Goal: Task Accomplishment & Management: Complete application form

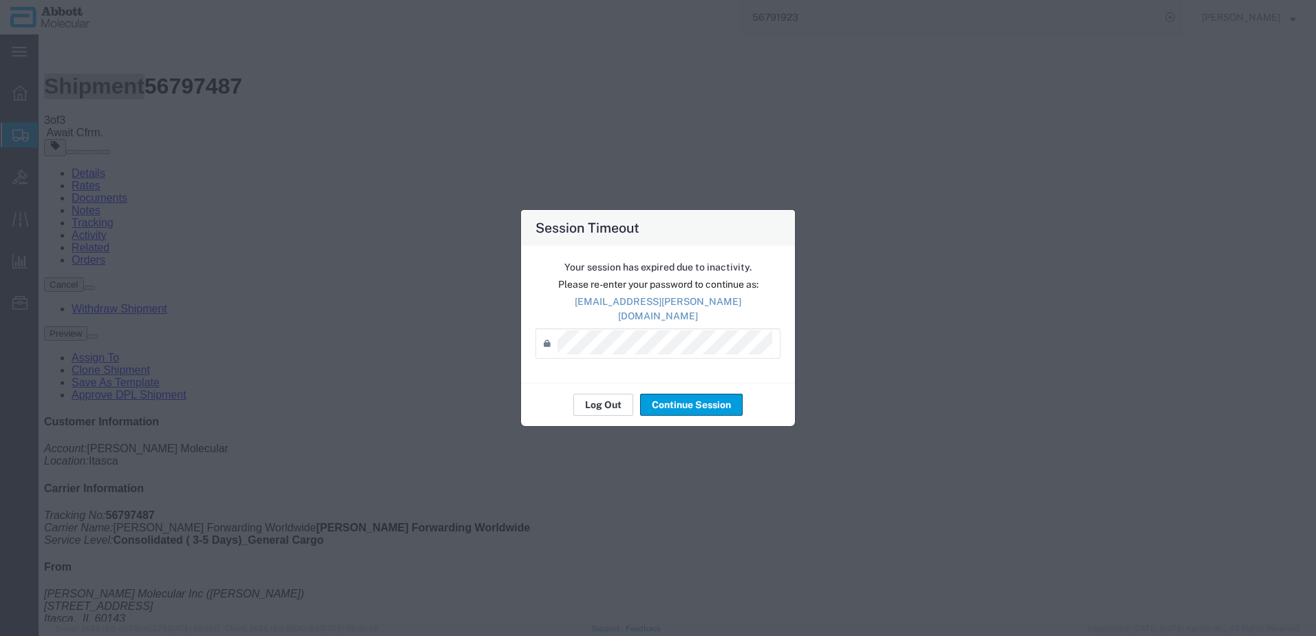
click at [603, 399] on button "Log Out" at bounding box center [603, 405] width 60 height 22
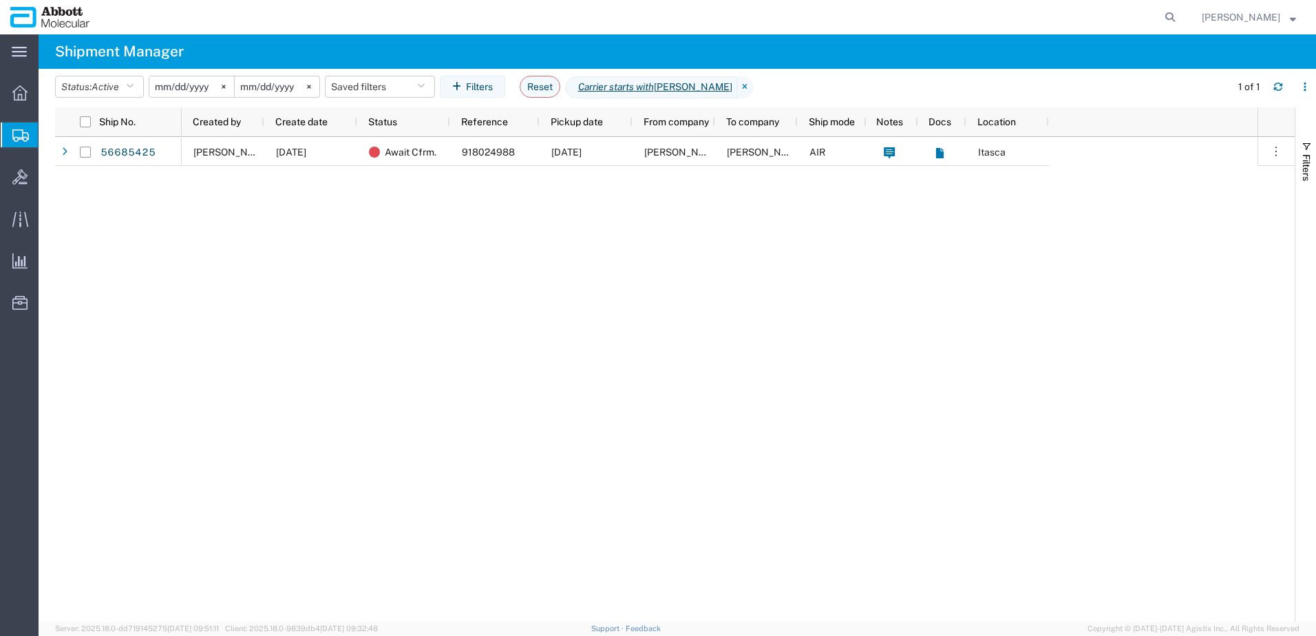
click at [0, 0] on span "Create from Template" at bounding box center [0, 0] width 0 height 0
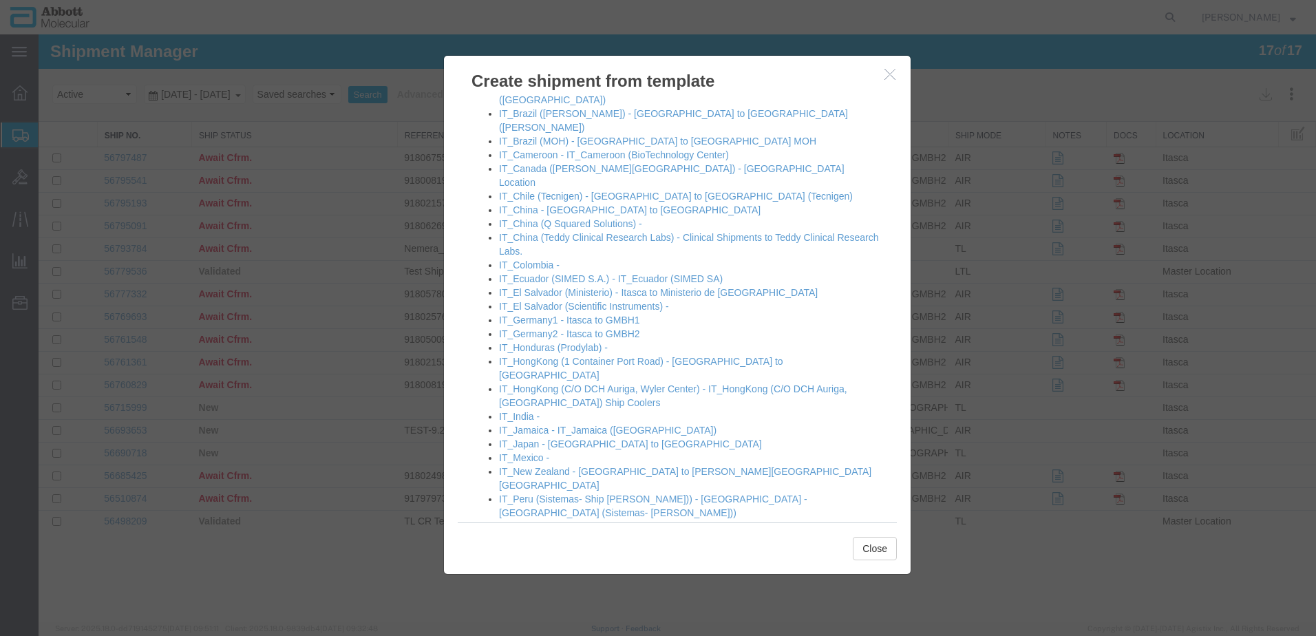
scroll to position [826, 0]
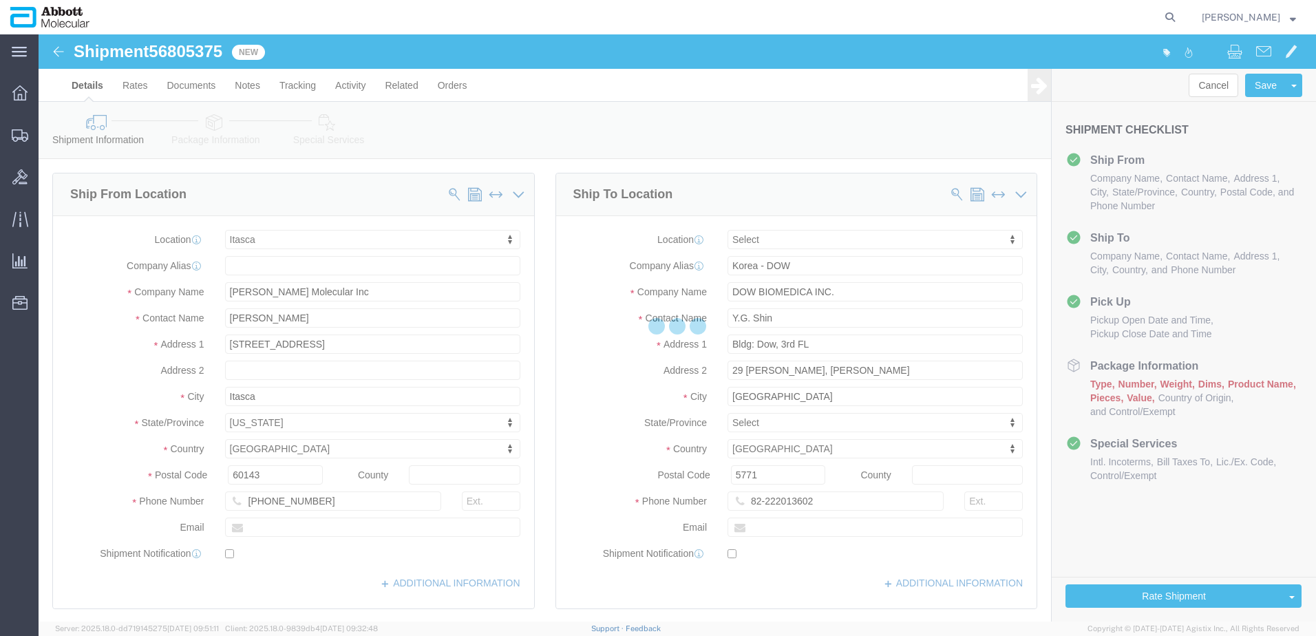
select select "48454"
select select
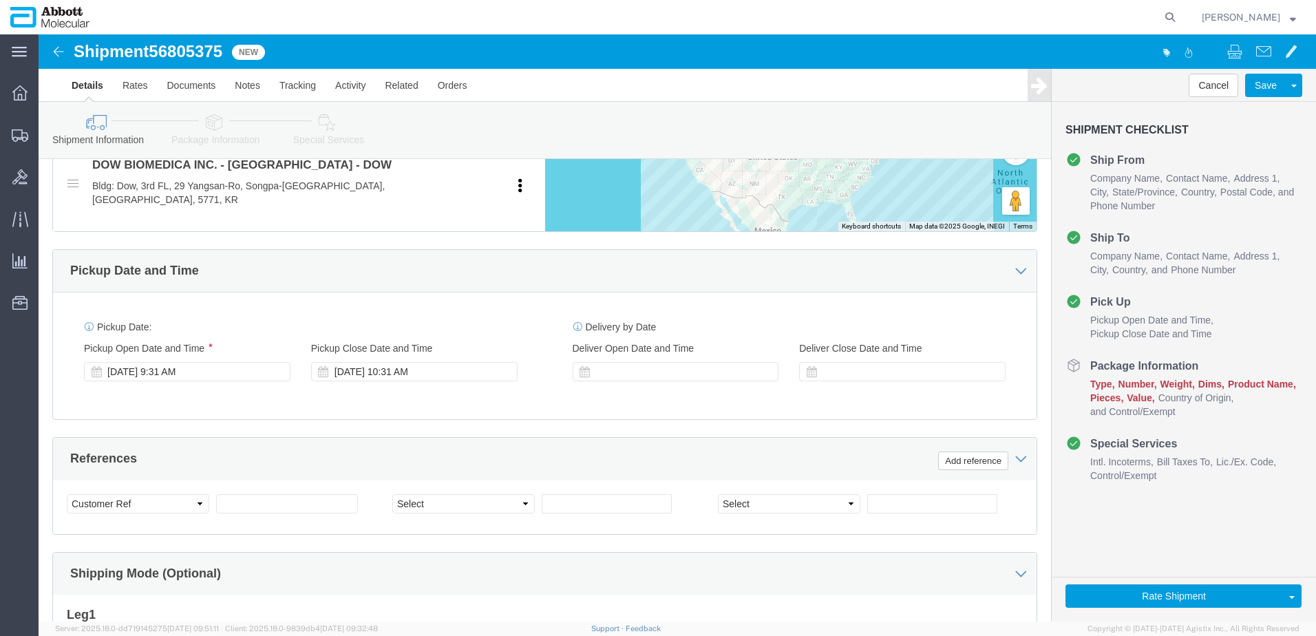
scroll to position [620, 0]
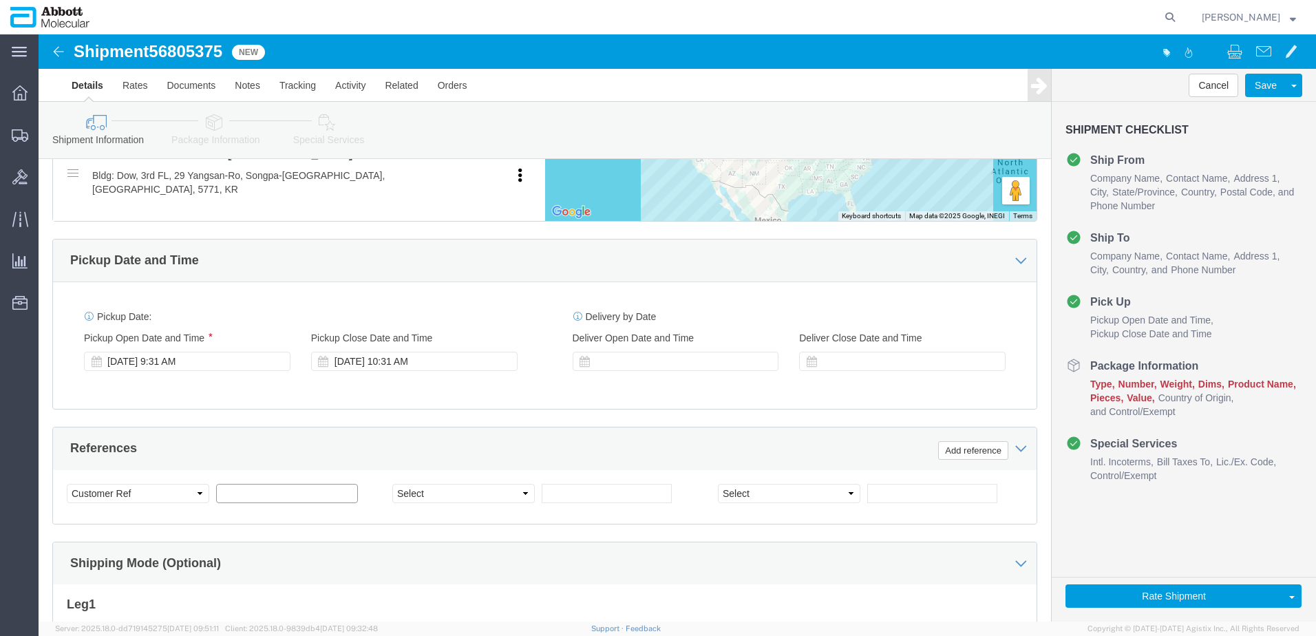
click input "text"
paste input "620689567"
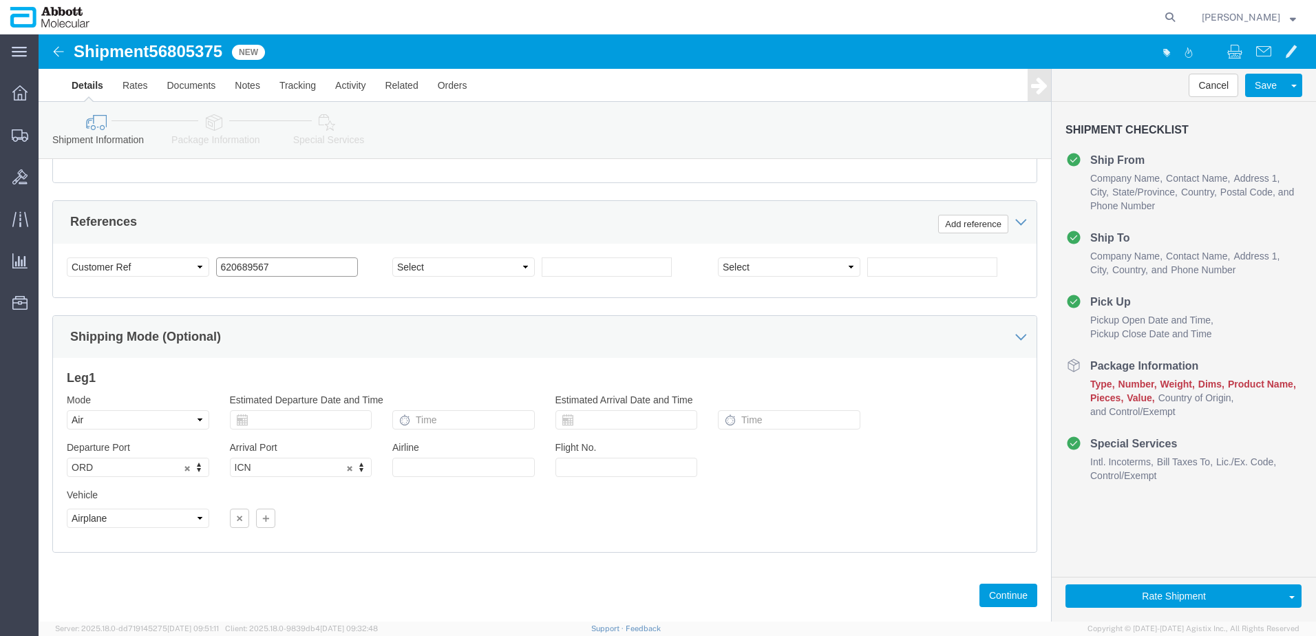
scroll to position [860, 0]
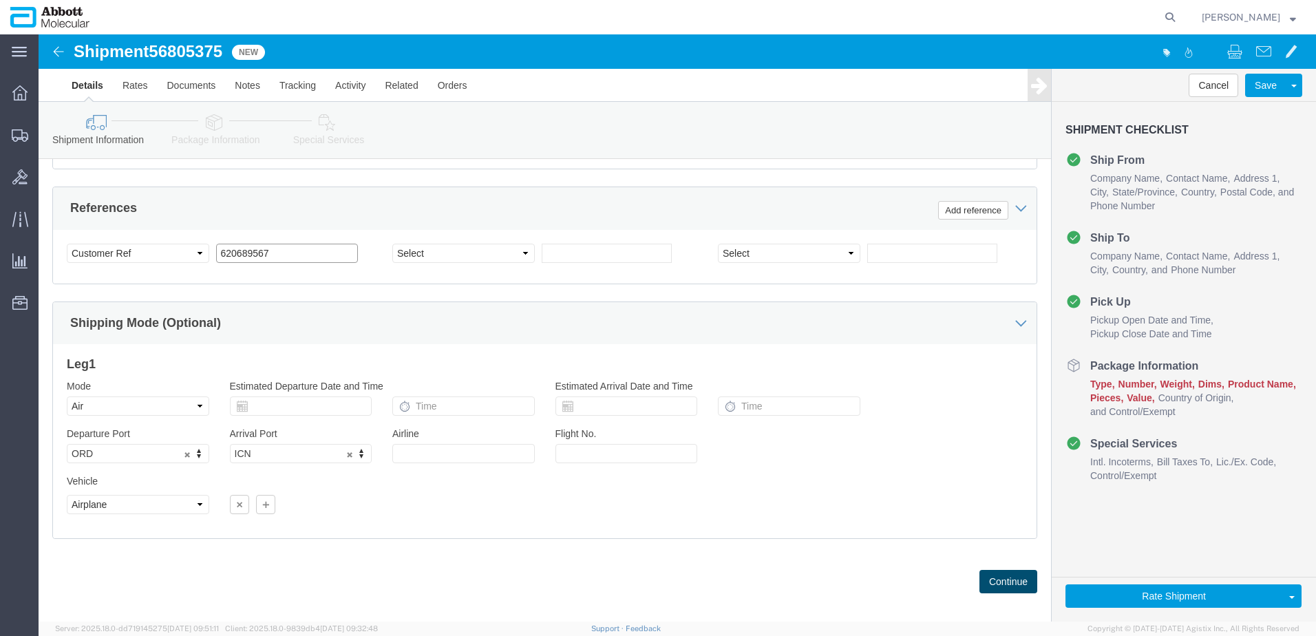
type input "620689567"
click button "Continue"
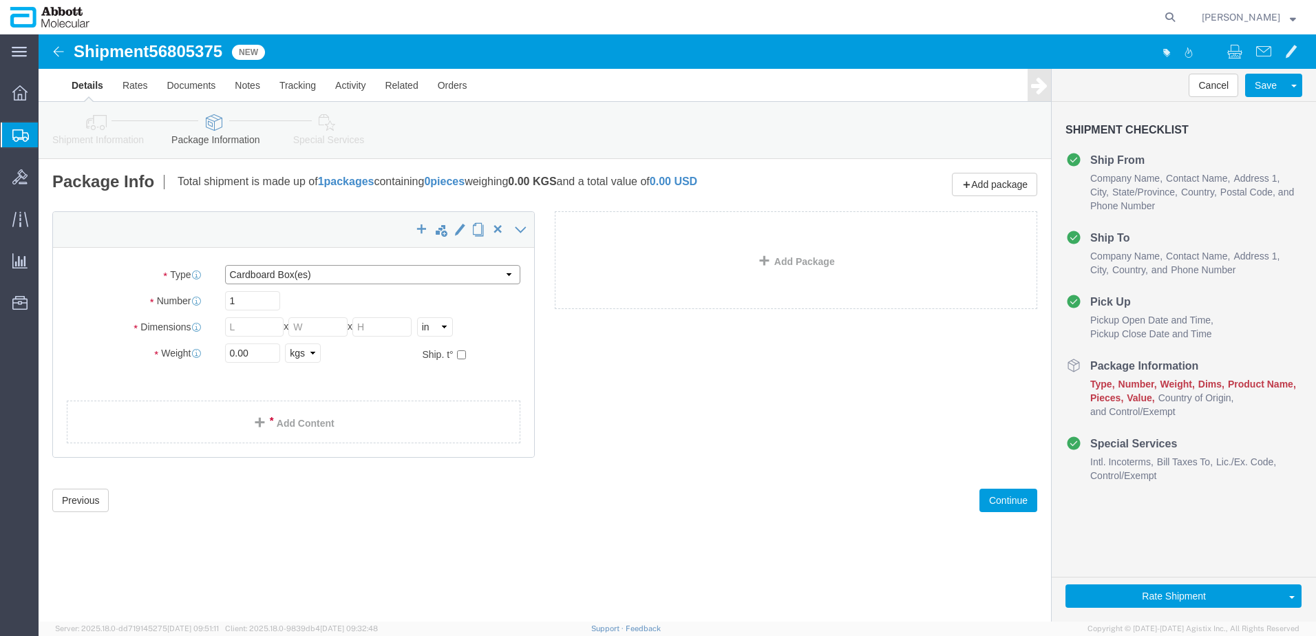
click select "Select Box (B) Box (C) Box (D) Cardboard Box(es) Crate (Instrument) Crate(s) En…"
select select "BOXC"
click select "Select Box (B) Box (C) Box (D) Cardboard Box(es) Crate (Instrument) Crate(s) En…"
type input "22.00"
type input "18.00"
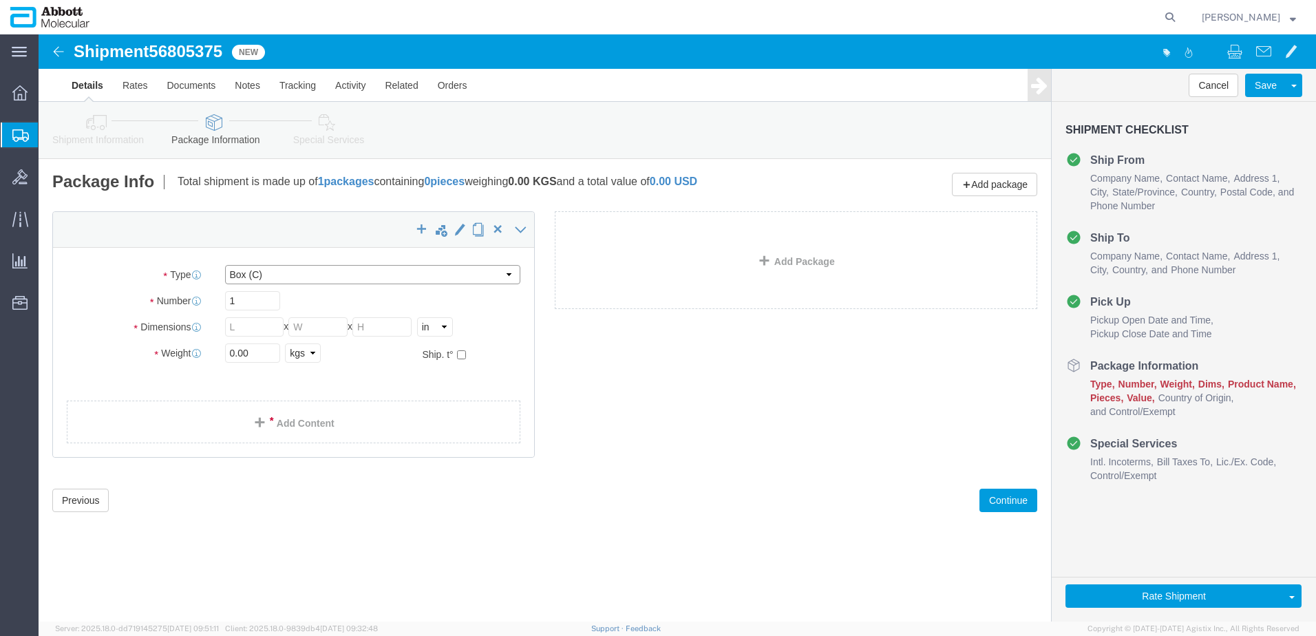
type input "18.00"
drag, startPoint x: 228, startPoint y: 321, endPoint x: 44, endPoint y: 317, distance: 183.8
click div "Weight 0.00 Select kgs lbs Ship. t°"
type input "20"
click input "checkbox"
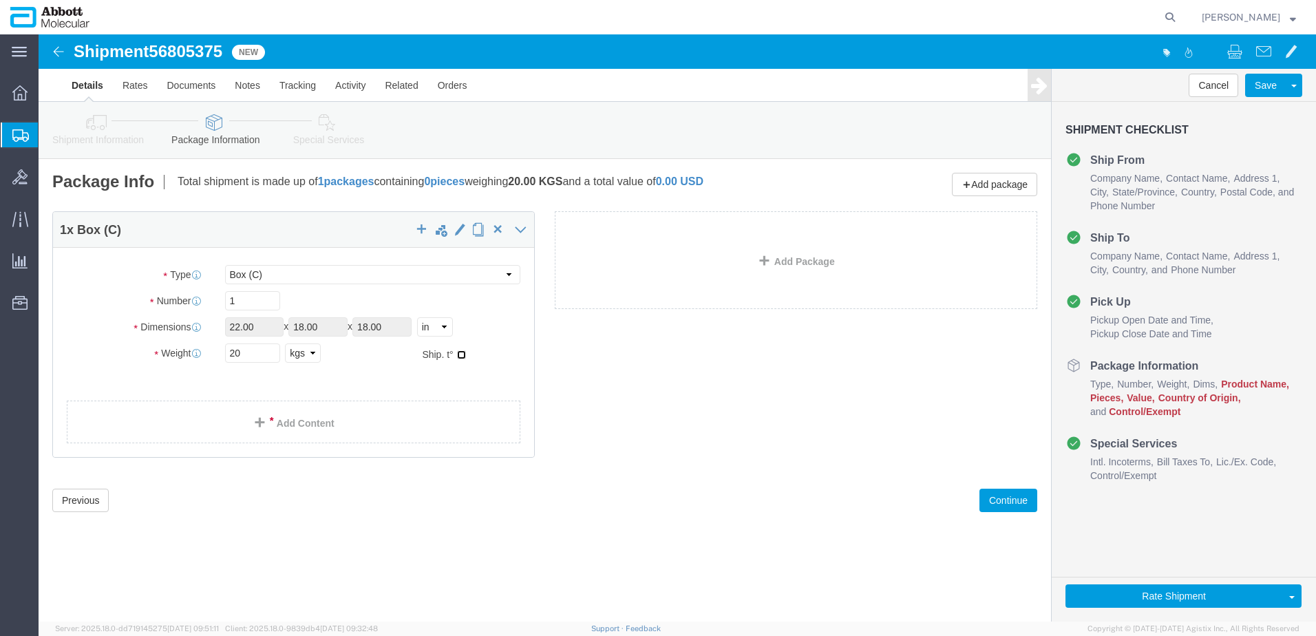
checkbox input "true"
type input "FROZEN"
click link "Add Content"
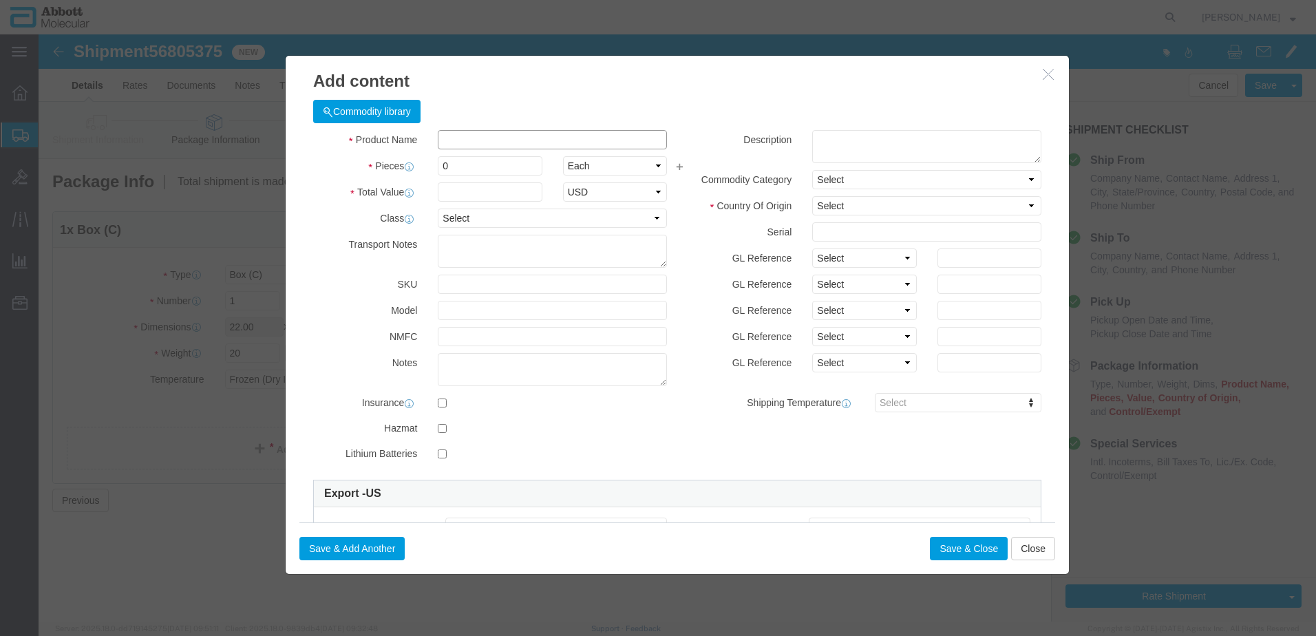
click input "text"
type input "05N0820"
click td "Name: 05N08 20"
type input "1"
select select
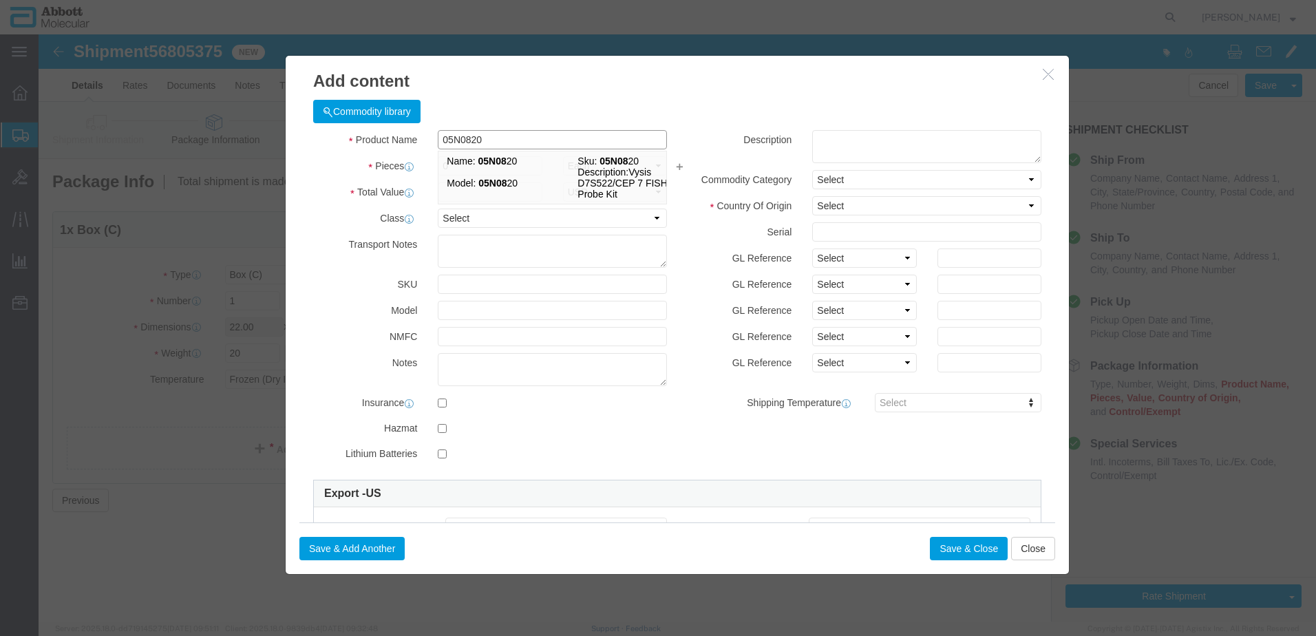
select select "US"
type input "FROZEN"
type input "3822190080"
select select "BIS"
checkbox input "false"
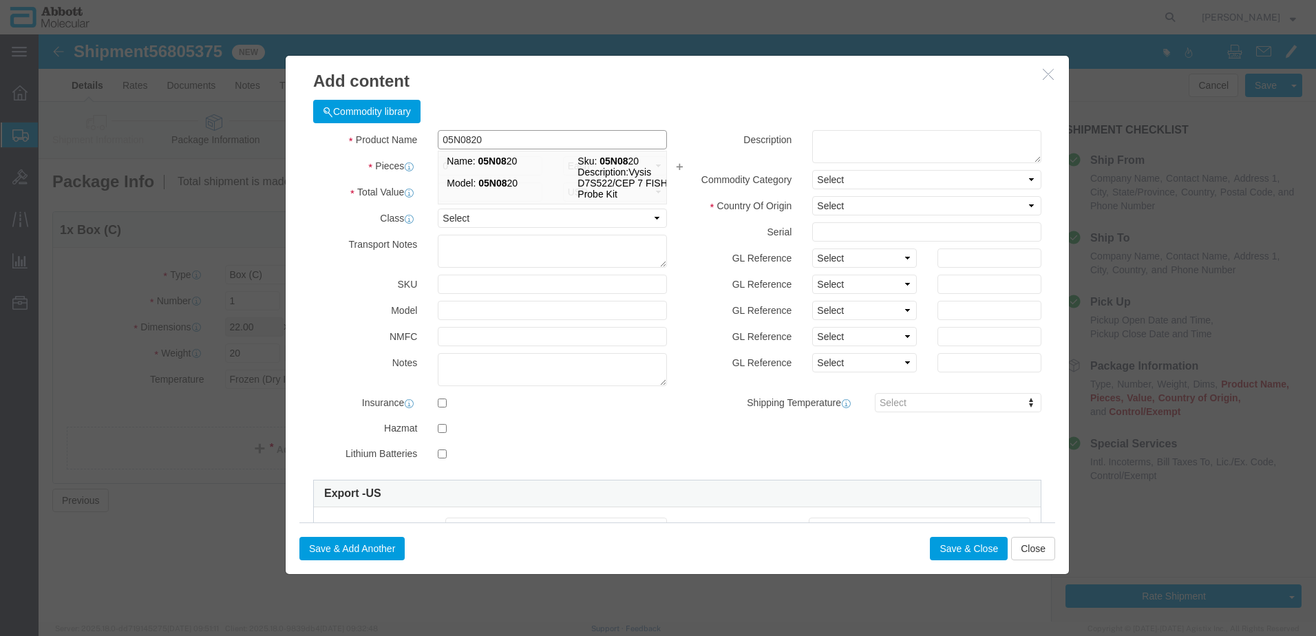
checkbox input "false"
type input "05N0820"
type textarea "Vysis D7S522/CEP 7 FISH Probe Kit"
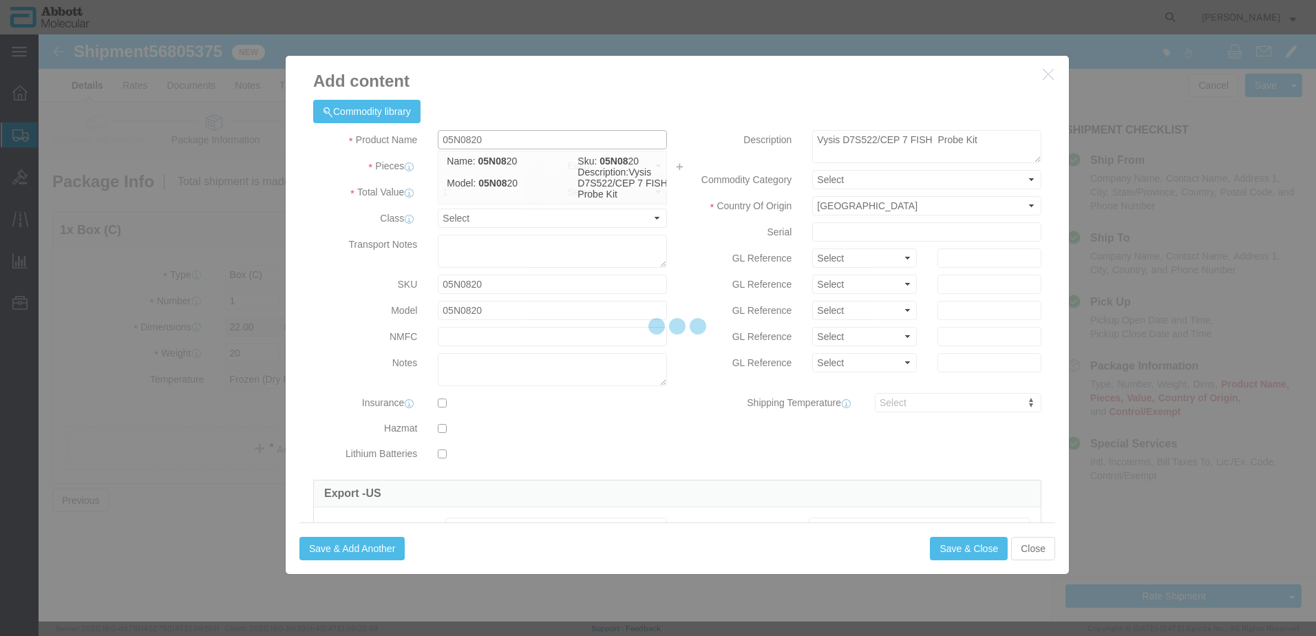
select select "NLR"
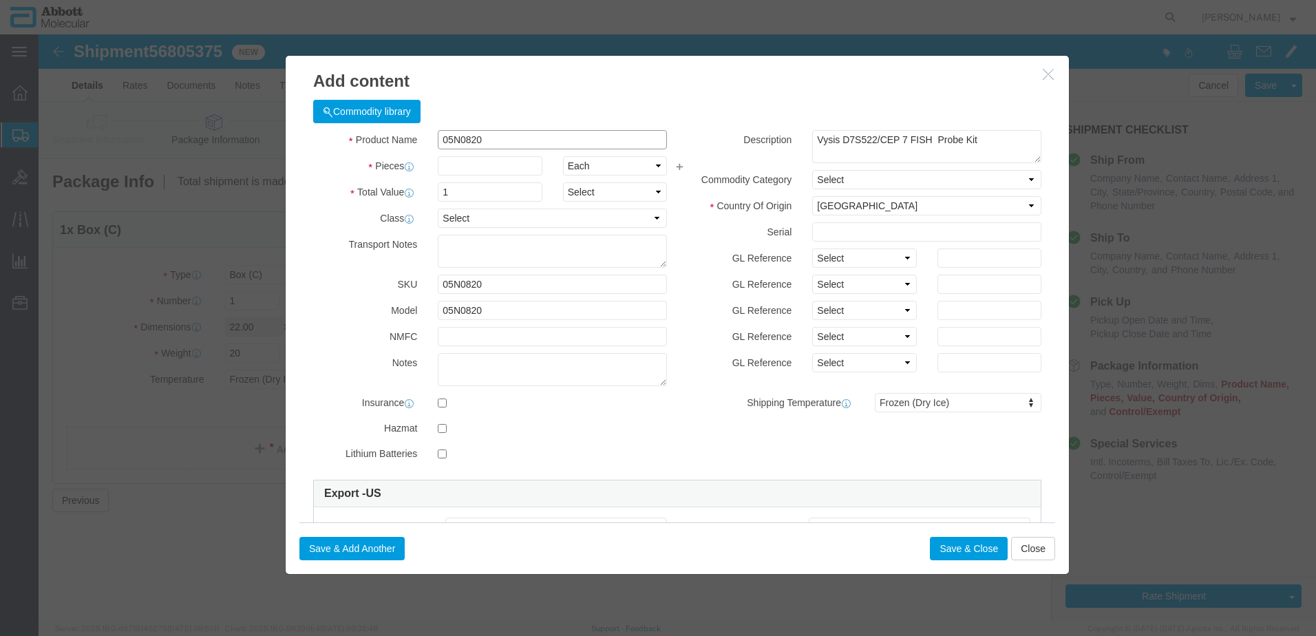
type input "05N0820"
type input "1"
click select "Select Account Type Activity ID Airline Appointment Number ASN Batch Number Bil…"
select select "BATCH_NUMBER"
click select "Select Account Type Activity ID Airline Appointment Number ASN Batch Number Bil…"
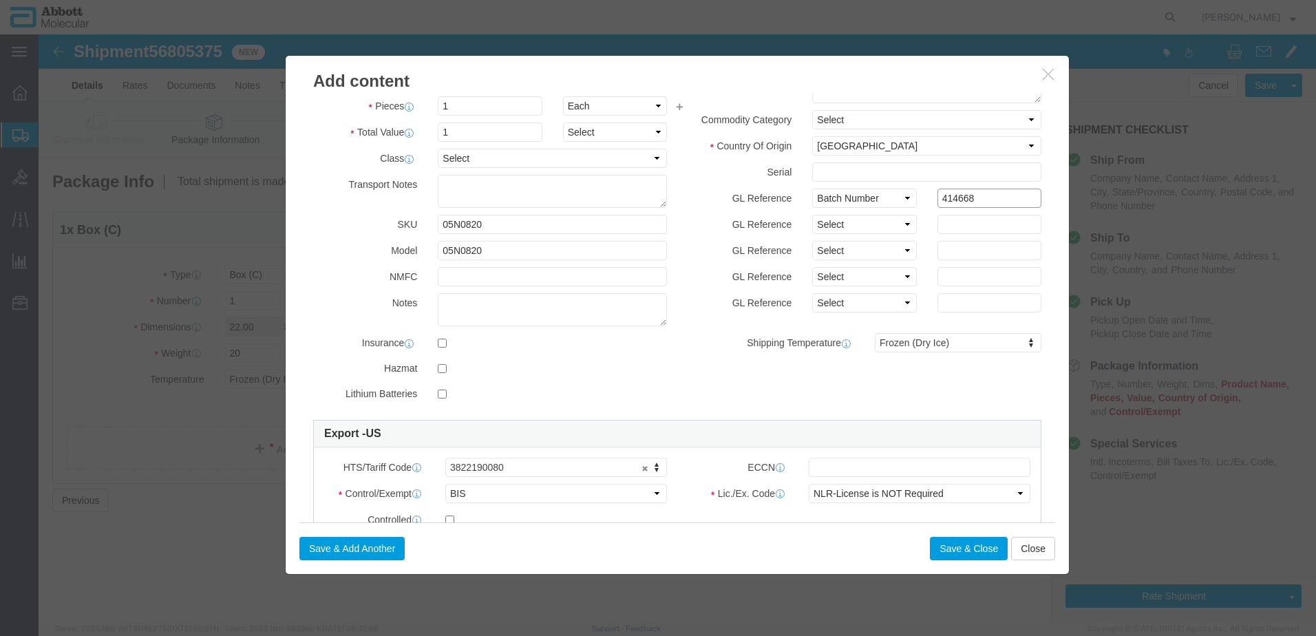
scroll to position [229, 0]
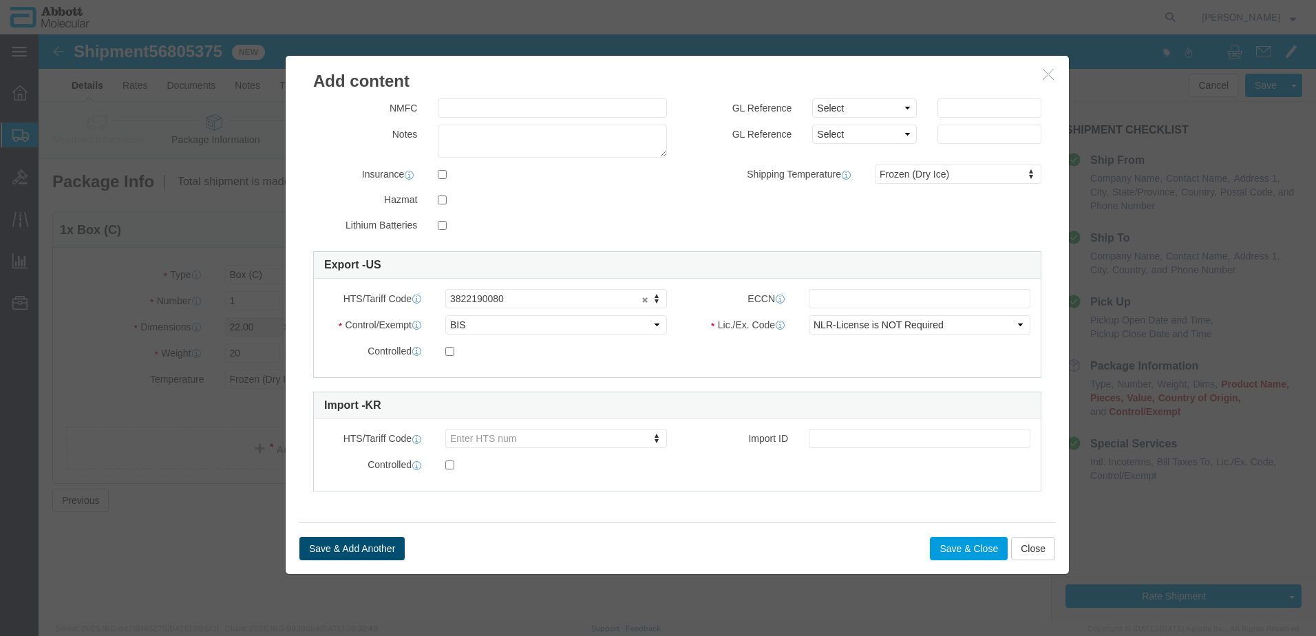
type input "414668"
click button "Save & Add Another"
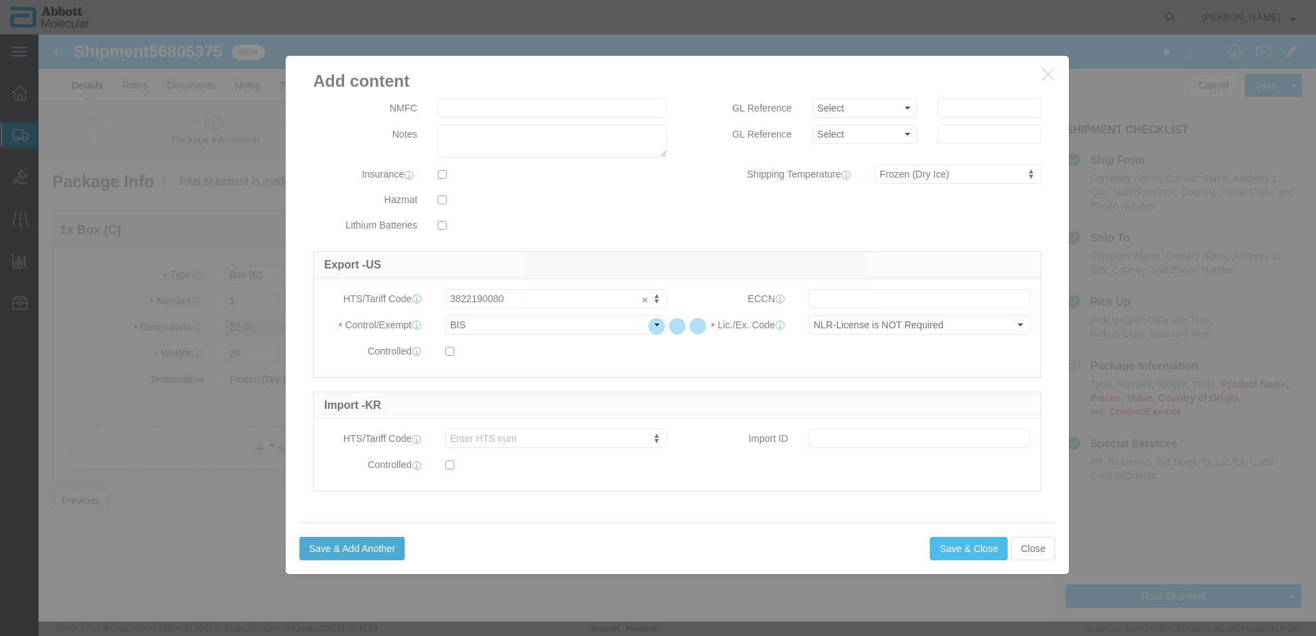
select select "EA"
select select
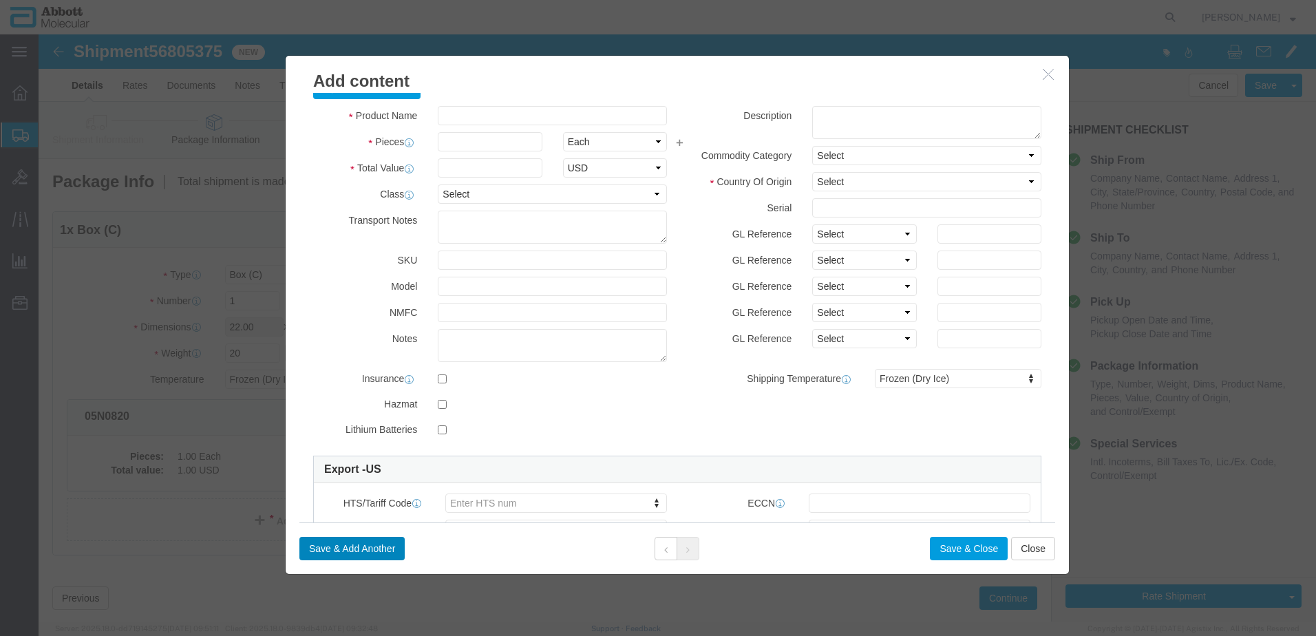
scroll to position [0, 0]
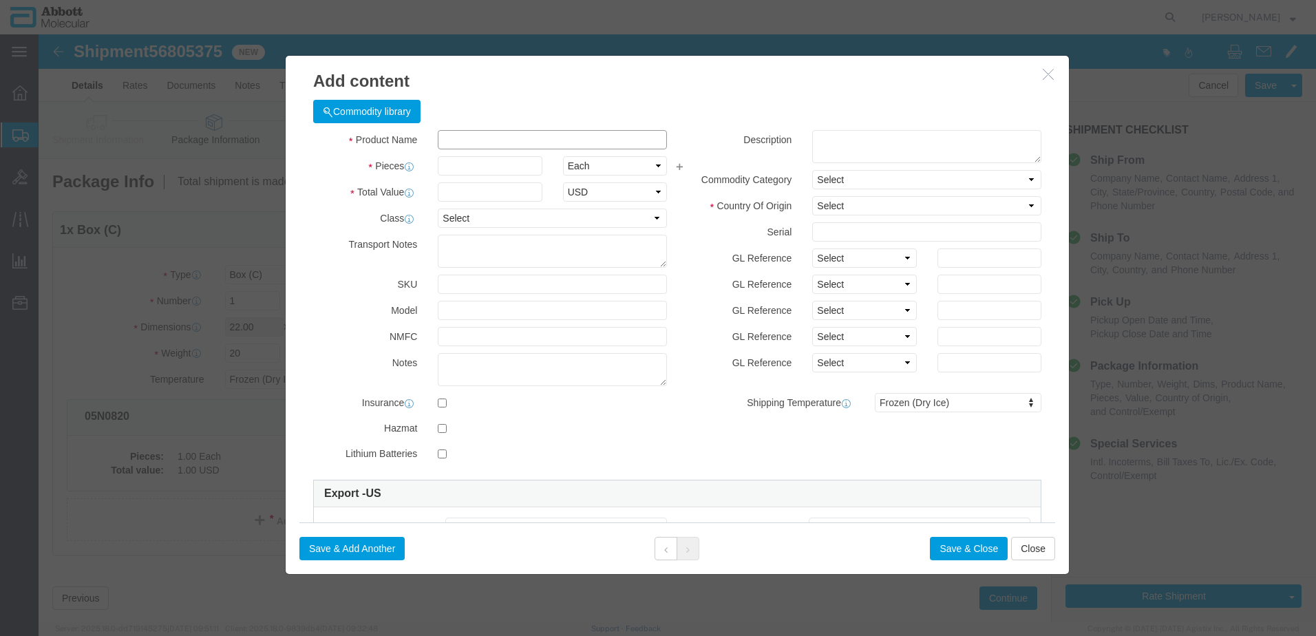
click input "text"
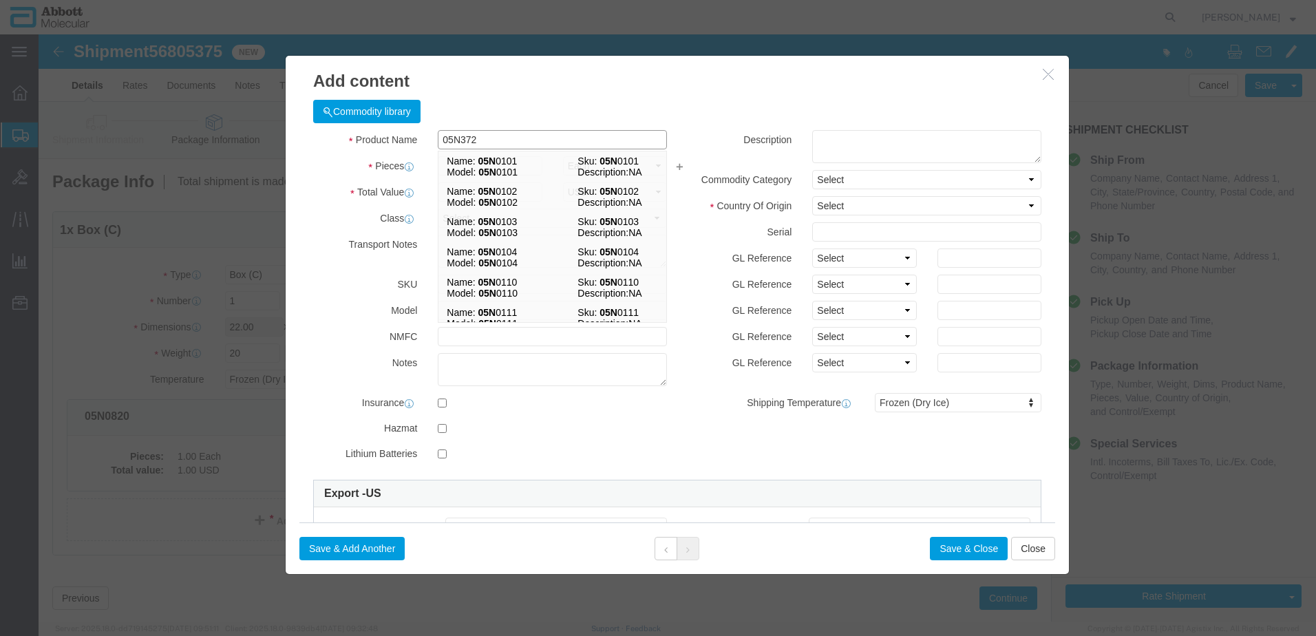
type input "05N3720"
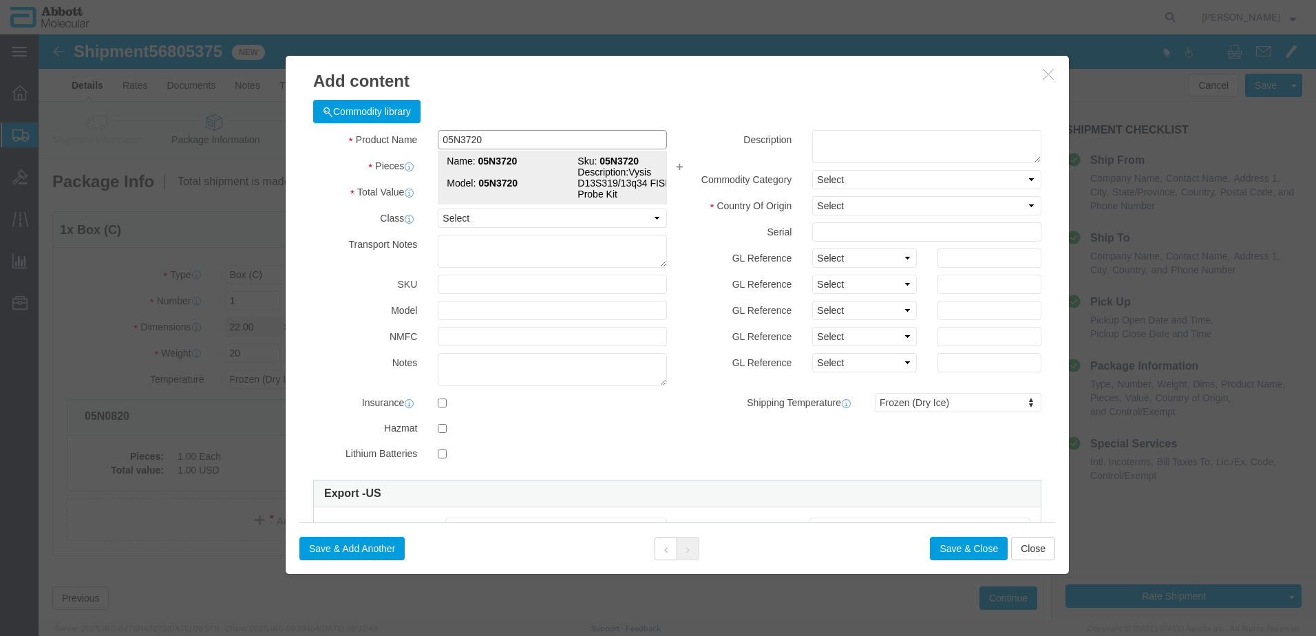
click strong "05N3720"
type input "1"
select select
select select "US"
type input "FROZEN"
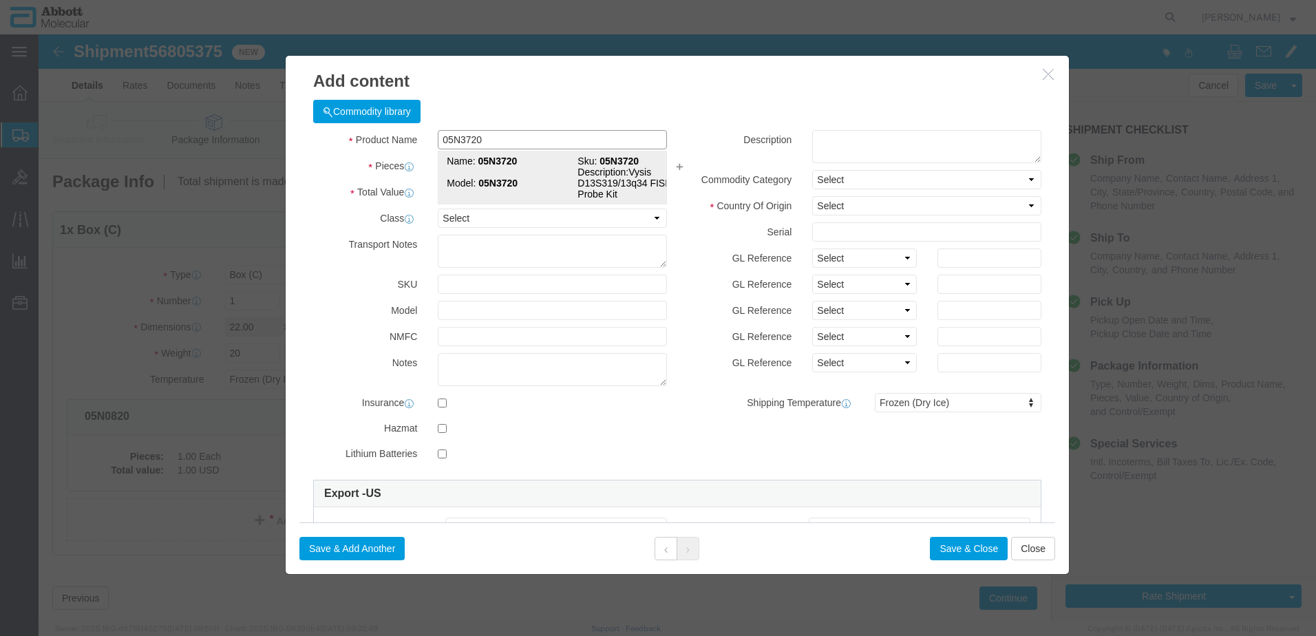
type input "3822190080"
select select "BIS"
checkbox input "false"
type input "05N3720"
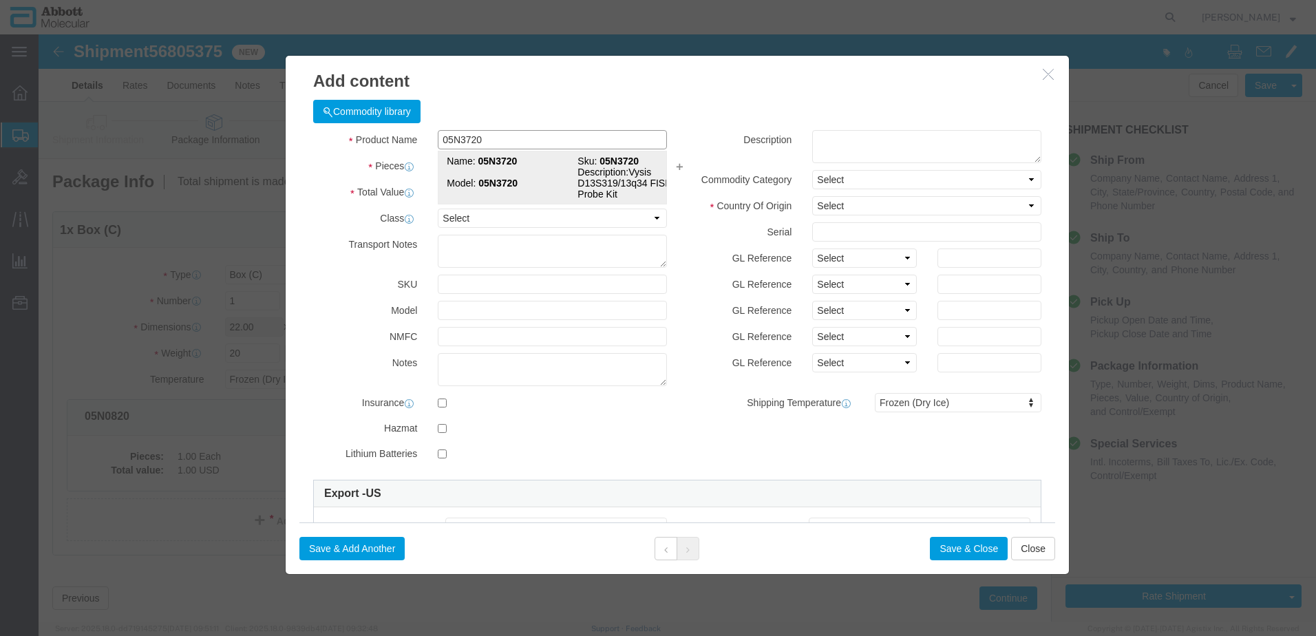
type input "05N3720"
type textarea "Vysis D13S319/13q34 FISH Probe Kit"
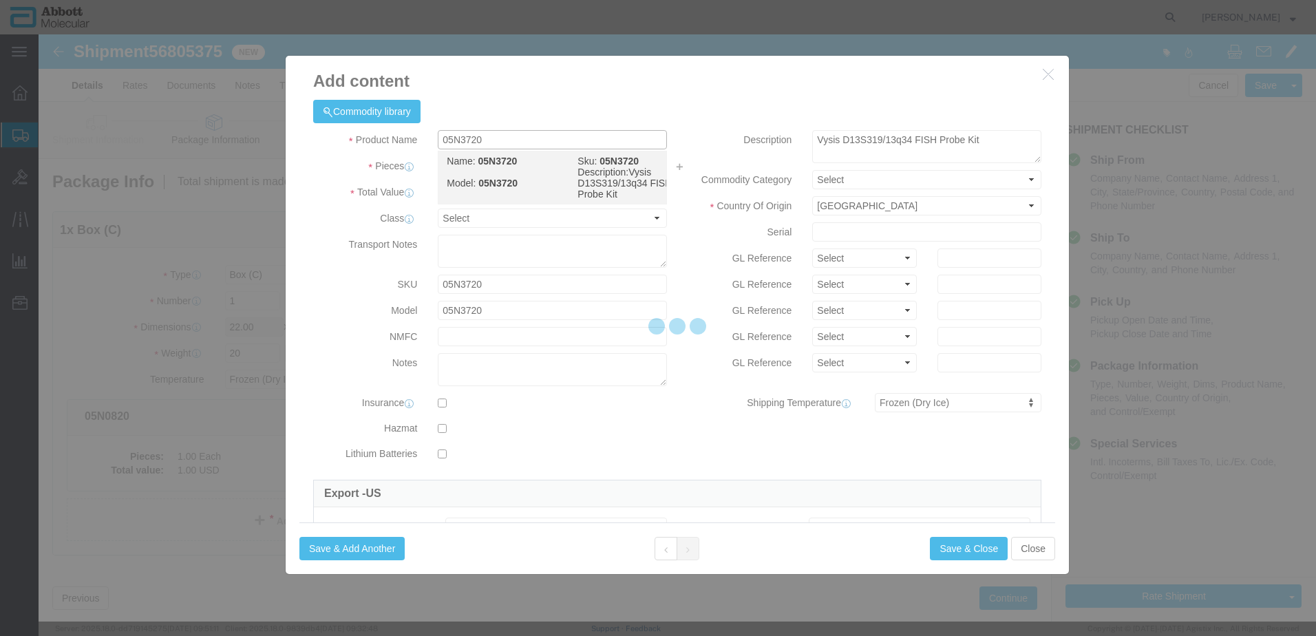
select select "NLR"
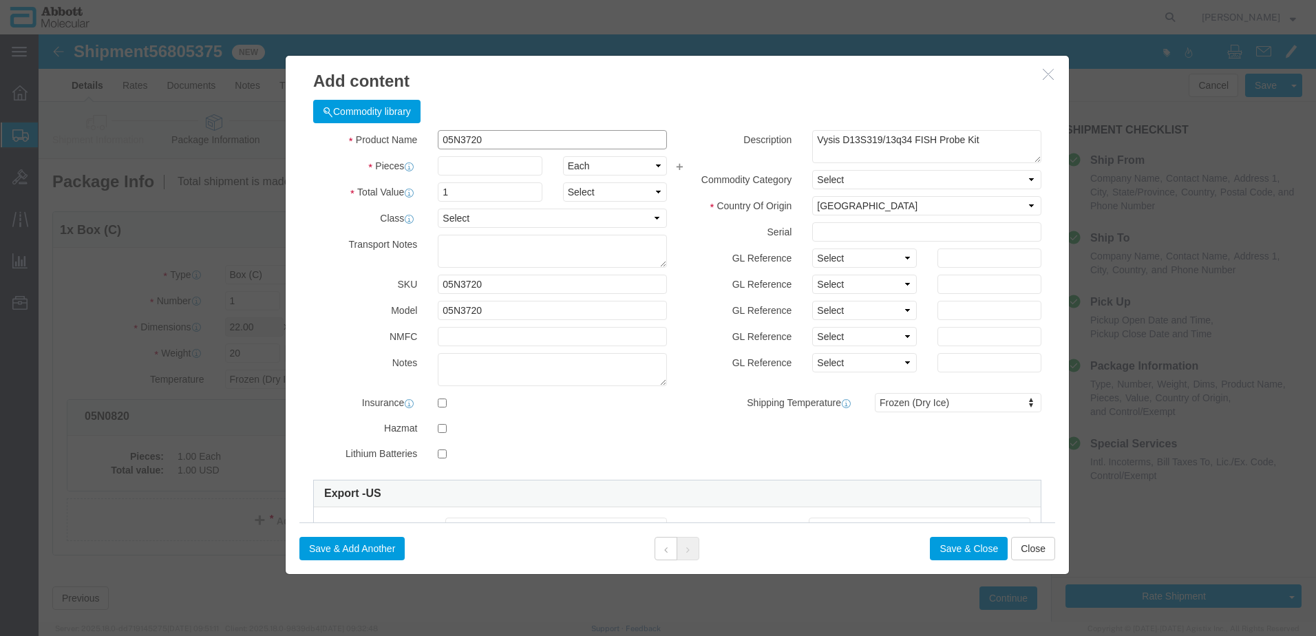
type input "05N3720"
type input "1"
click select "Select Account Type Activity ID Airline Appointment Number ASN Batch Number Bil…"
select select "BATCH_NUMBER"
click select "Select Account Type Activity ID Airline Appointment Number ASN Batch Number Bil…"
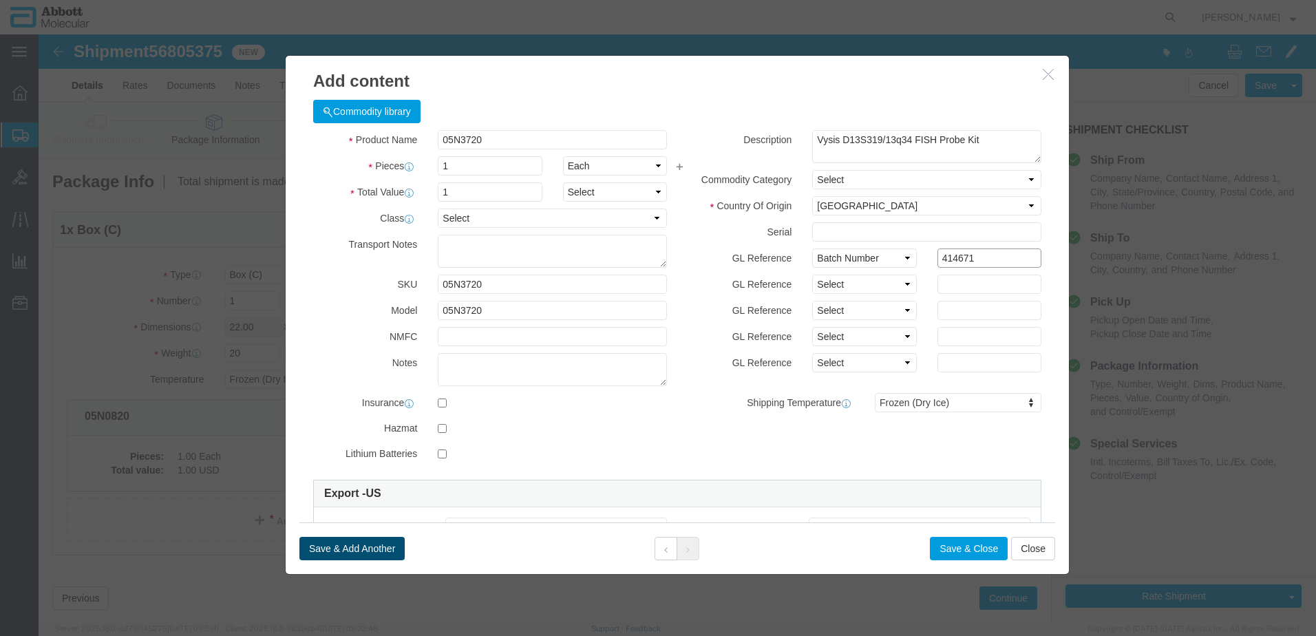
type input "414671"
click button "Save & Add Another"
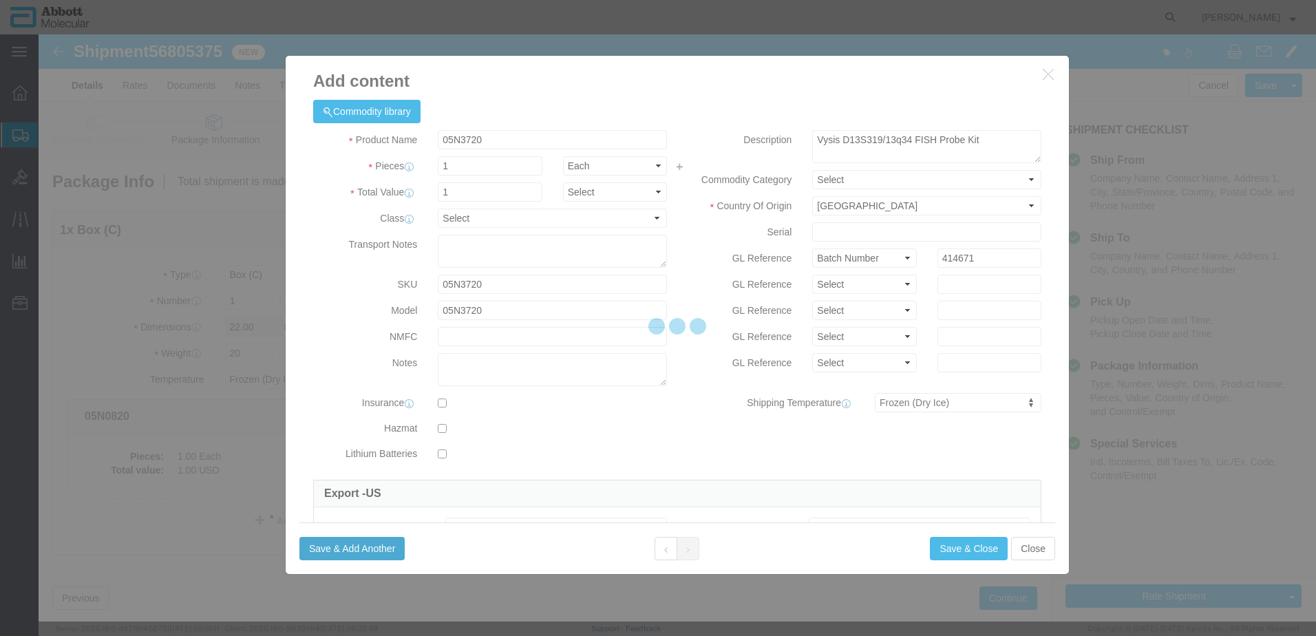
select select "EA"
select select
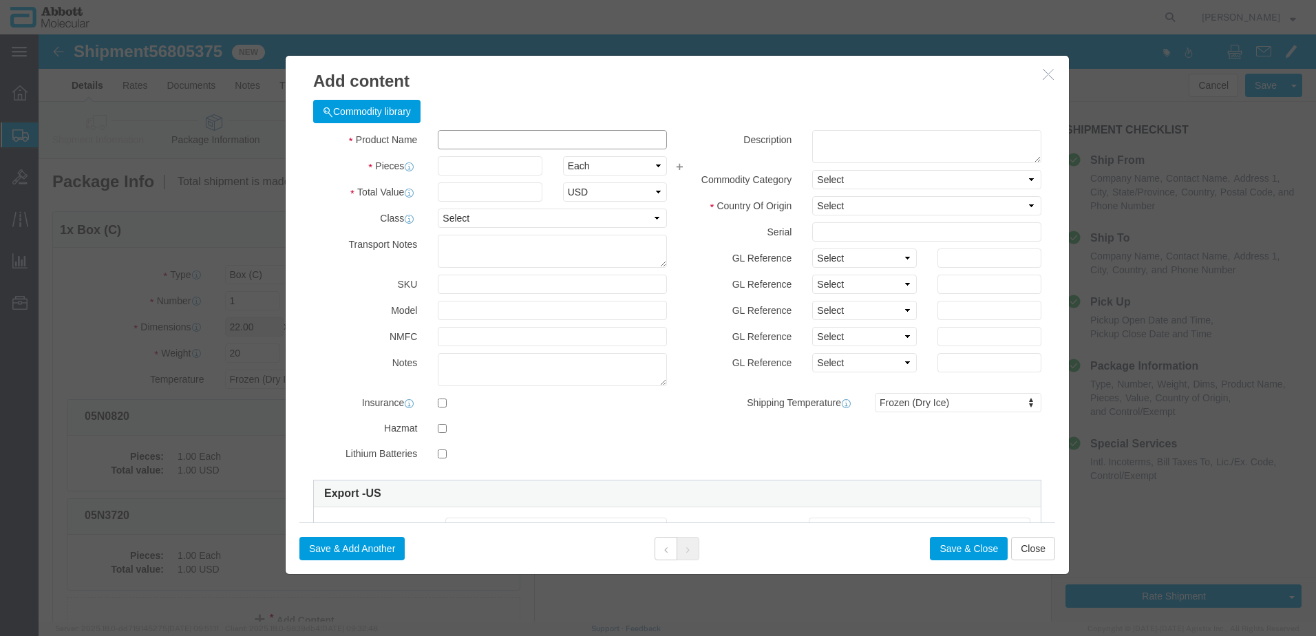
click input "text"
type input "08L5820"
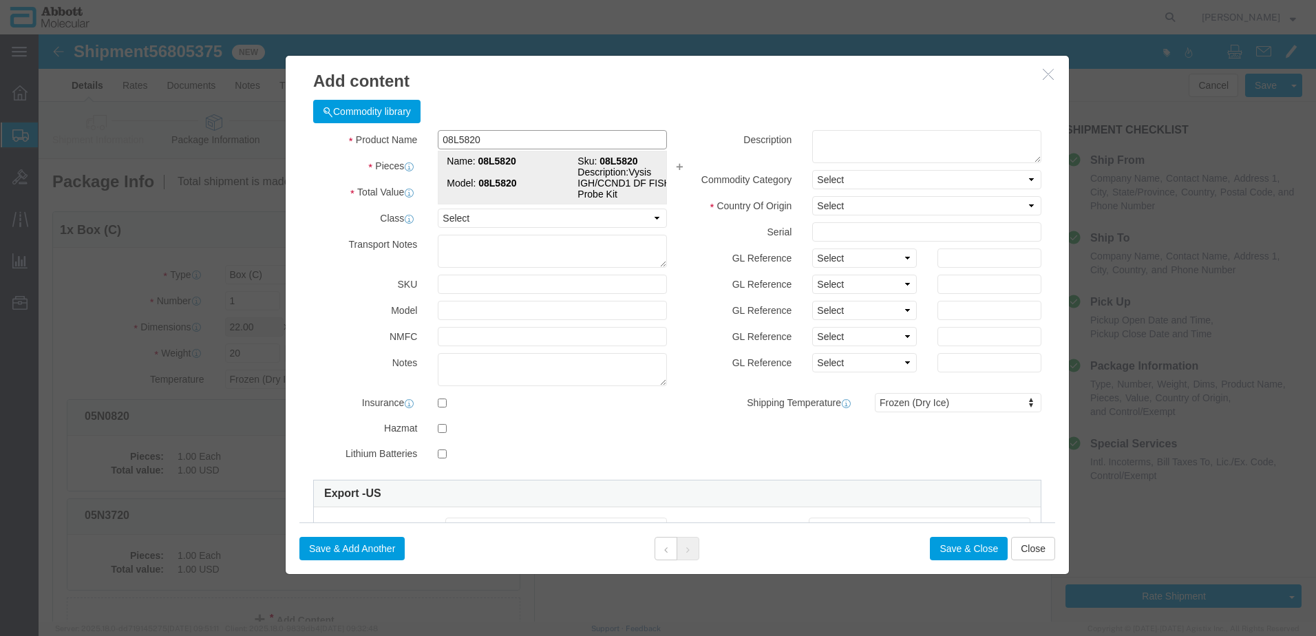
click strong "08L5820"
type input "1"
select select
select select "US"
type input "FROZEN"
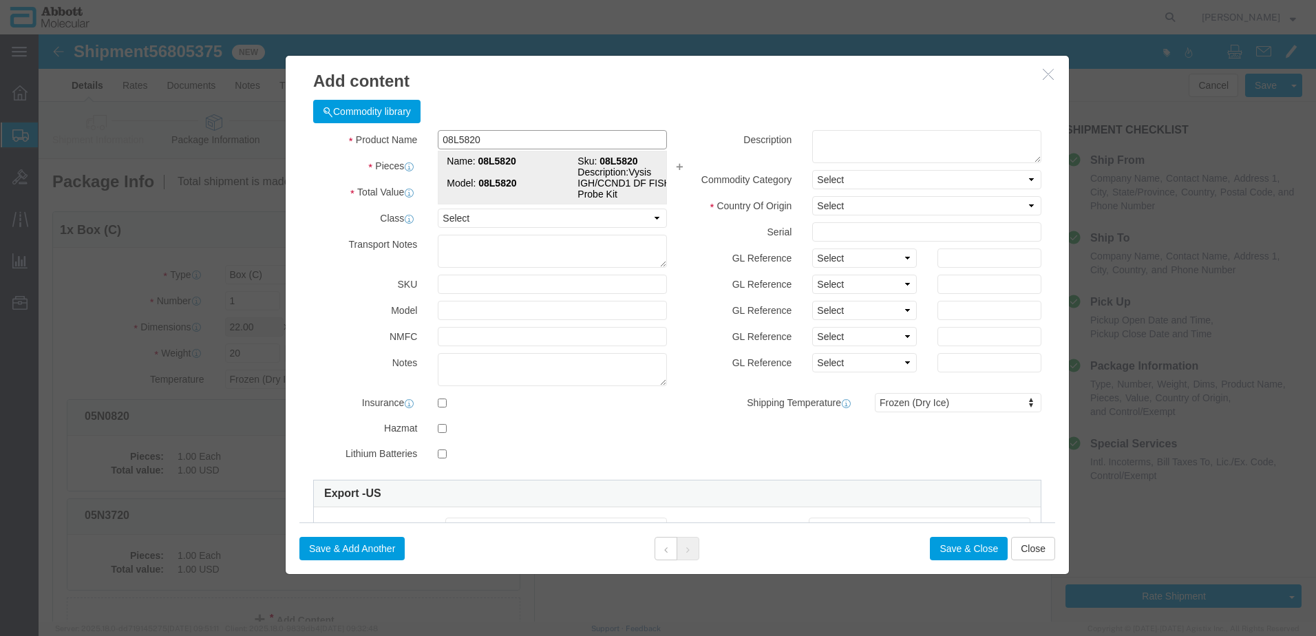
type input "3822190080"
select select "BIS"
checkbox input "false"
type input "08L5820"
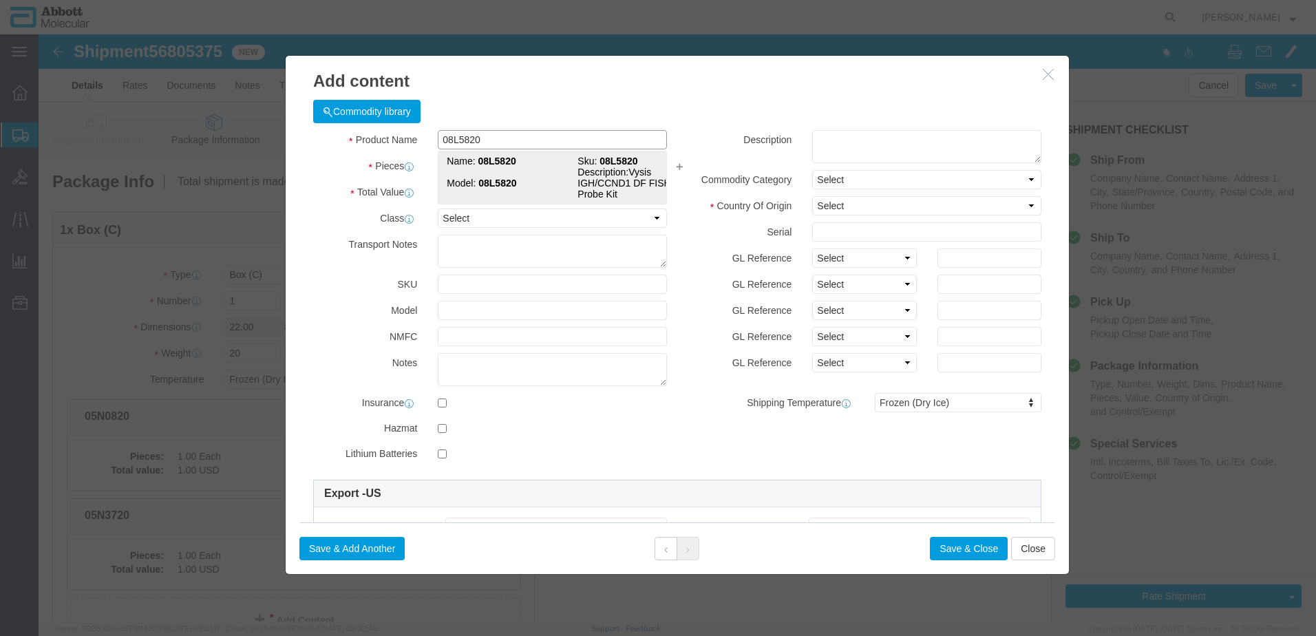
type input "08L5820"
type textarea "Vysis IGH/CCND1 DF FISH Probe Kit"
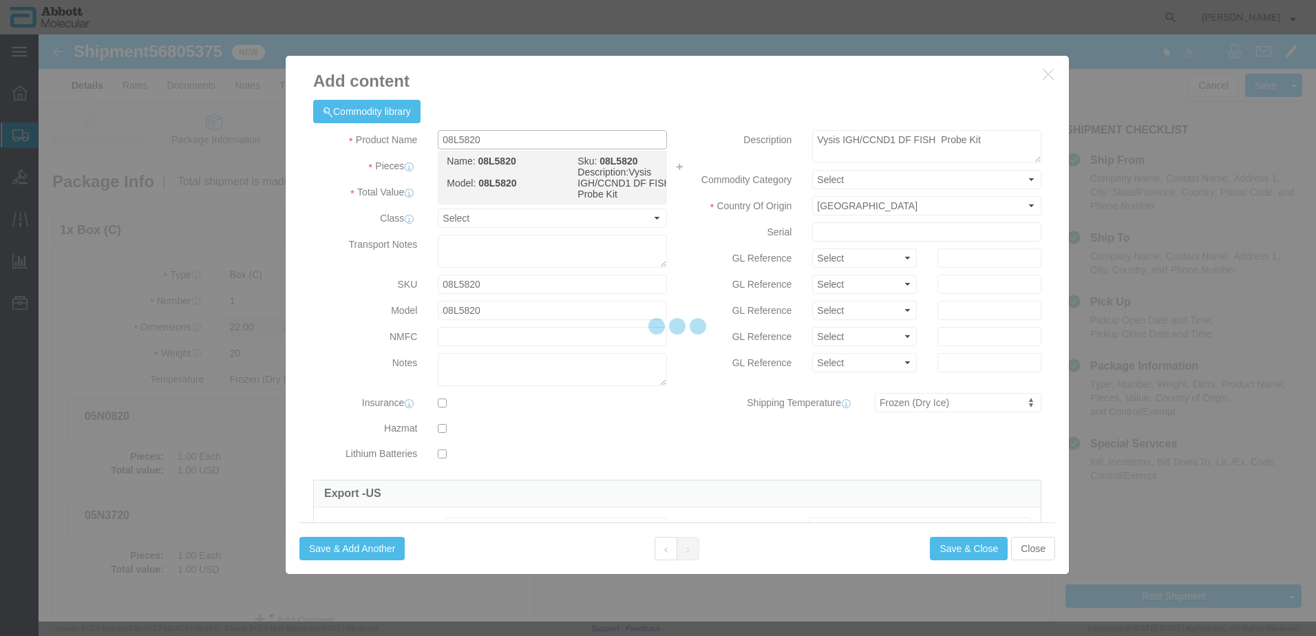
select select "NLR"
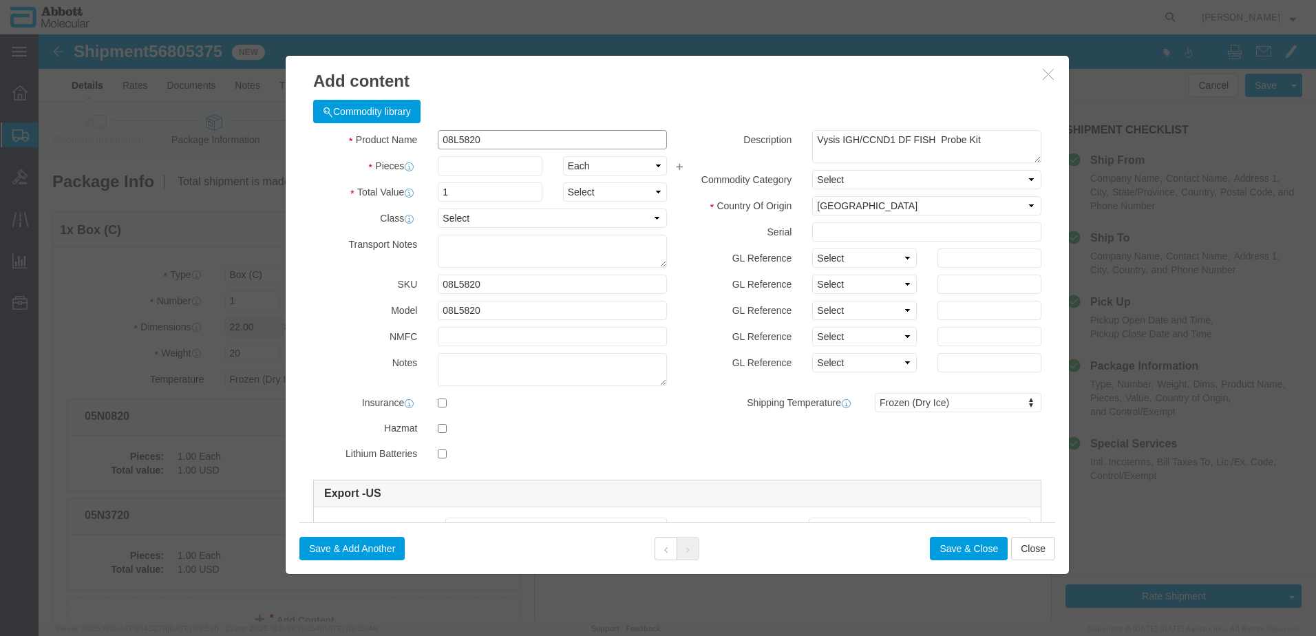
type input "08L5820"
type input "1"
click input "text"
click select "Select Account Type Activity ID Airline Appointment Number ASN Batch Number Bil…"
select select "BATCH_NUMBER"
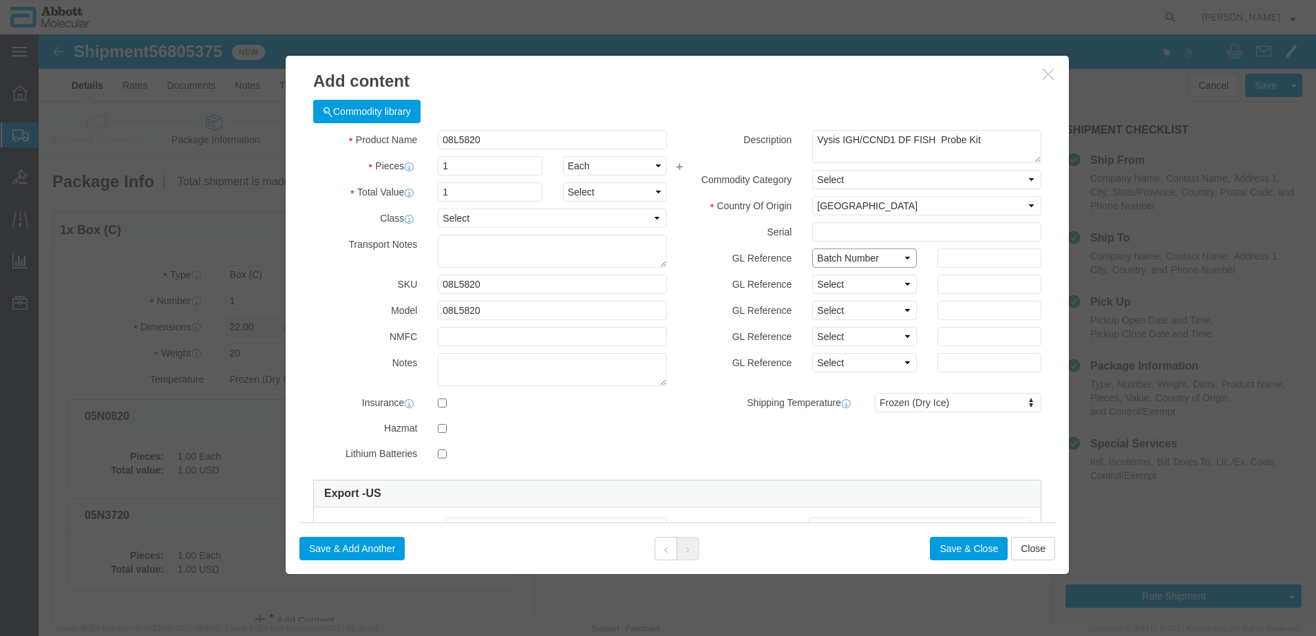
click select "Select Account Type Activity ID Airline Appointment Number ASN Batch Number Bil…"
type input "410893"
click button "Save & Add Another"
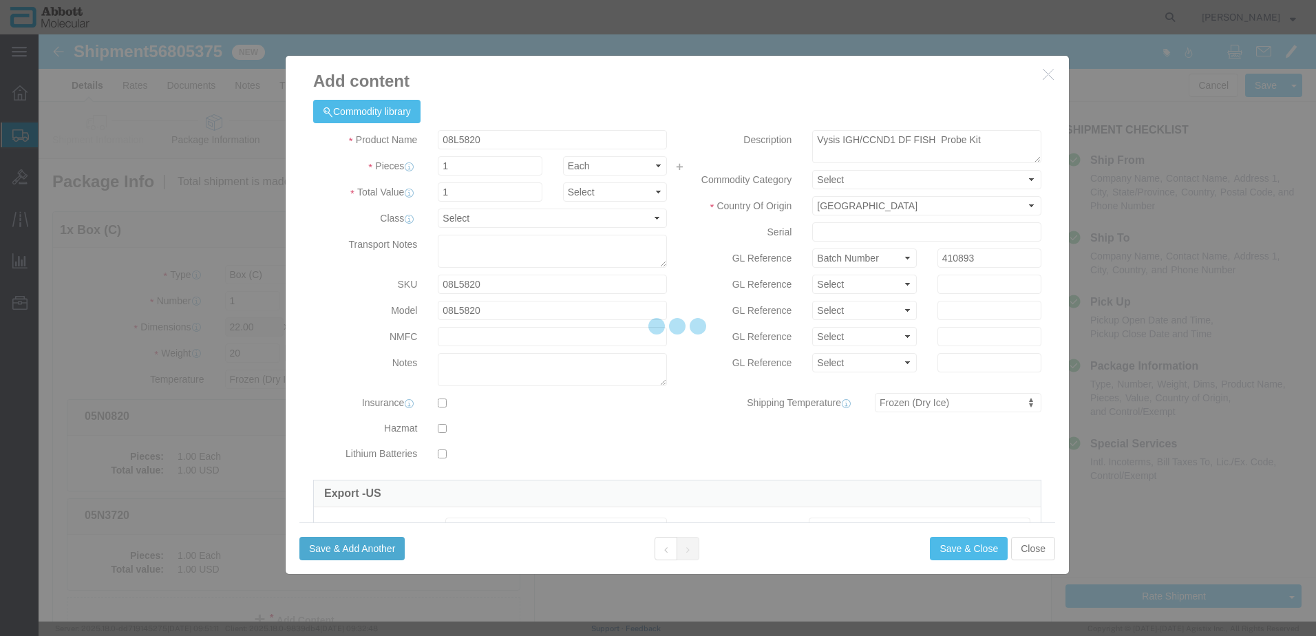
select select "EA"
select select
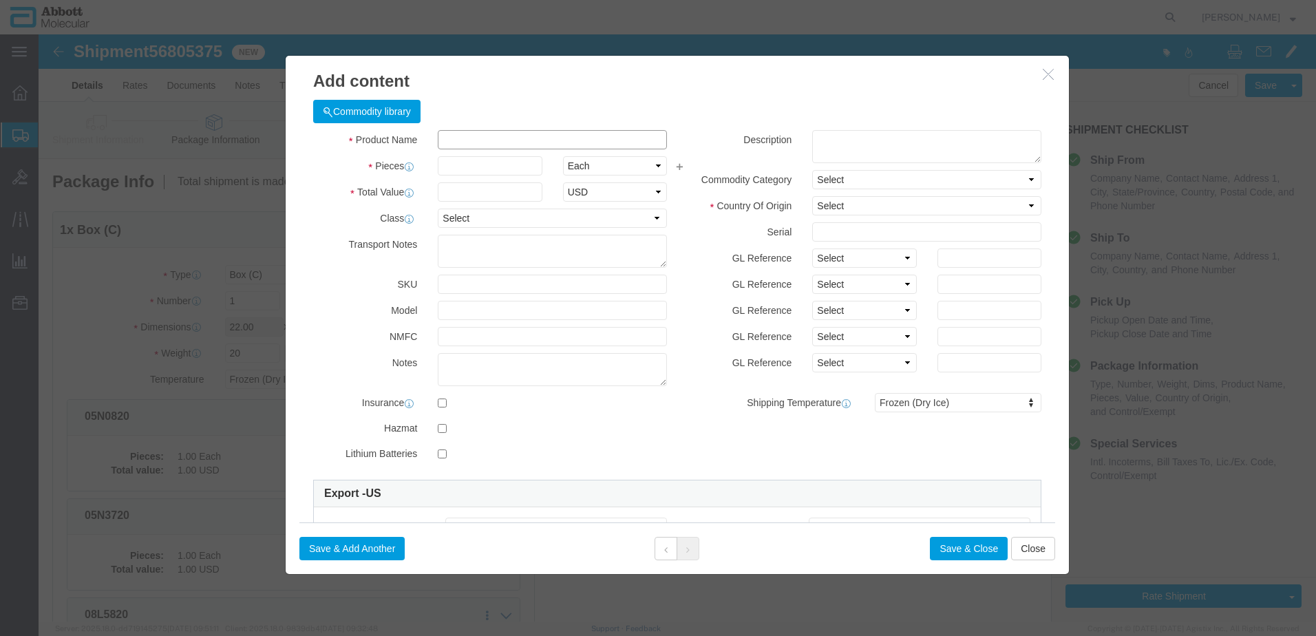
click input "text"
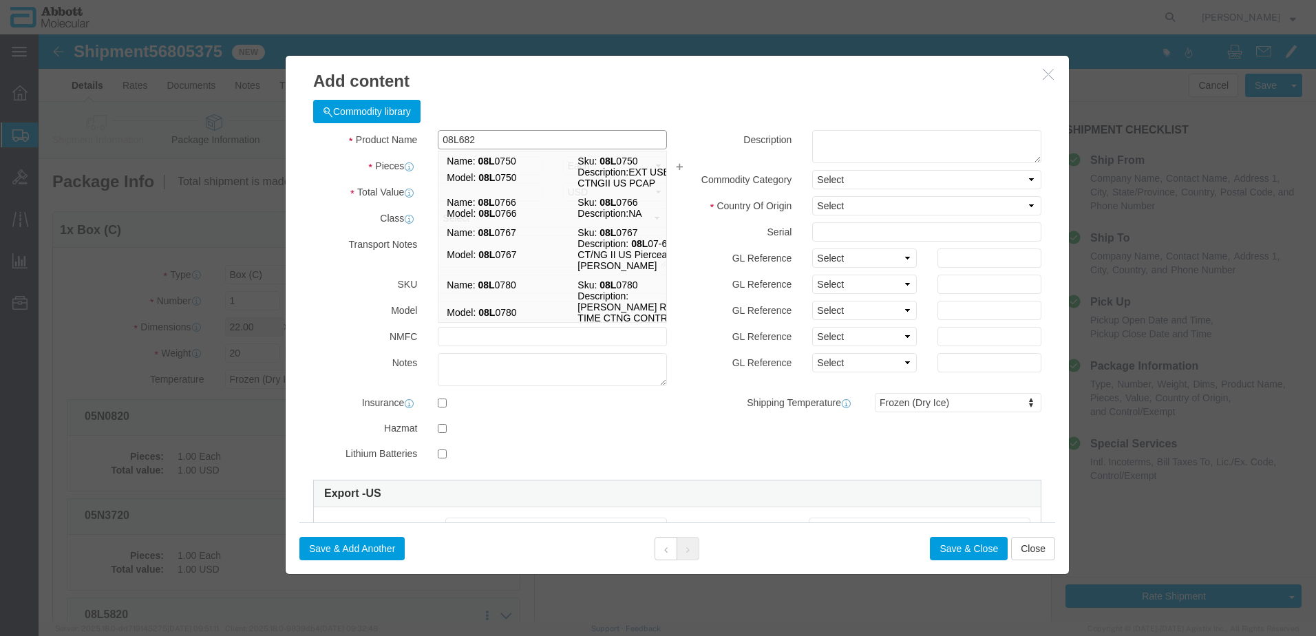
type input "08L6820"
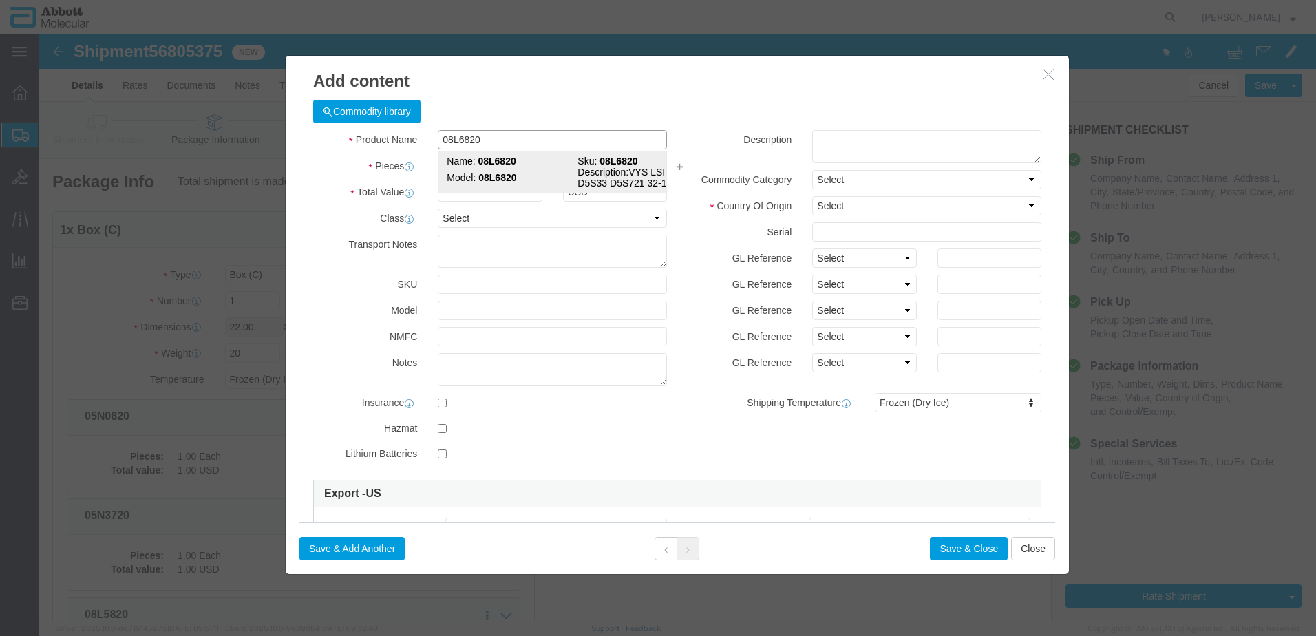
click div "Name: 08L6820 Sku: 08L6820 Model: 08L6820 Description: VYS LSI EGR1 D5S33 D5S72…"
type input "1"
select select
select select "US"
type input "3822190080"
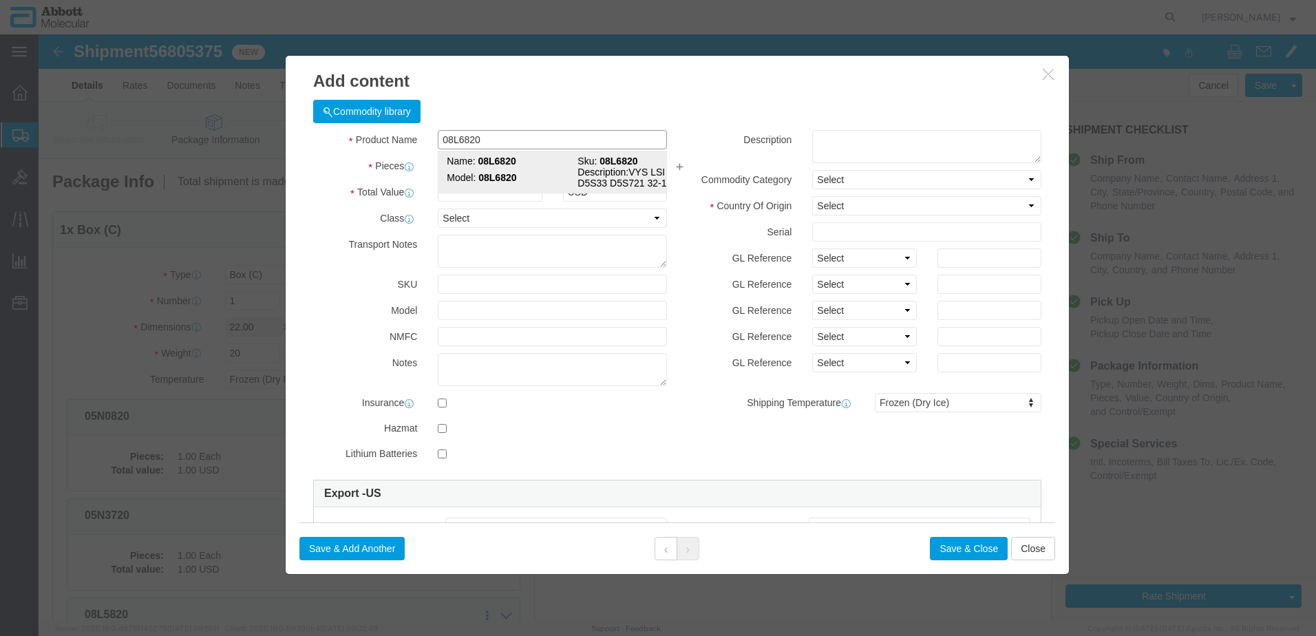
select select "BIS"
checkbox input "false"
type input "08L6820"
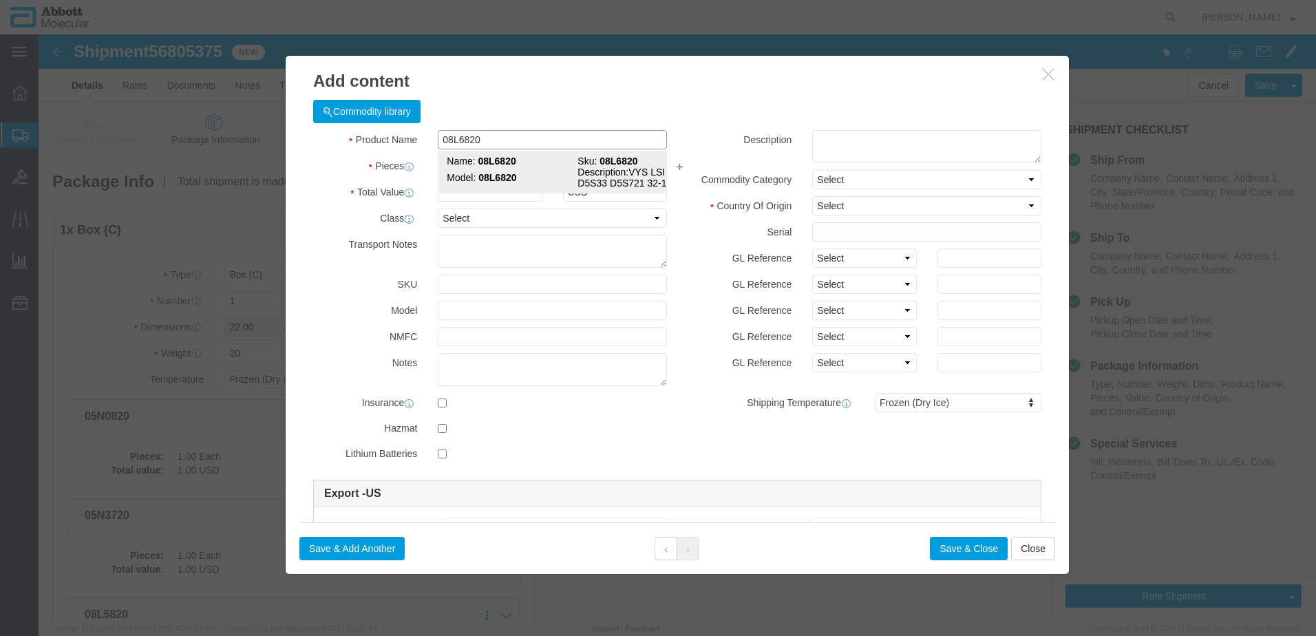
type textarea "VYS LSI EGR1 D5S33 D5S721 32-161021"
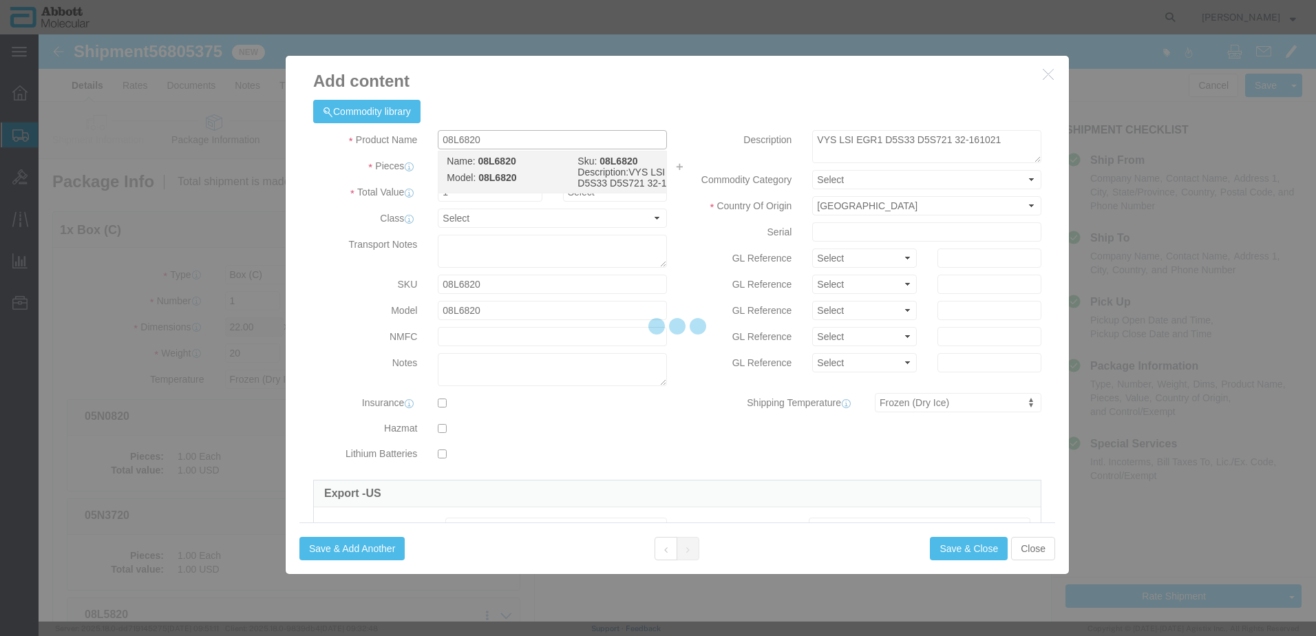
select select "NLR"
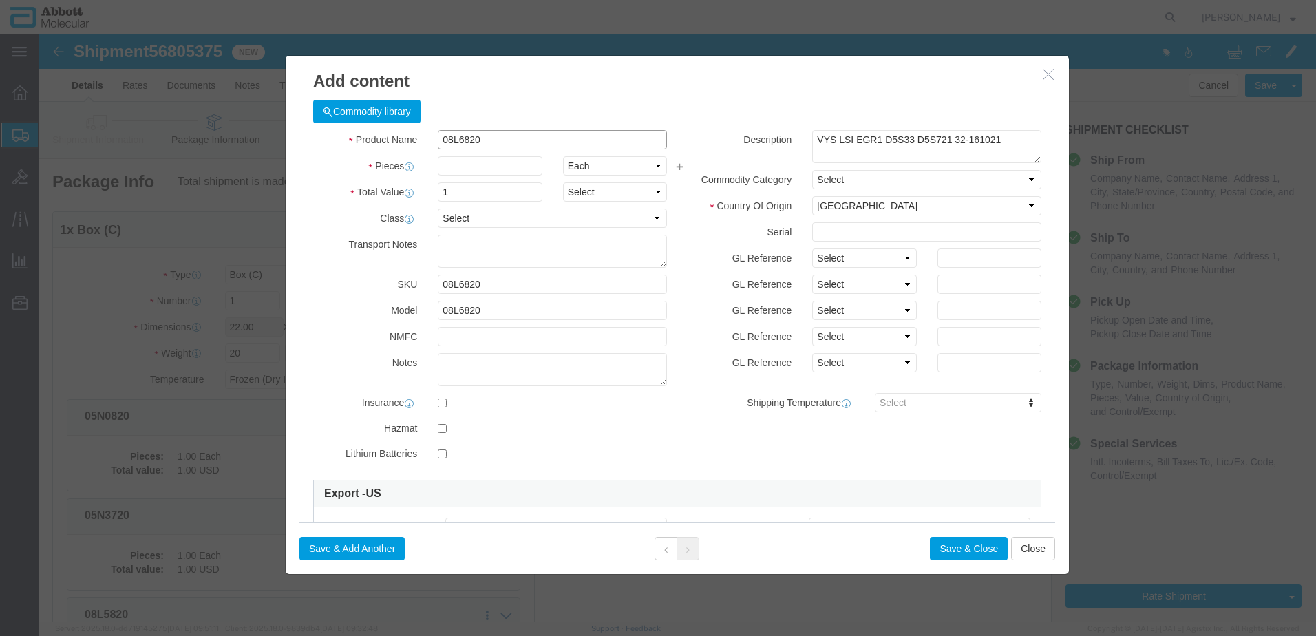
type input "08L6820"
type input "1"
drag, startPoint x: 781, startPoint y: 216, endPoint x: 783, endPoint y: 234, distance: 18.0
click select "Select Account Type Activity ID Airline Appointment Number ASN Batch Number Bil…"
select select "BATCH_NUMBER"
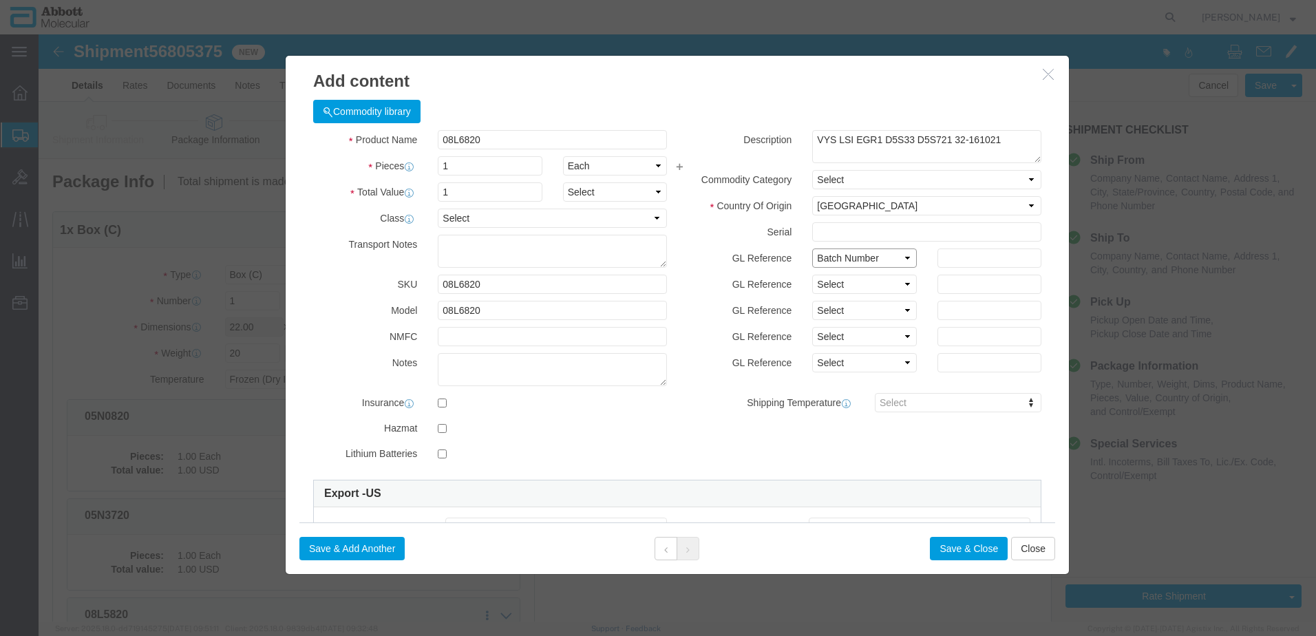
click select "Select Account Type Activity ID Airline Appointment Number ASN Batch Number Bil…"
type input "410897"
click button "Save & Close"
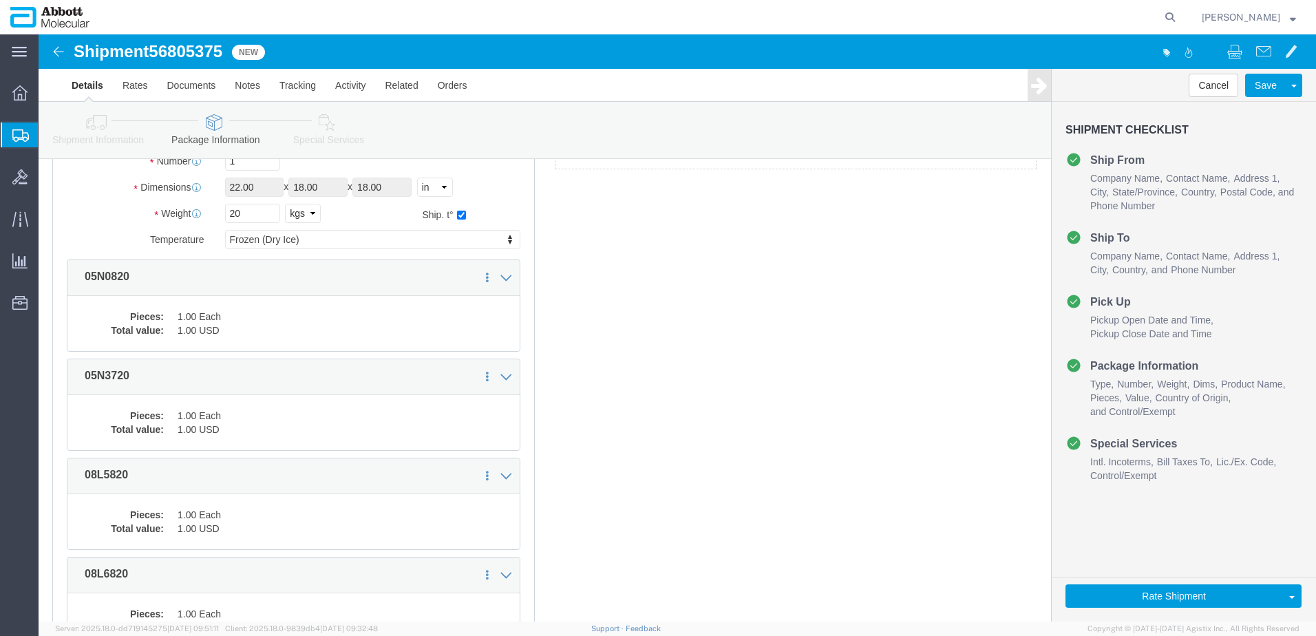
scroll to position [328, 0]
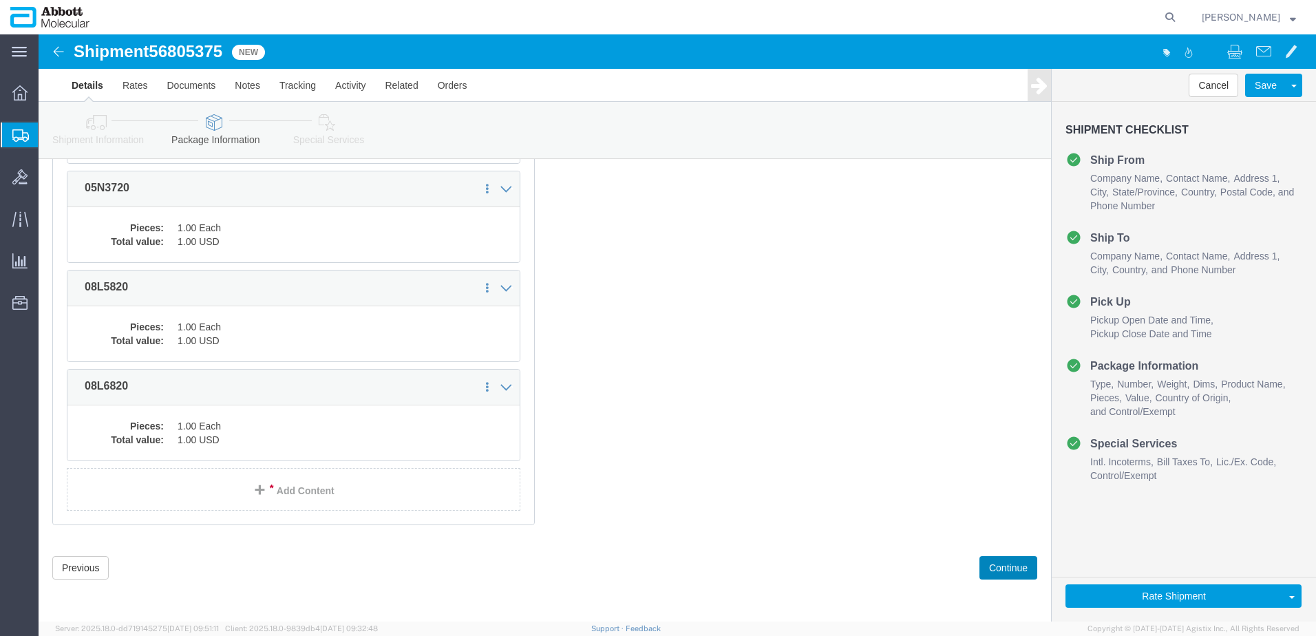
drag, startPoint x: 963, startPoint y: 538, endPoint x: 860, endPoint y: 512, distance: 106.5
click button "Continue"
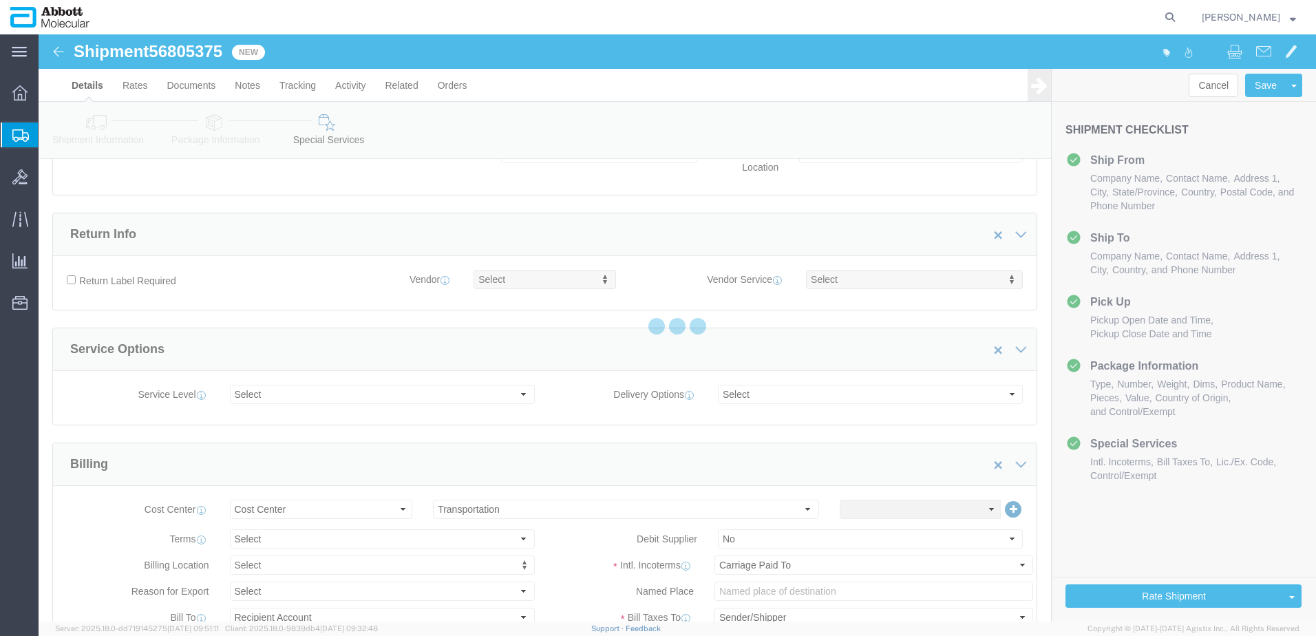
scroll to position [2071, 0]
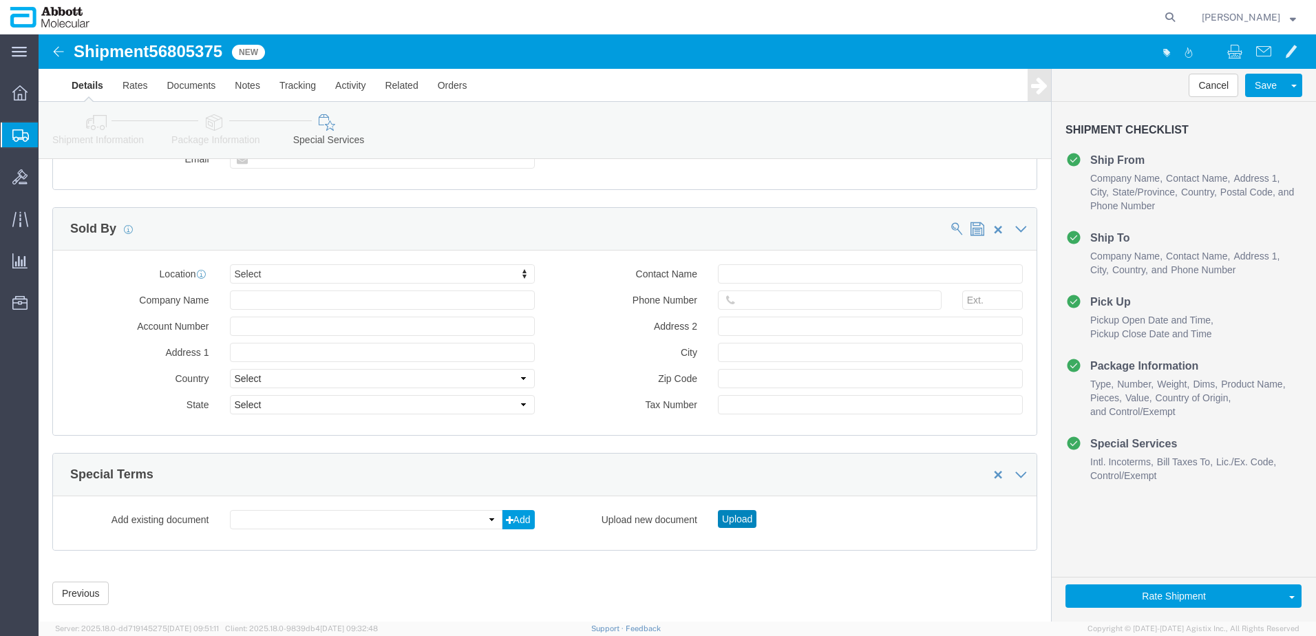
drag, startPoint x: 691, startPoint y: 460, endPoint x: 621, endPoint y: 396, distance: 95.0
click button "Upload"
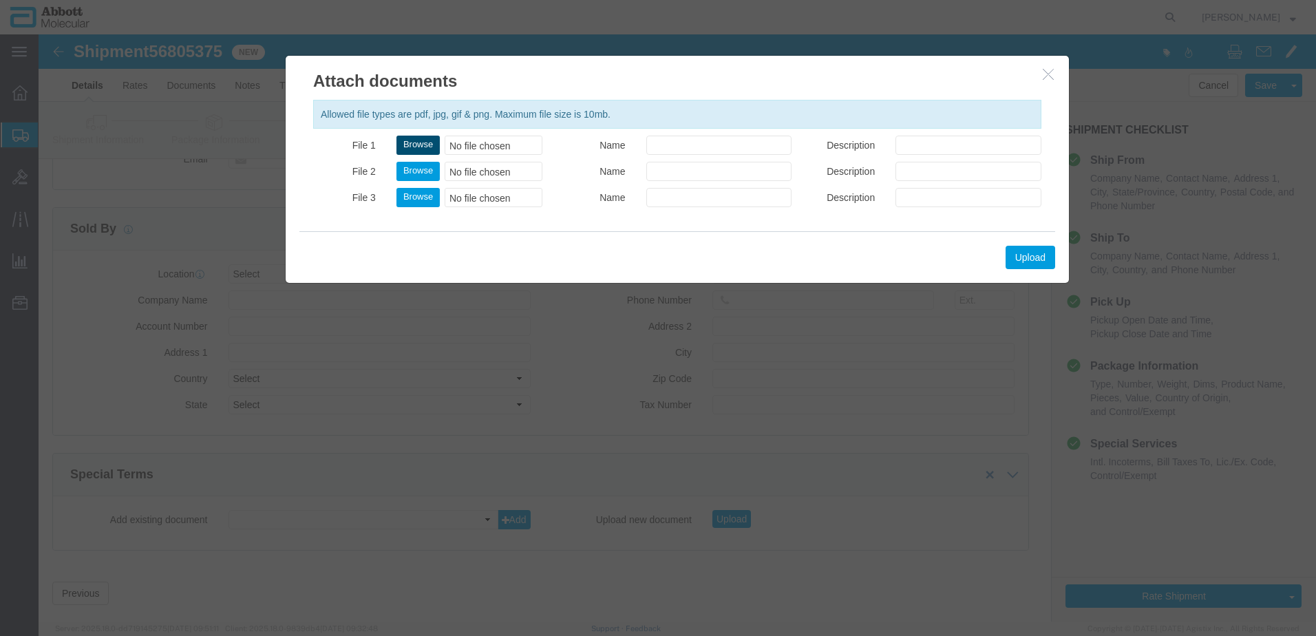
click button "Browse"
type input "C:\fakepath\620689567 SLI KWE.pdf"
click button "Upload"
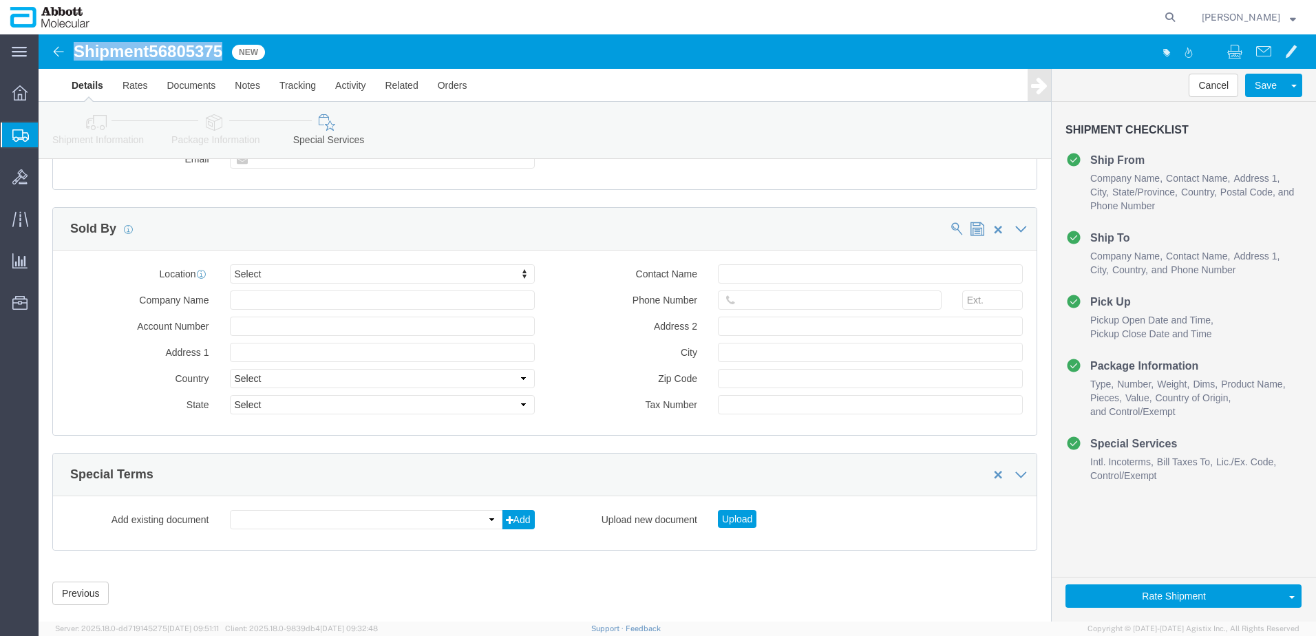
drag, startPoint x: 38, startPoint y: 19, endPoint x: 187, endPoint y: 21, distance: 148.7
click h1 "Shipment 56805375"
copy h1 "Shipment 56805375"
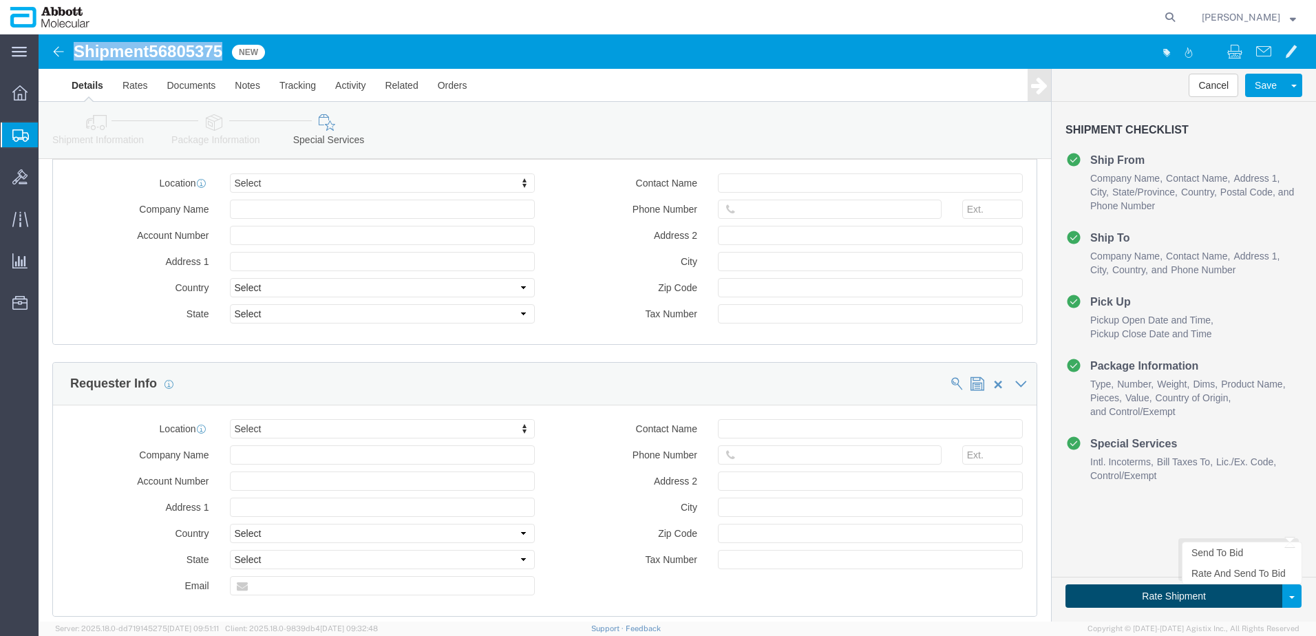
scroll to position [1652, 0]
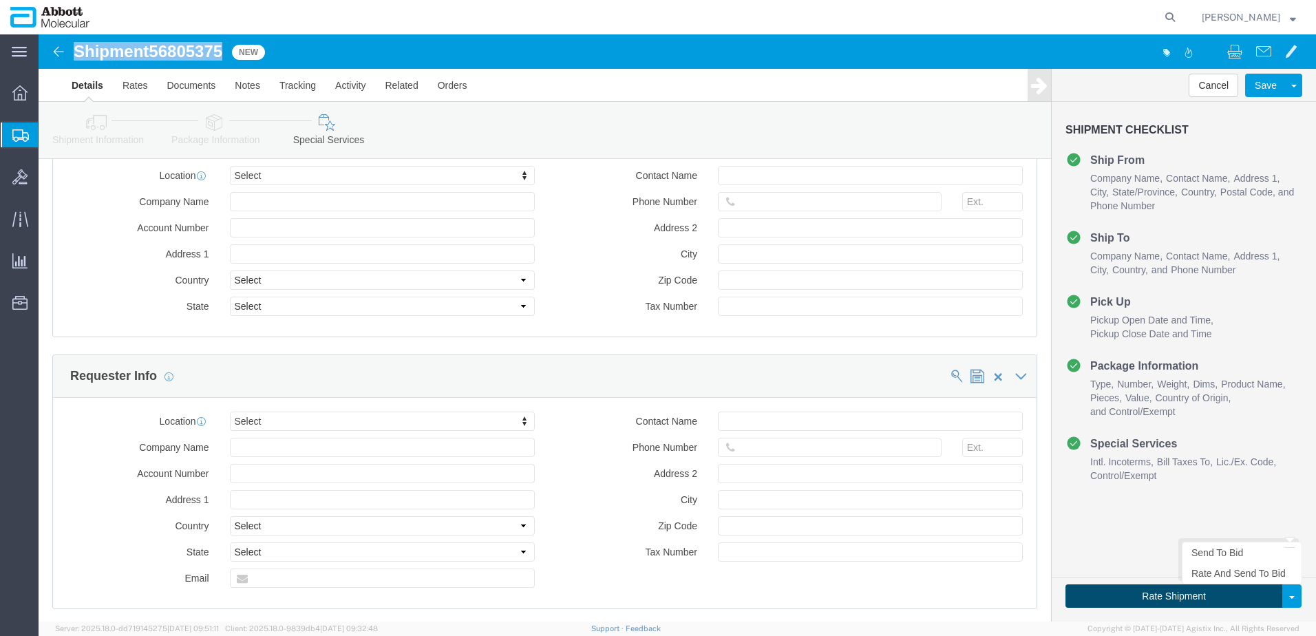
click button "Rate Shipment"
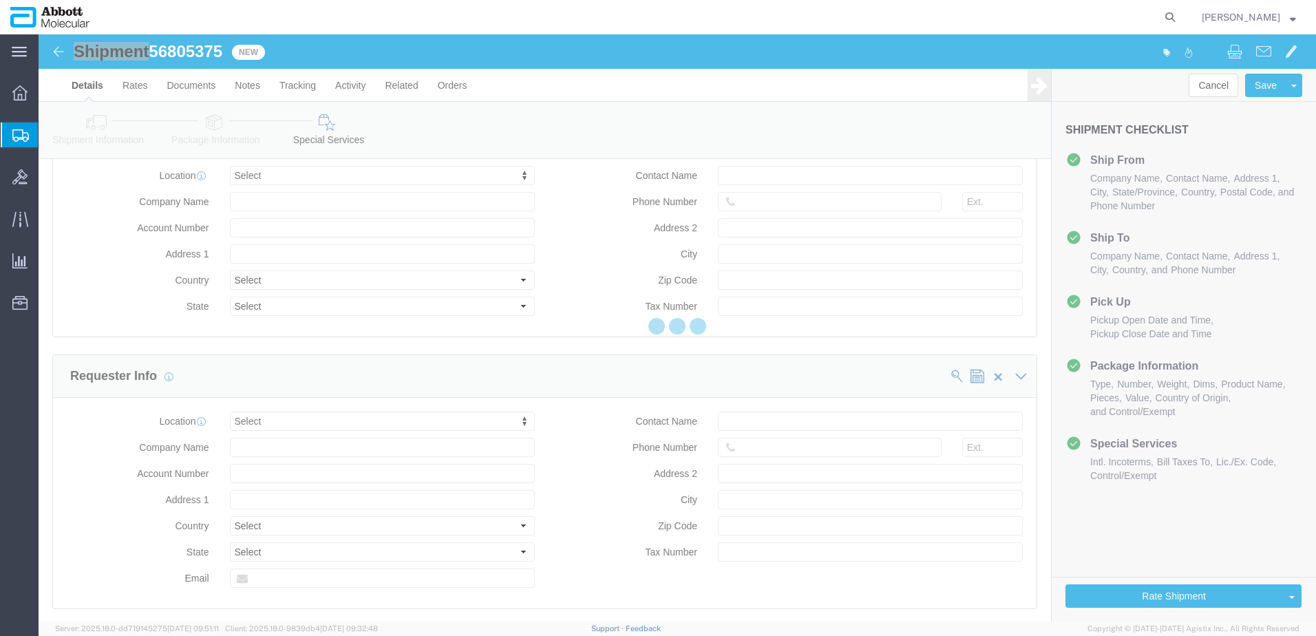
scroll to position [637, 0]
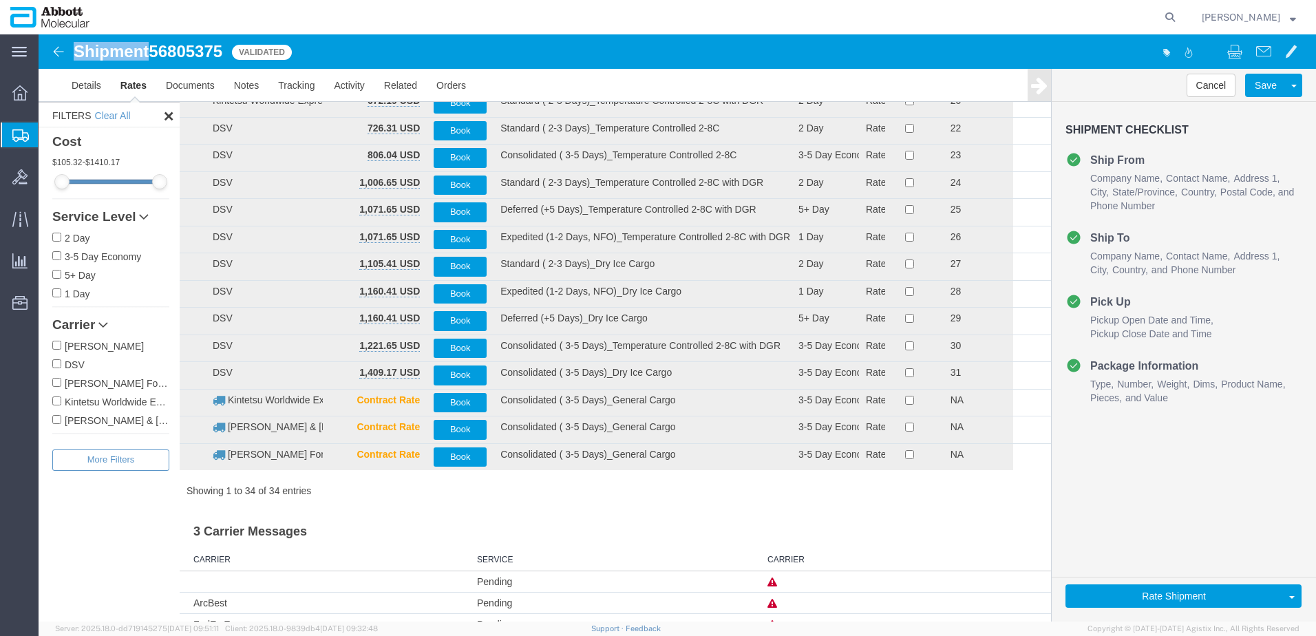
click at [56, 403] on input "Kintetsu Worldwide Express" at bounding box center [56, 400] width 9 height 9
checkbox input "true"
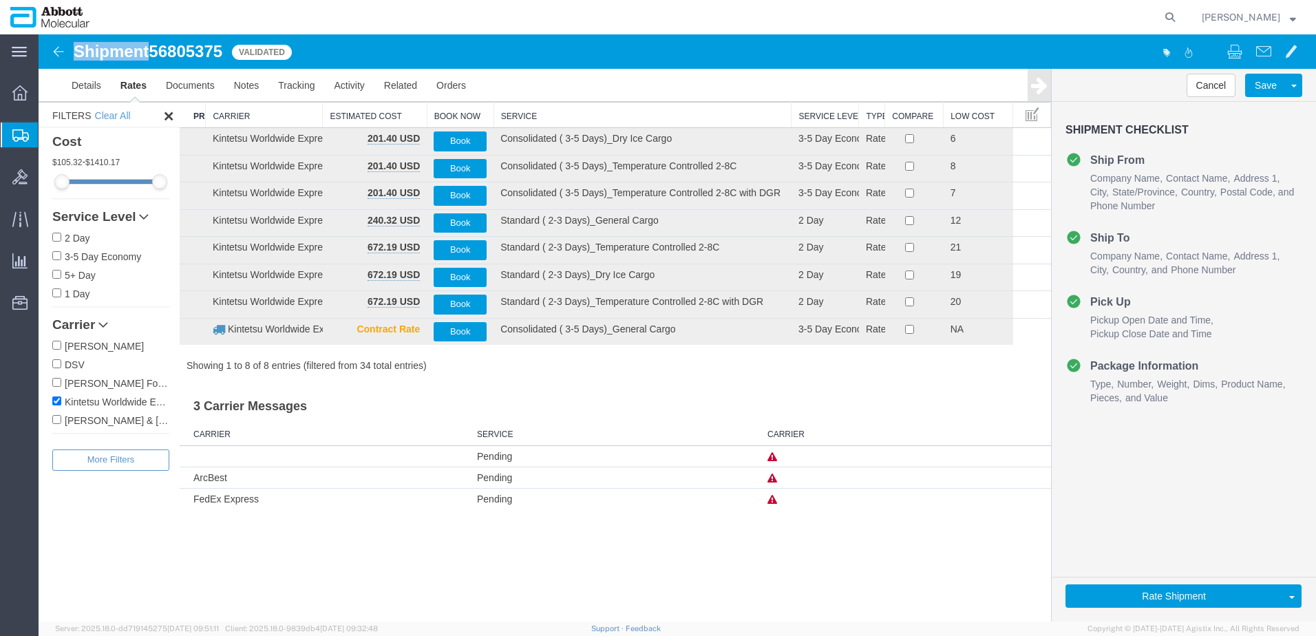
scroll to position [0, 0]
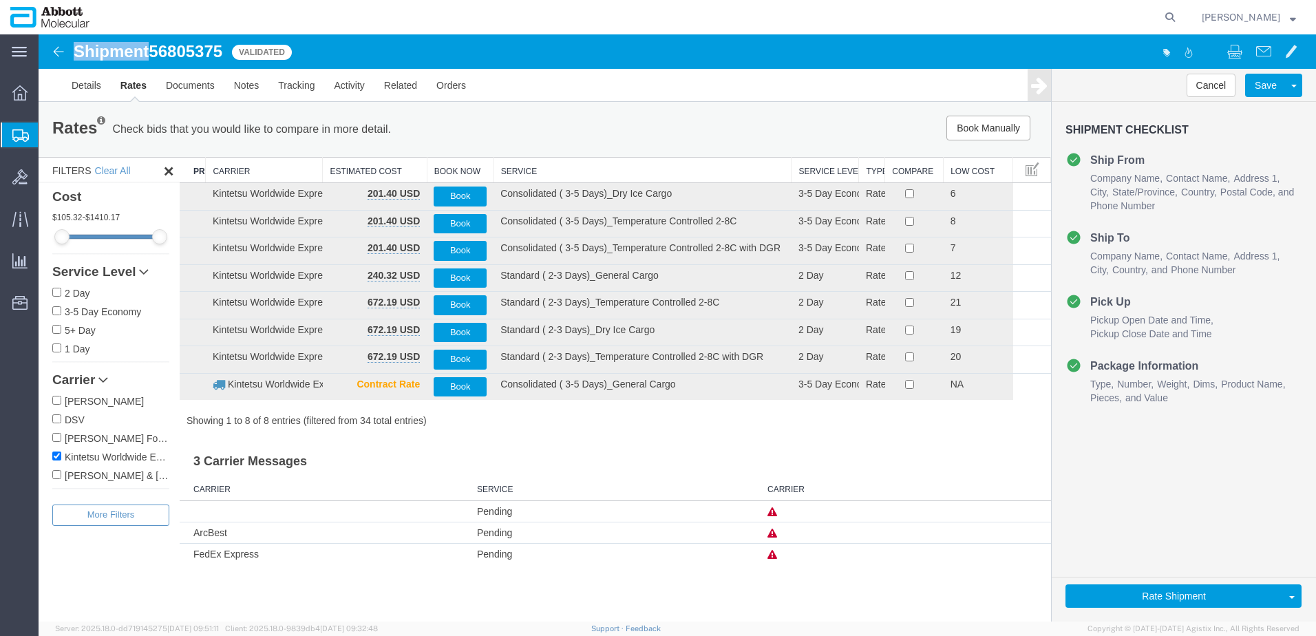
click at [520, 168] on th "Service" at bounding box center [643, 170] width 298 height 25
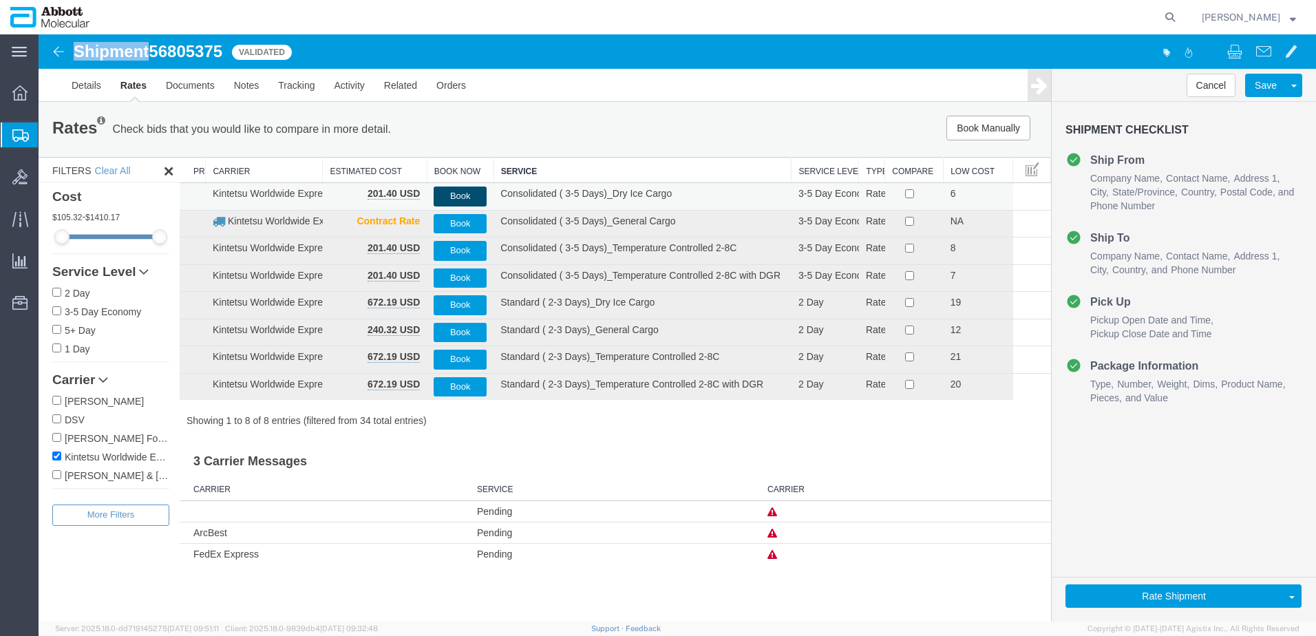
click at [459, 193] on button "Book" at bounding box center [460, 197] width 53 height 20
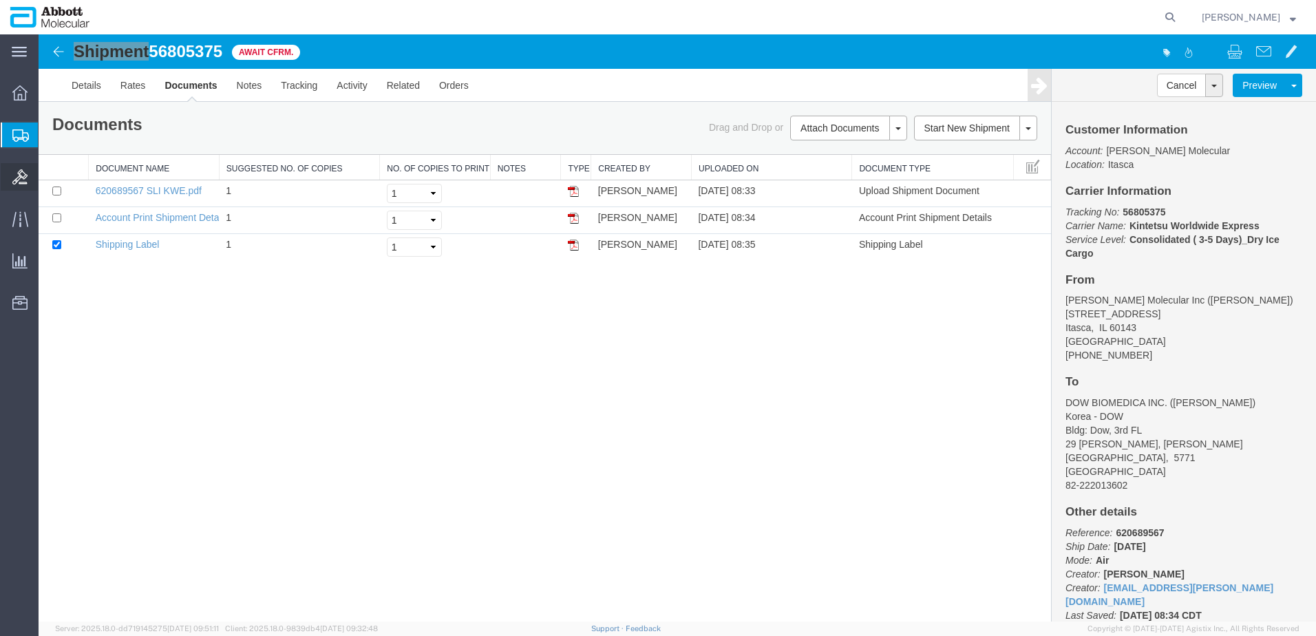
drag, startPoint x: 104, startPoint y: 198, endPoint x: 29, endPoint y: 164, distance: 82.3
click at [0, 0] on span "Create from Template" at bounding box center [0, 0] width 0 height 0
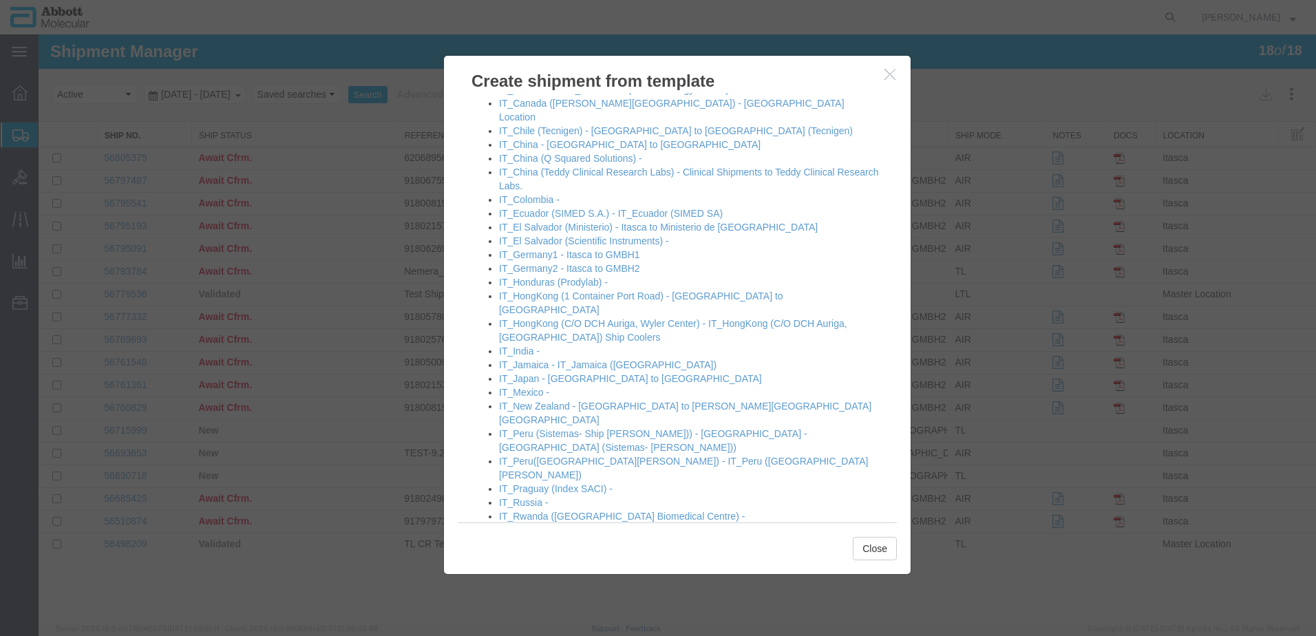
scroll to position [826, 0]
click at [559, 535] on link "IT_Singapore (01 Gul Circle) - IT_Singapore ([PERSON_NAME] Laboratories)" at bounding box center [666, 540] width 334 height 11
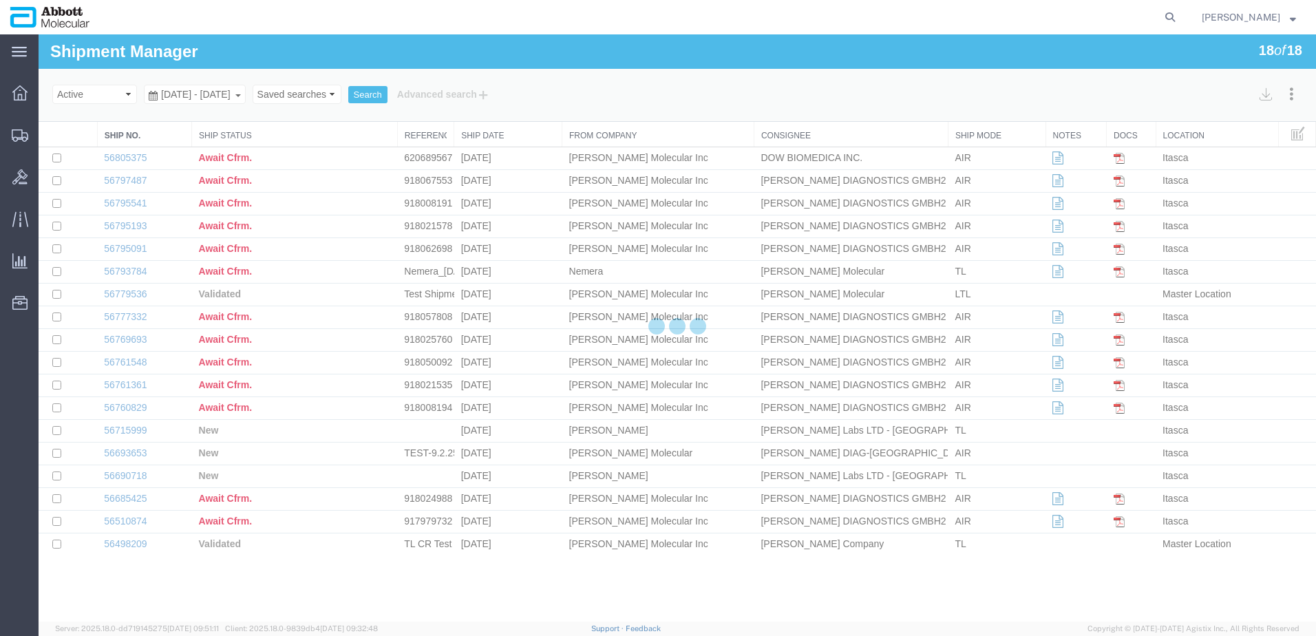
select select "48454"
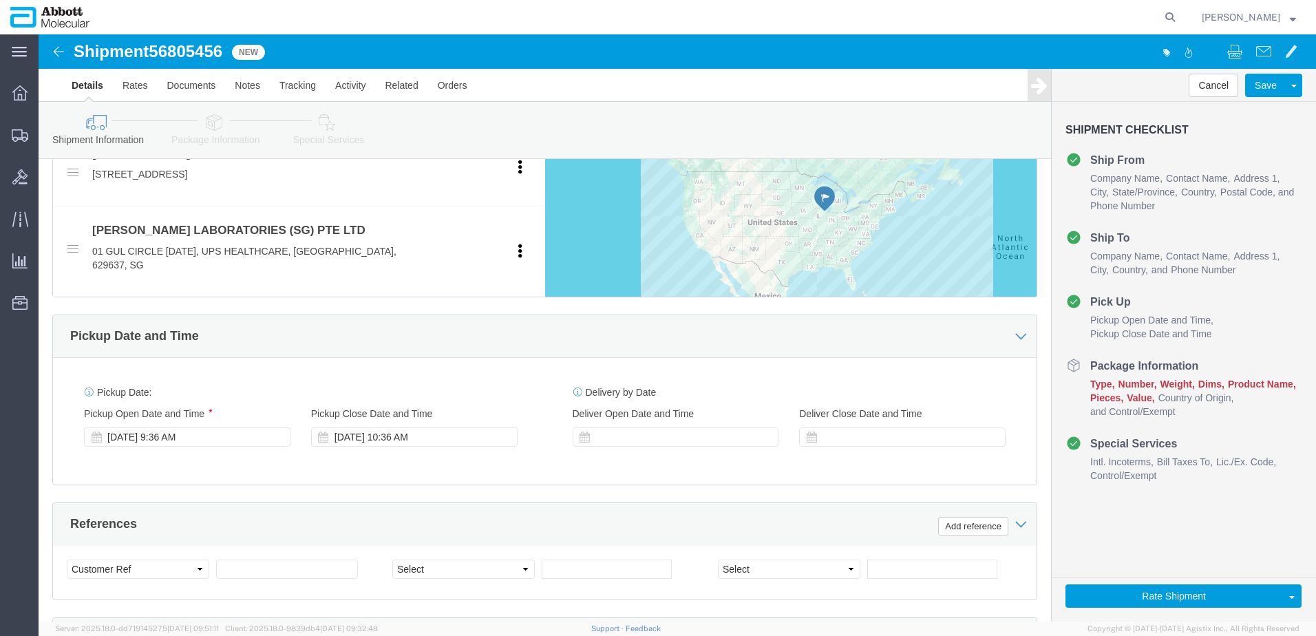
scroll to position [551, 0]
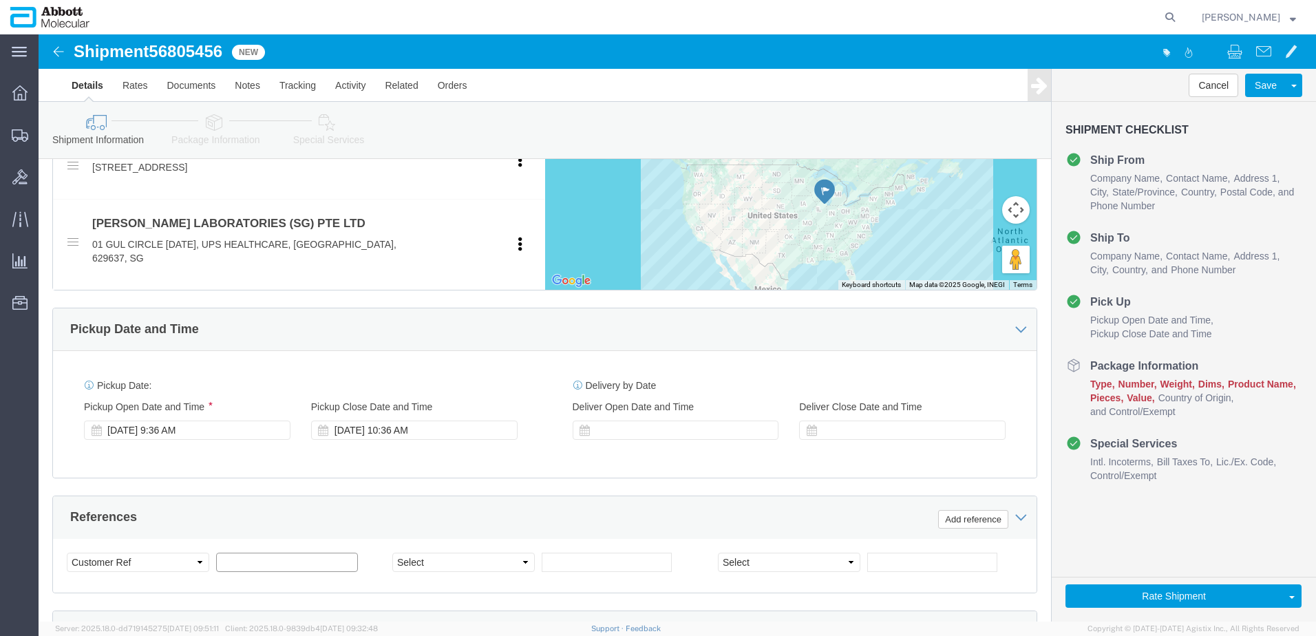
click input "text"
paste input "620613856"
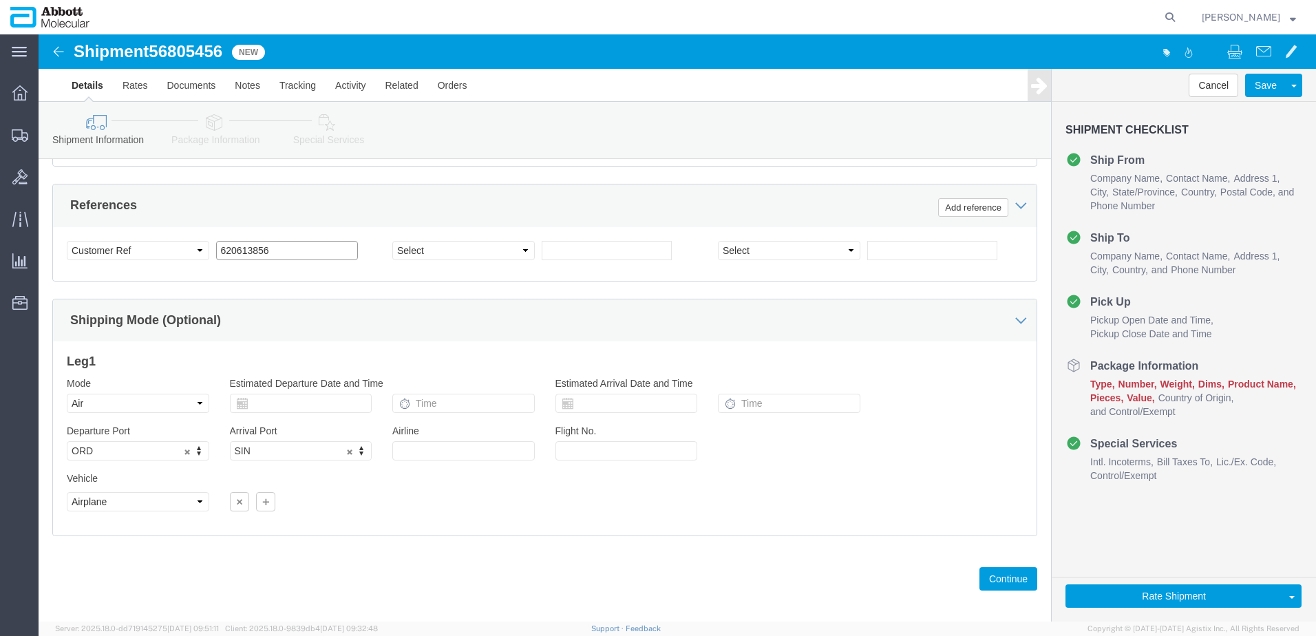
scroll to position [874, 0]
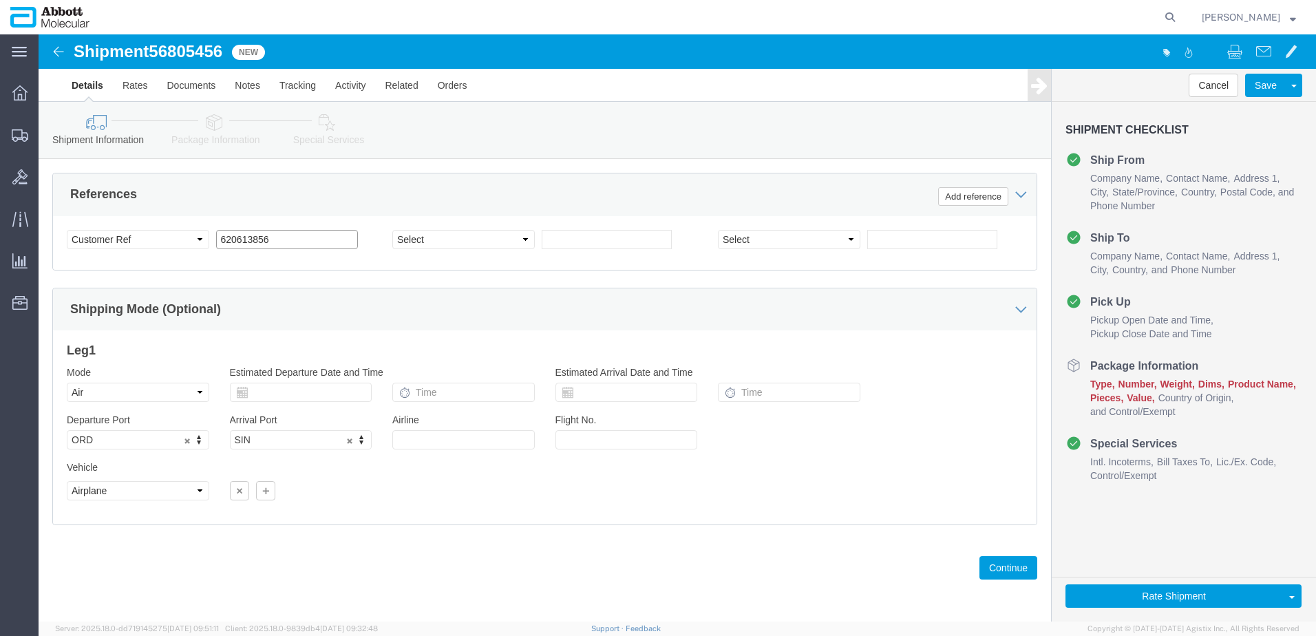
type input "620613856"
click button "Continue"
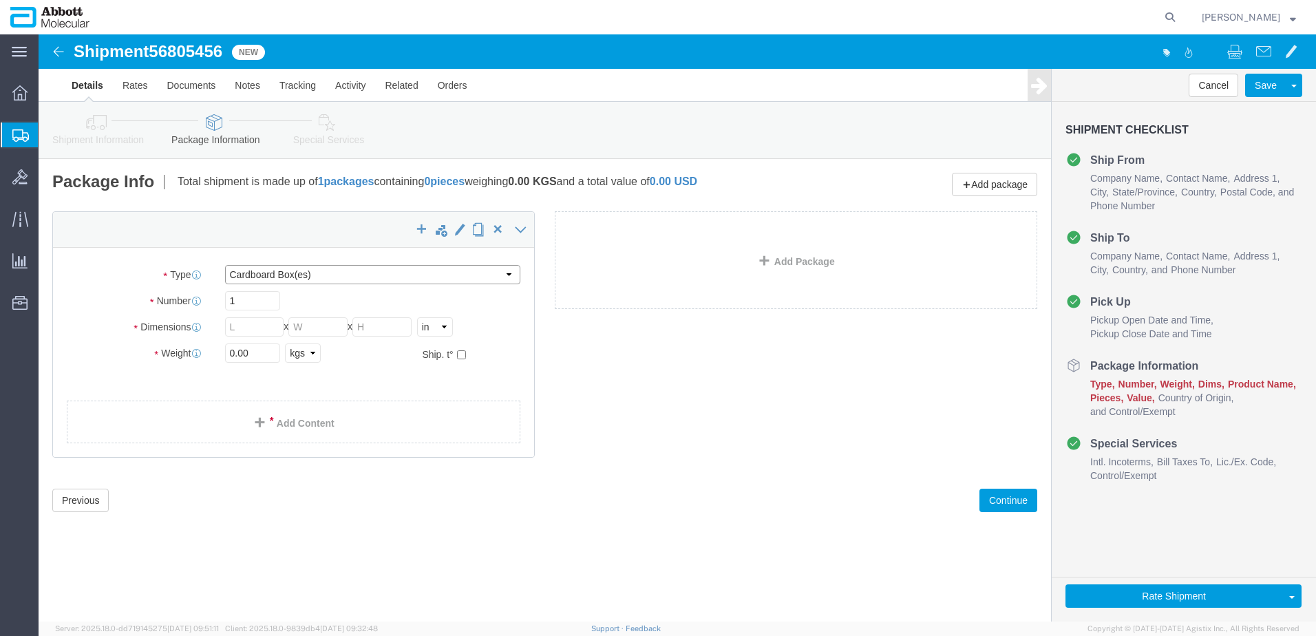
click select "Select Box (B) Box (C) Box (D) Cardboard Box(es) Crate (Instrument) Crate(s) En…"
select select "BOXC"
click select "Select Box (B) Box (C) Box (D) Cardboard Box(es) Crate (Instrument) Crate(s) En…"
type input "22.00"
type input "18.00"
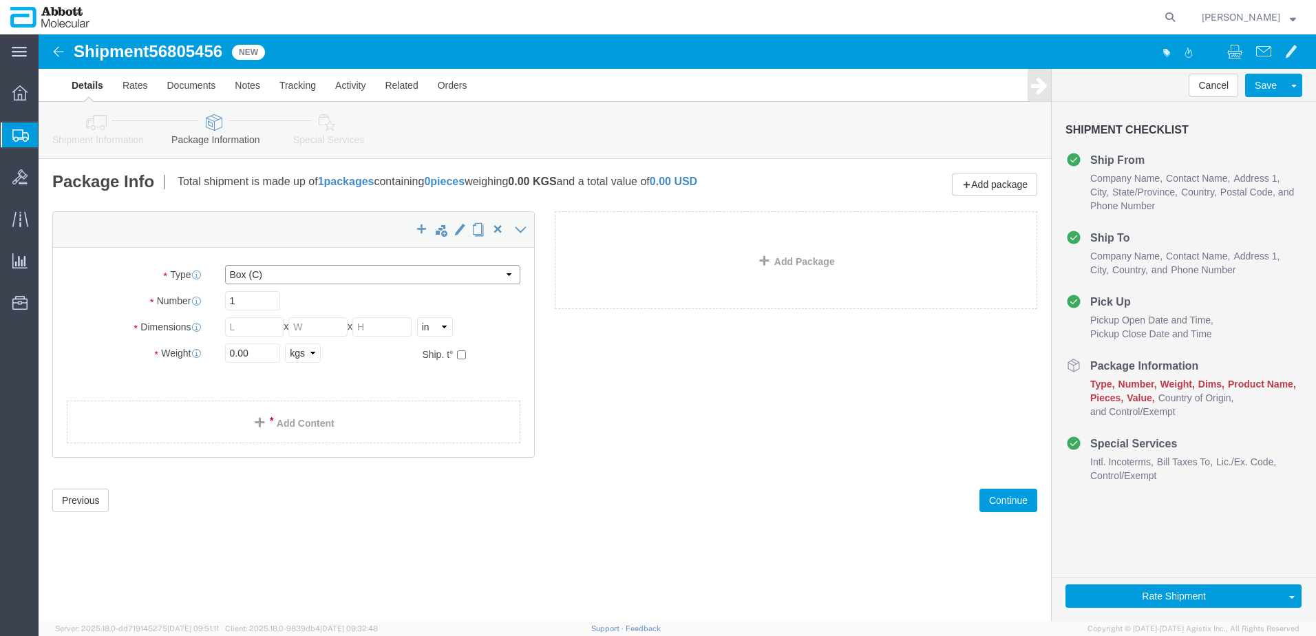
type input "18.00"
drag, startPoint x: 225, startPoint y: 321, endPoint x: 43, endPoint y: 298, distance: 183.8
click div "Package Type Select Box (B) Box (C) Box (D) Cardboard Box(es) Crate (Instrument…"
type input "8"
click input "checkbox"
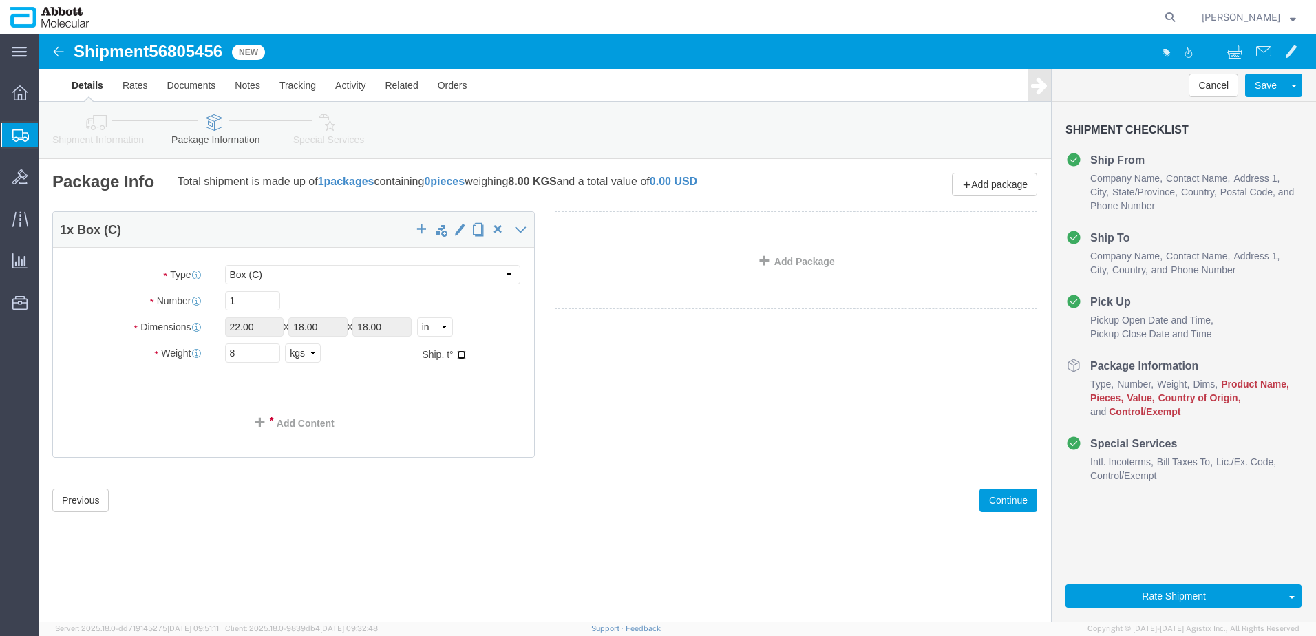
checkbox input "true"
type input "AMBIENT"
click link "Add Content"
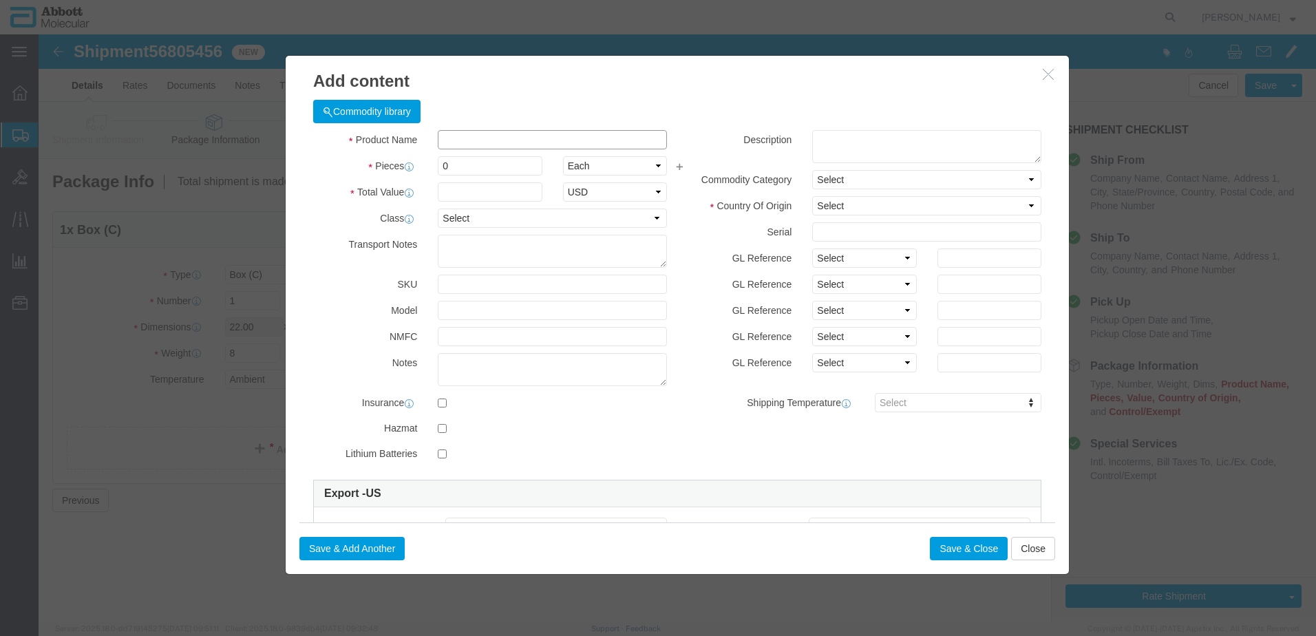
click input "text"
type input "08N8505"
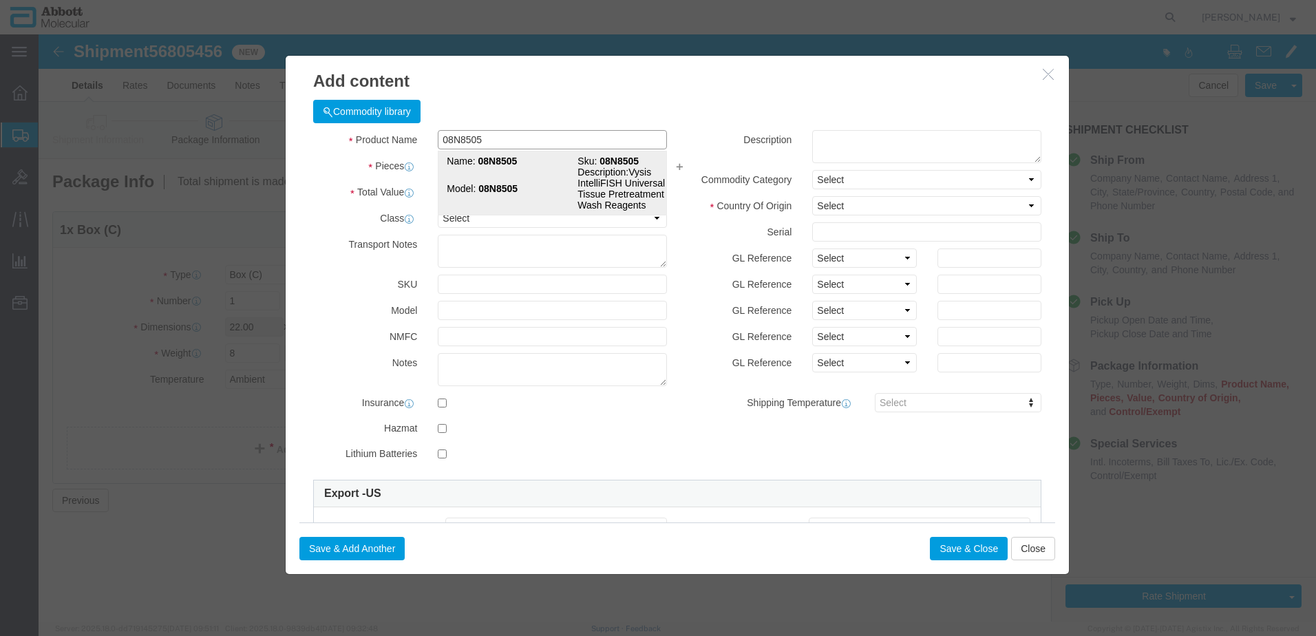
click td "Model: 08N8505"
checkbox input "true"
type input "1"
select select "USD"
select select "US"
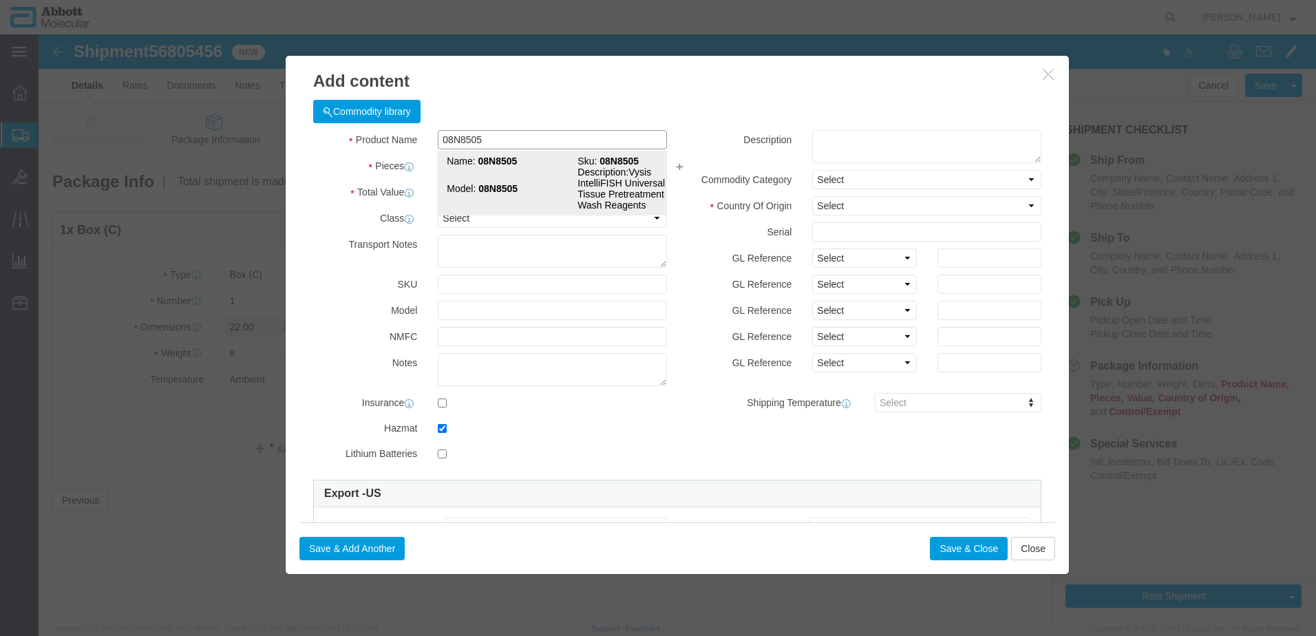
type input "HYDROCHLORIC ACID"
type input "1789"
select select "8 Corrosive"
select select "III"
select select "BOXES"
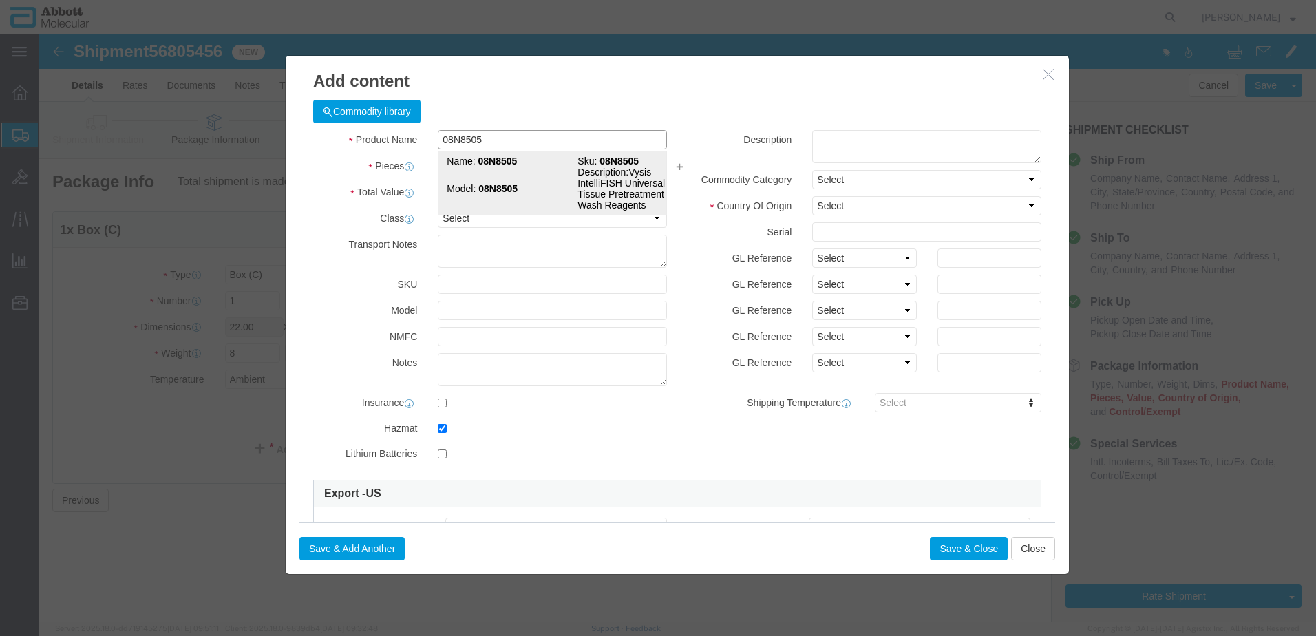
select select "FIBERBOARD"
type input "[PERSON_NAME] Molecular"
type input "[PERSON_NAME]"
type input "[PHONE_NUMBER]"
type input "3824999397"
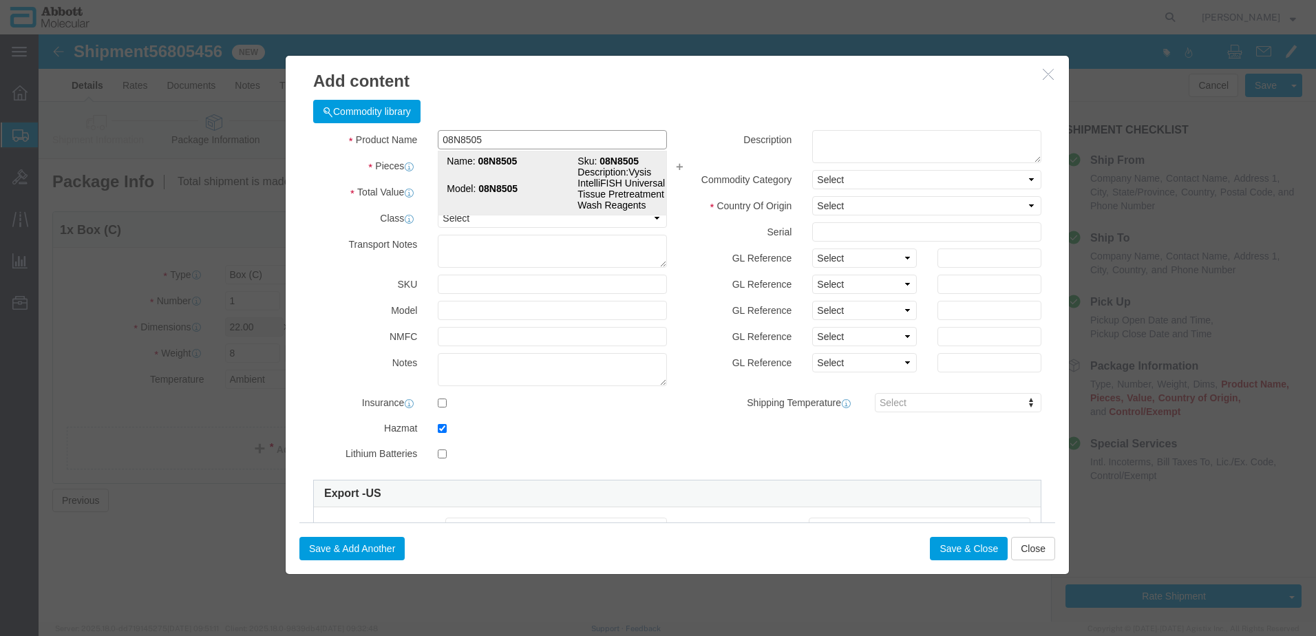
select select "BIS"
checkbox input "false"
type input "08N8505"
type textarea "Vysis IntelliFISH Universal FFPE Tissue Pretreatment and Wash Reagents"
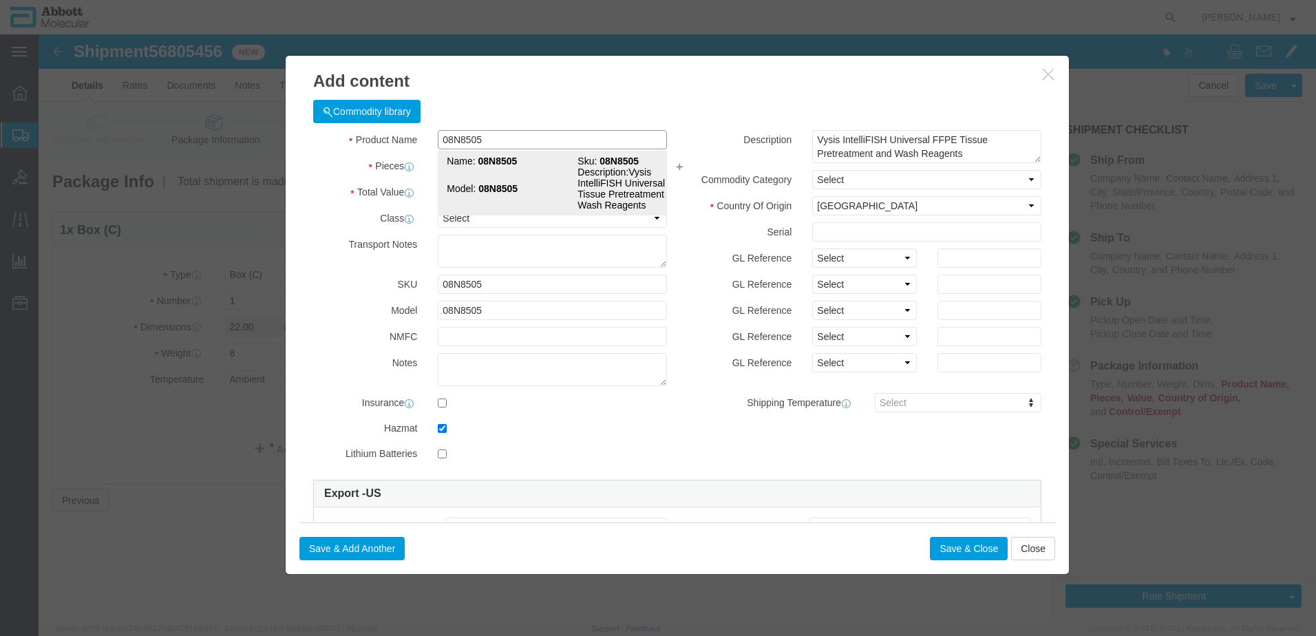
select select "NLR"
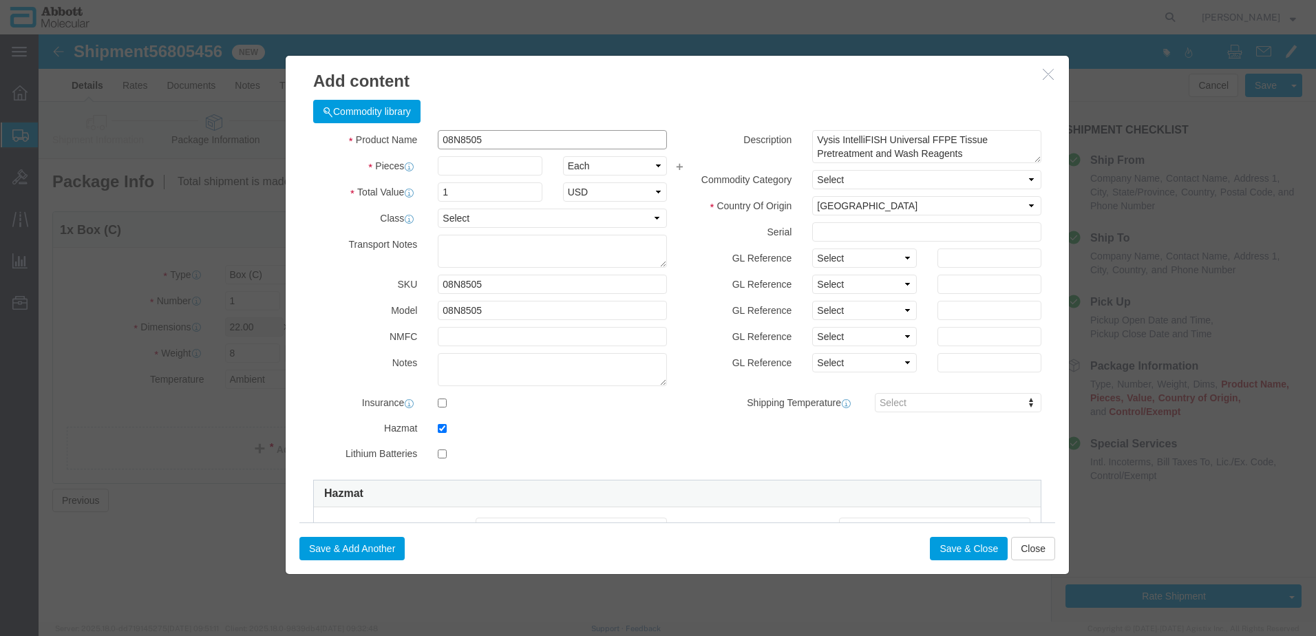
type input "08N8505"
type input "1"
click div "GL Reference Select Account Type Activity ID Airline Appointment Number ASN Bat…"
click select "Select Account Type Activity ID Airline Appointment Number ASN Batch Number Bil…"
select select "BATCH_NUMBER"
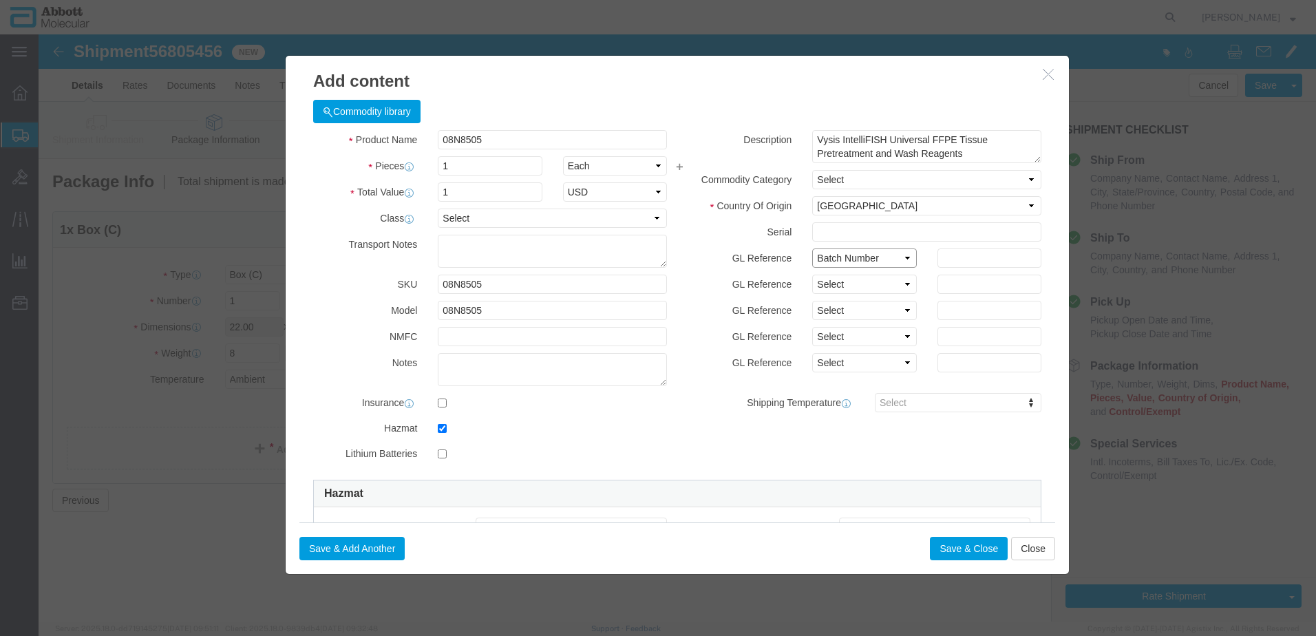
click select "Select Account Type Activity ID Airline Appointment Number ASN Batch Number Bil…"
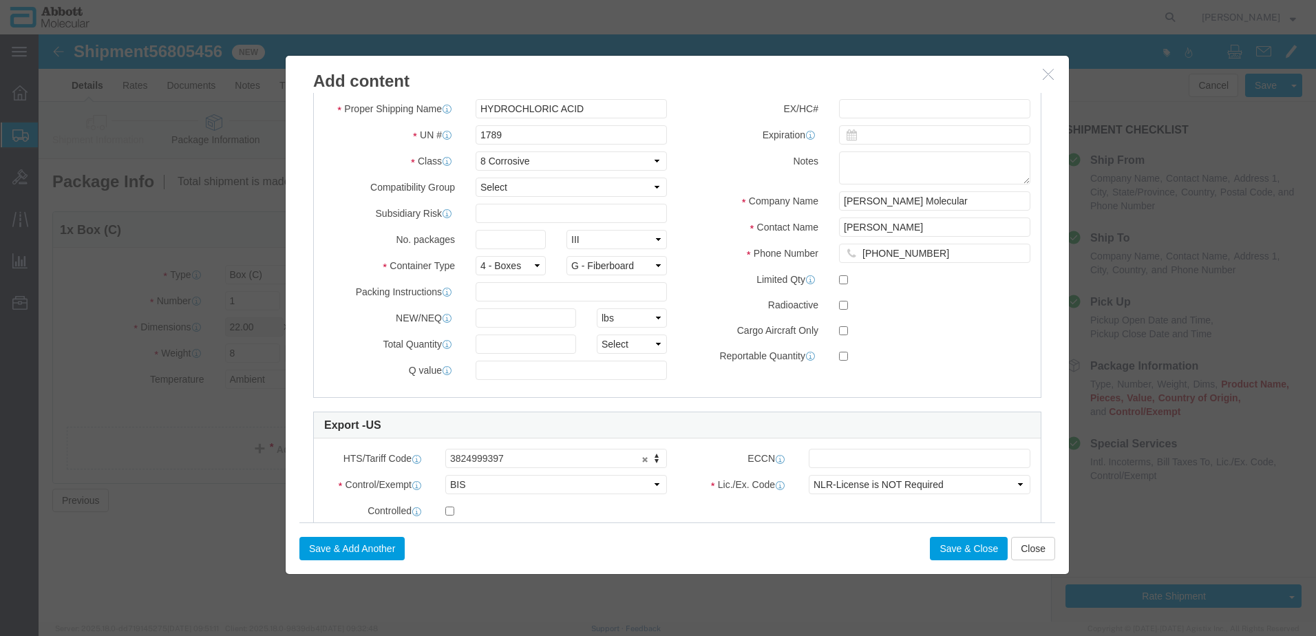
scroll to position [413, 0]
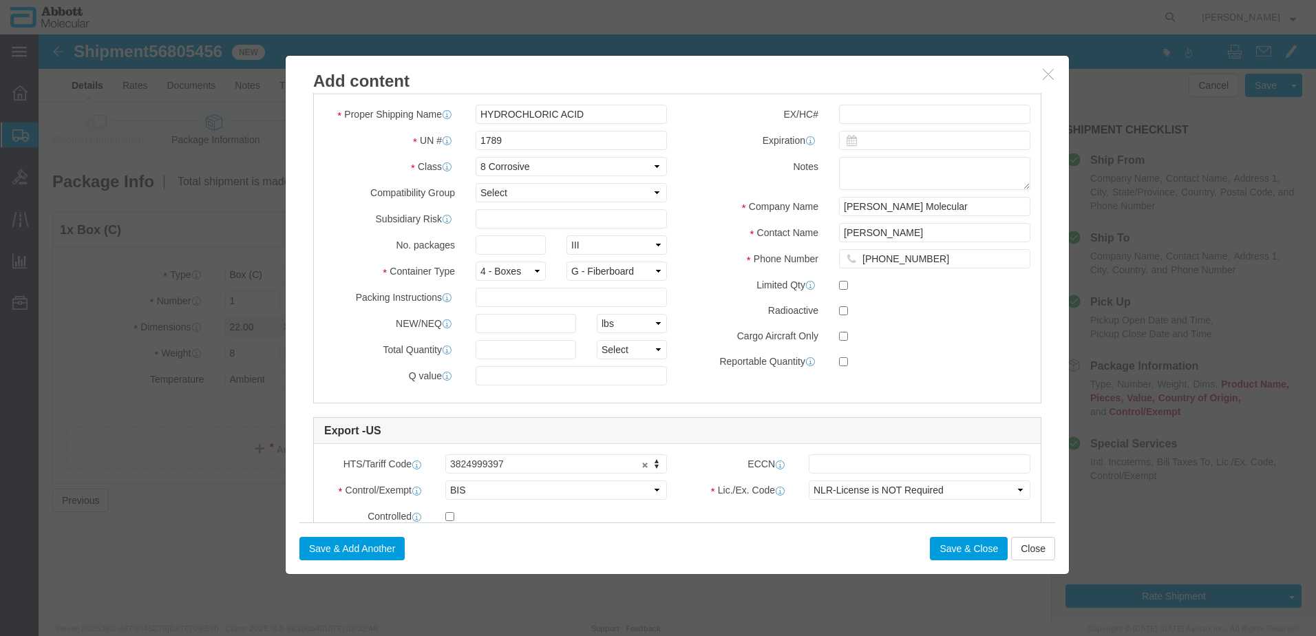
type input "416268"
click input "text"
type input "1"
click input "text"
type input "1"
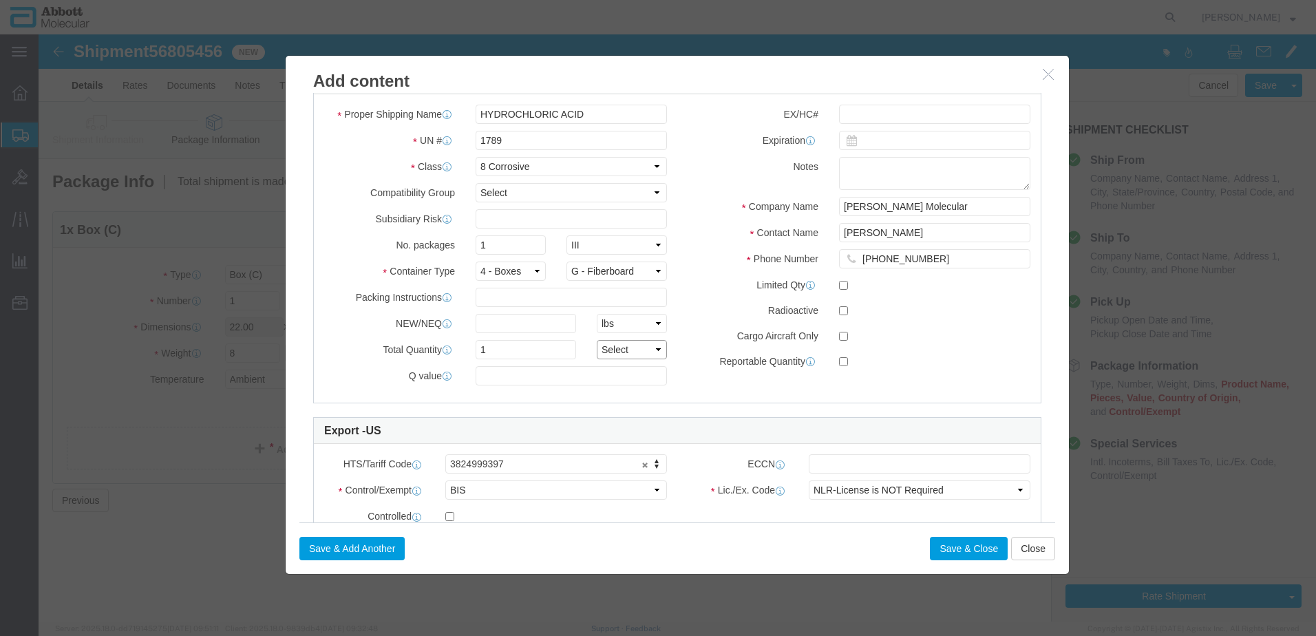
click select "Select curies gallons kgs lbs liters milliliters"
select select "KGS"
click select "Select curies gallons kgs lbs liters milliliters"
click button "Save & Close"
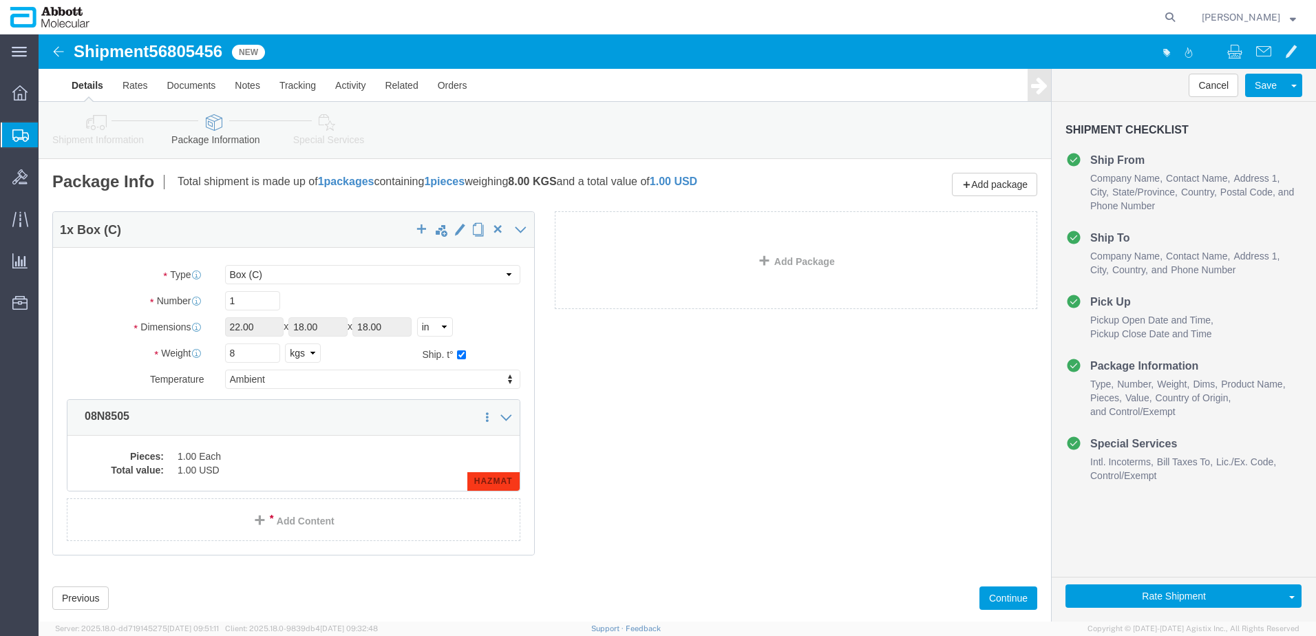
scroll to position [30, 0]
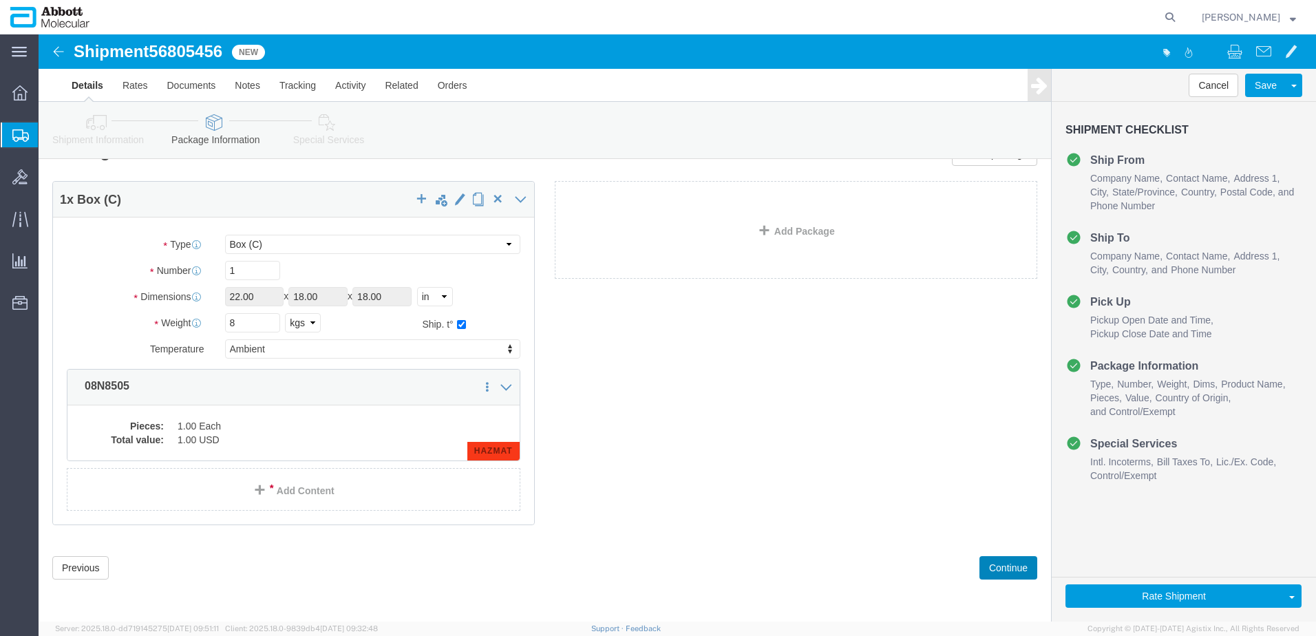
drag, startPoint x: 988, startPoint y: 538, endPoint x: 973, endPoint y: 530, distance: 17.5
click button "Continue"
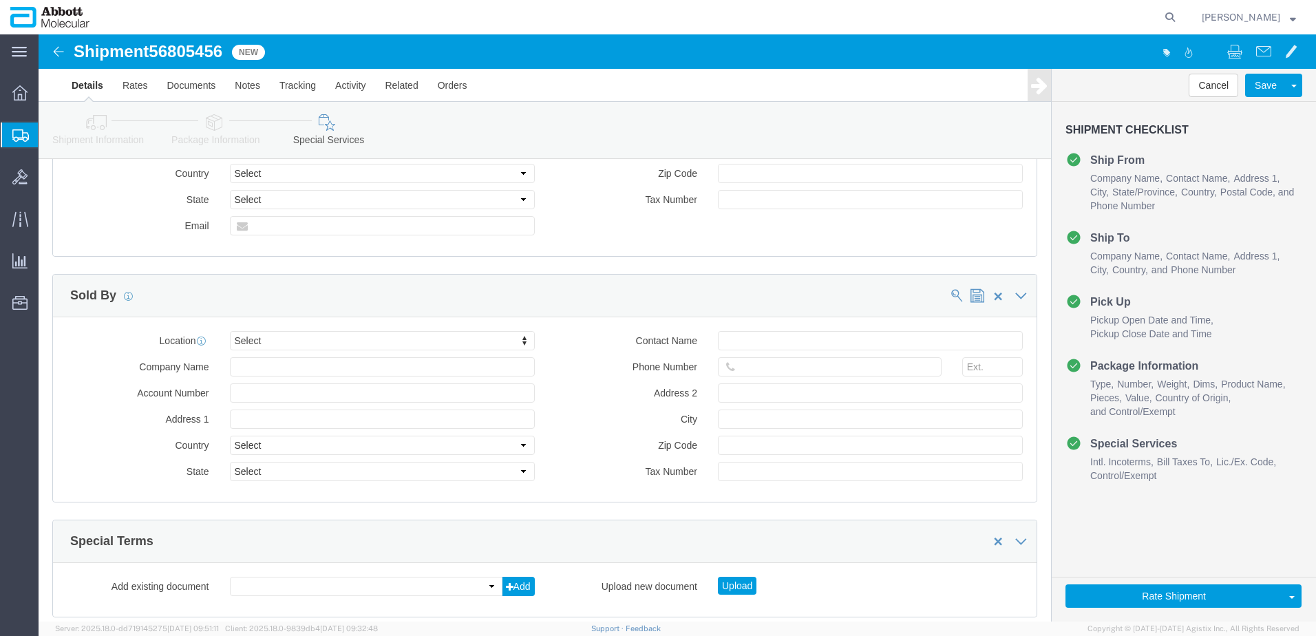
scroll to position [2071, 0]
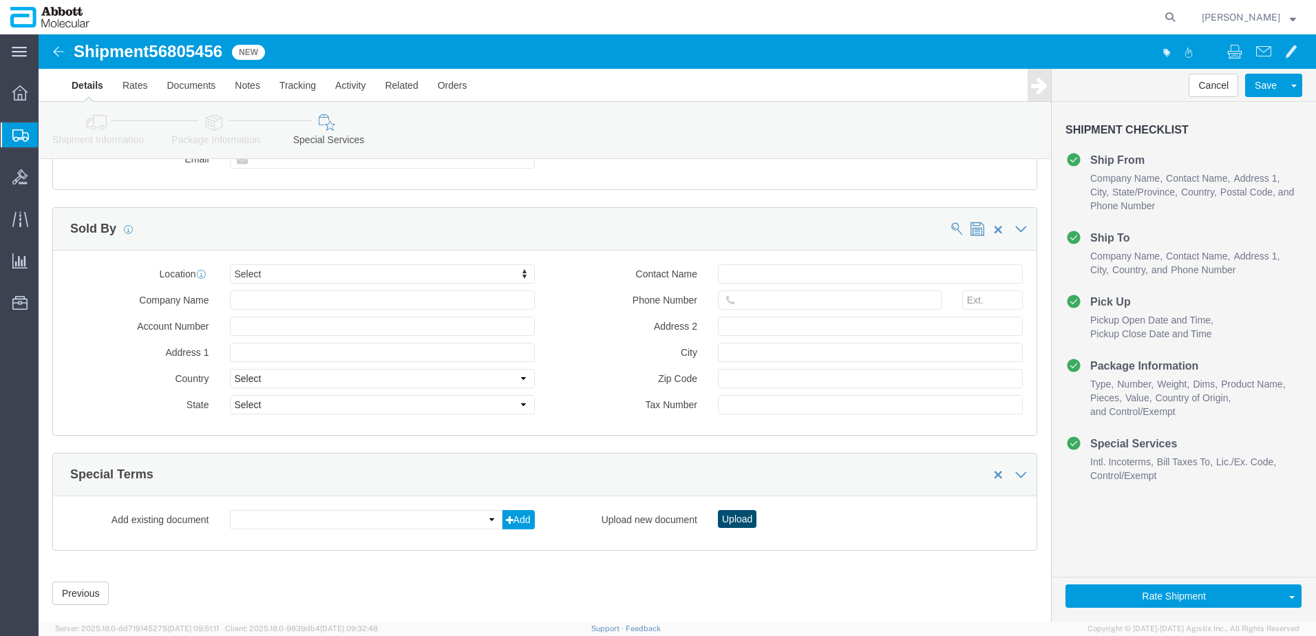
click button "Upload"
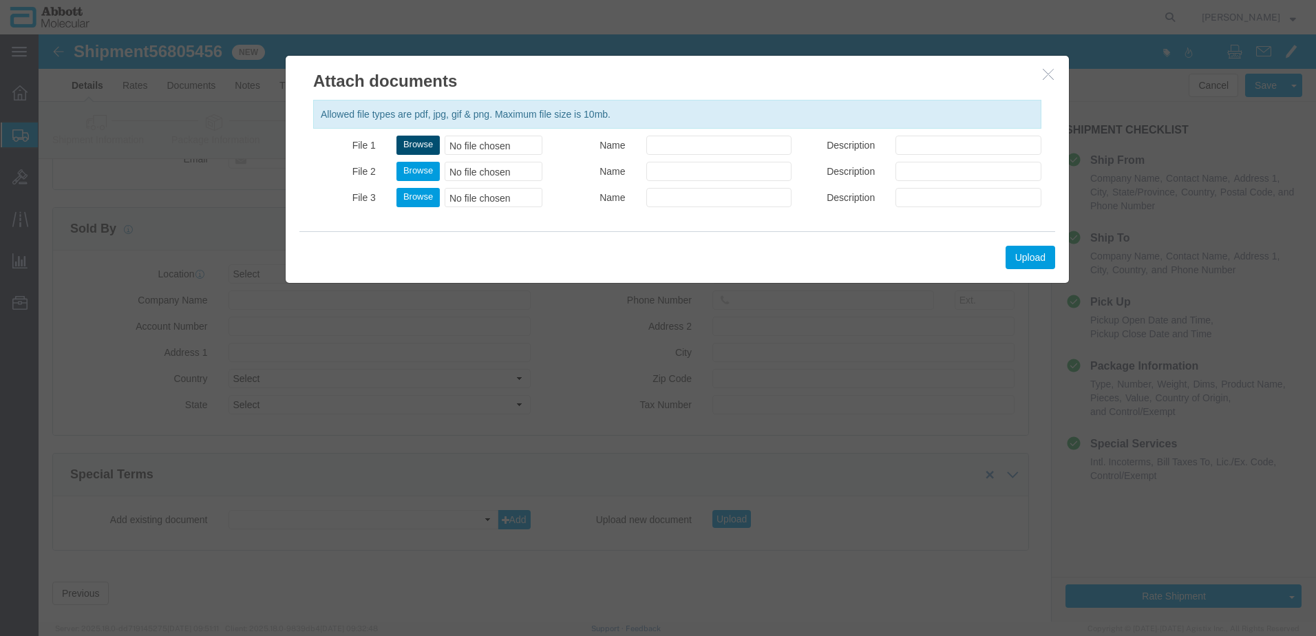
click button "Browse"
type input "C:\fakepath\620613856 SLI KWE.pdf"
click button "Upload"
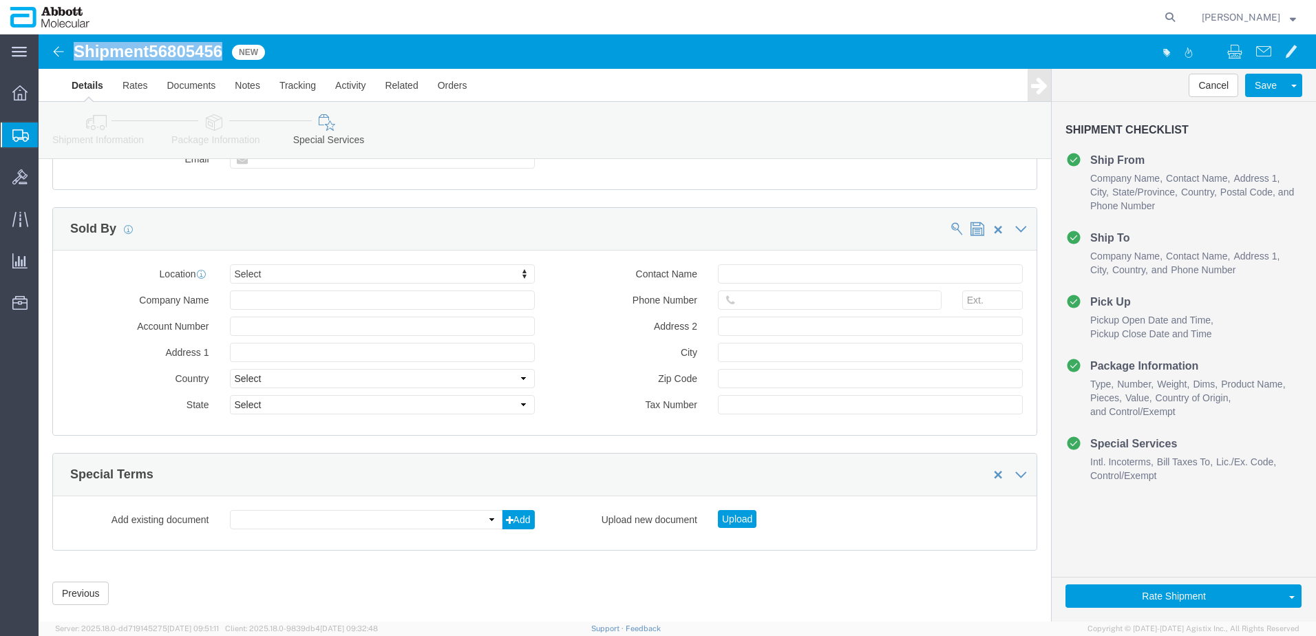
drag, startPoint x: 34, startPoint y: 17, endPoint x: 187, endPoint y: 14, distance: 152.1
click div "Shipment 56805456 New"
copy h1 "Shipment 56805456"
click button "Rate Shipment"
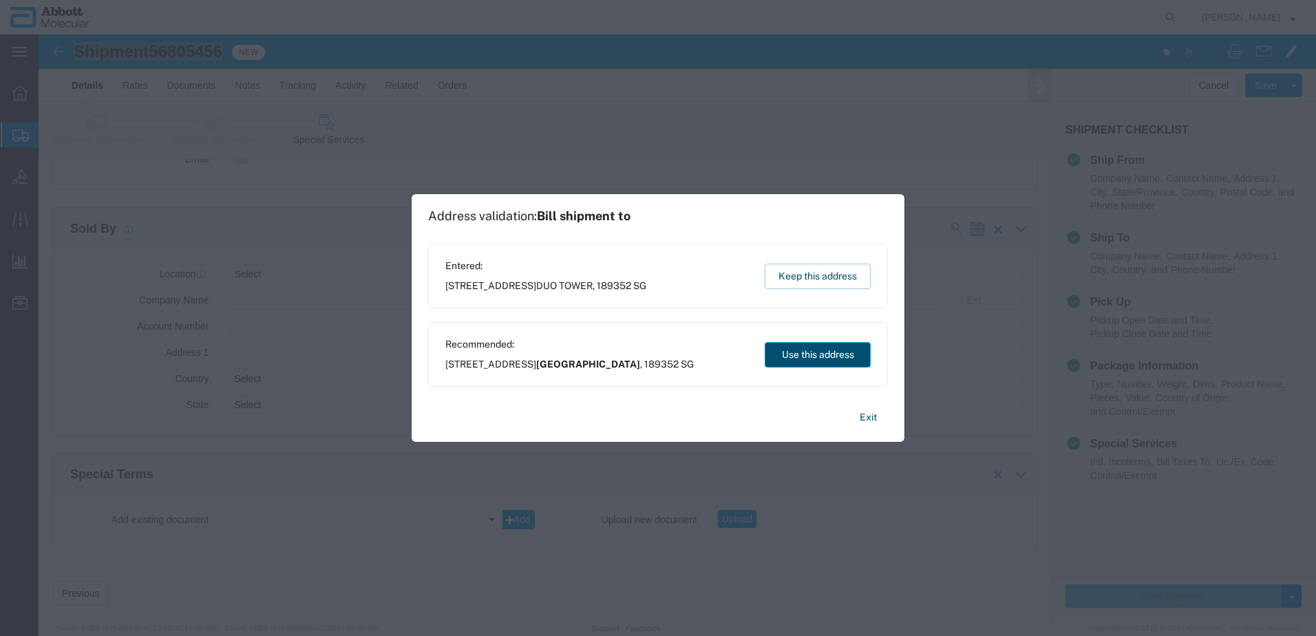
click at [843, 353] on button "Use this address" at bounding box center [818, 354] width 106 height 25
type input "[GEOGRAPHIC_DATA]"
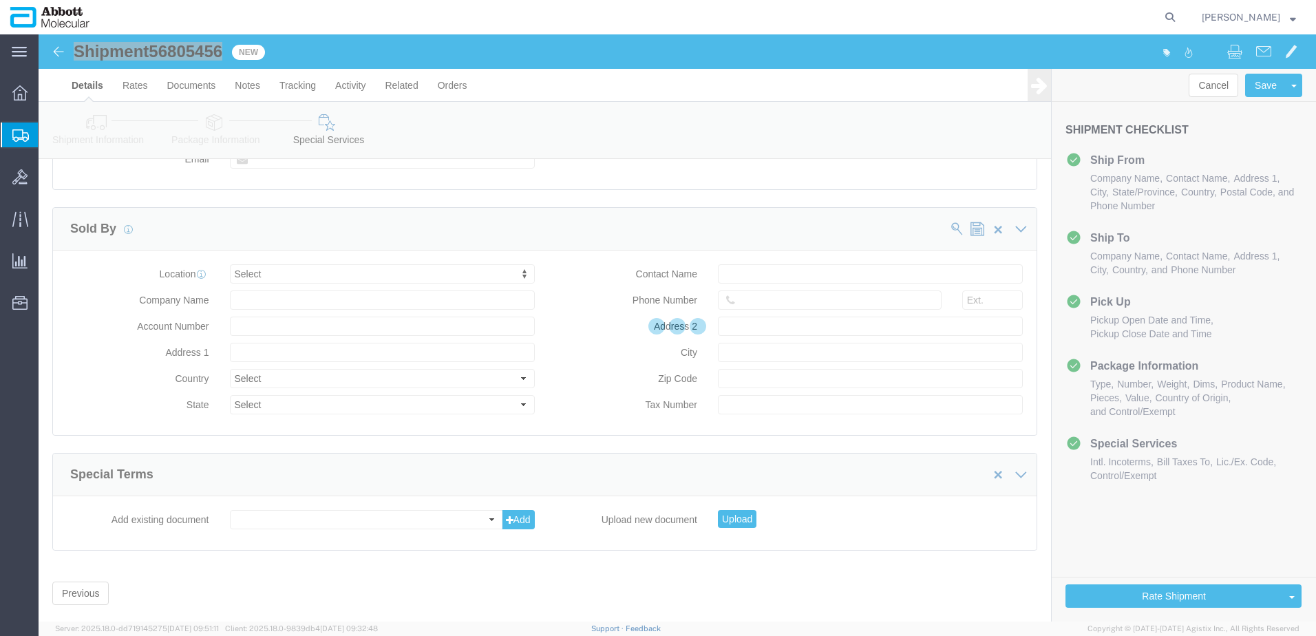
scroll to position [398, 0]
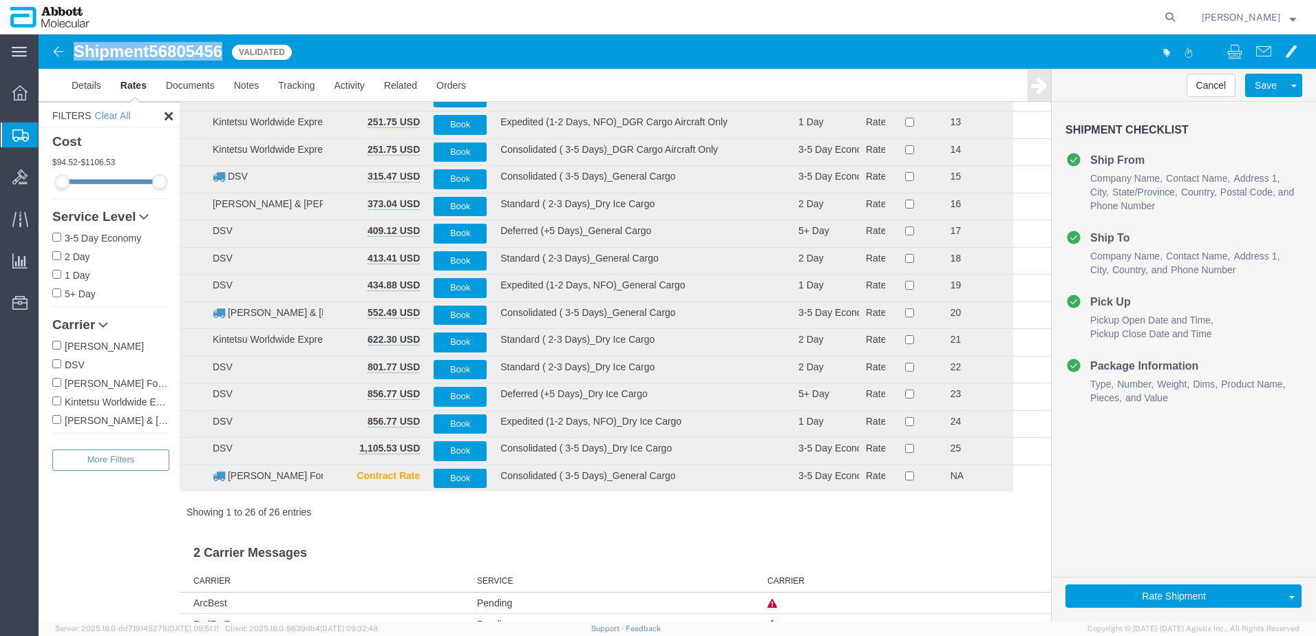
click at [60, 403] on input "Kintetsu Worldwide Express" at bounding box center [56, 400] width 9 height 9
checkbox input "true"
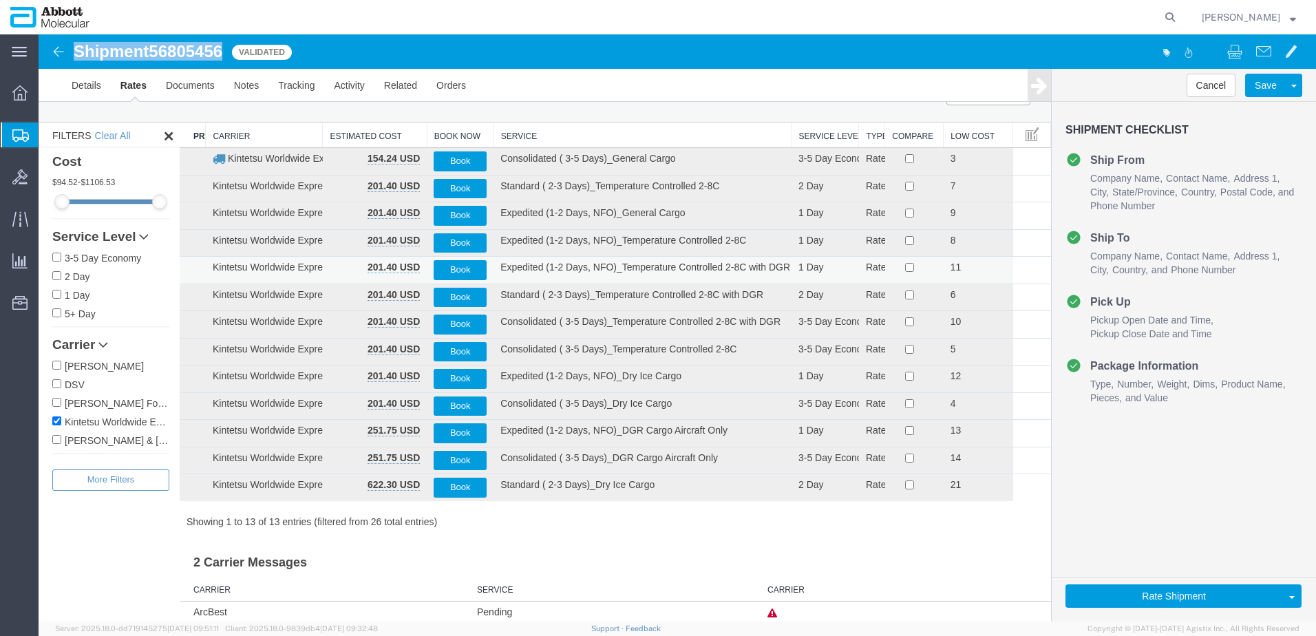
scroll to position [0, 0]
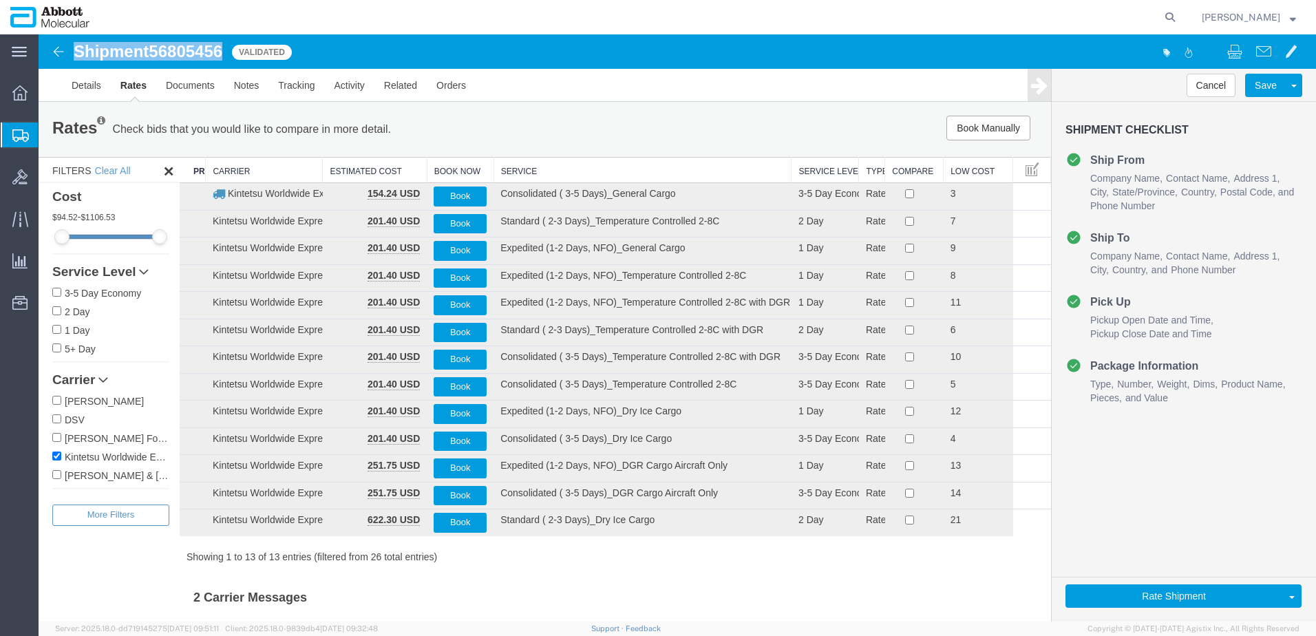
click at [529, 168] on th "Service" at bounding box center [643, 170] width 298 height 25
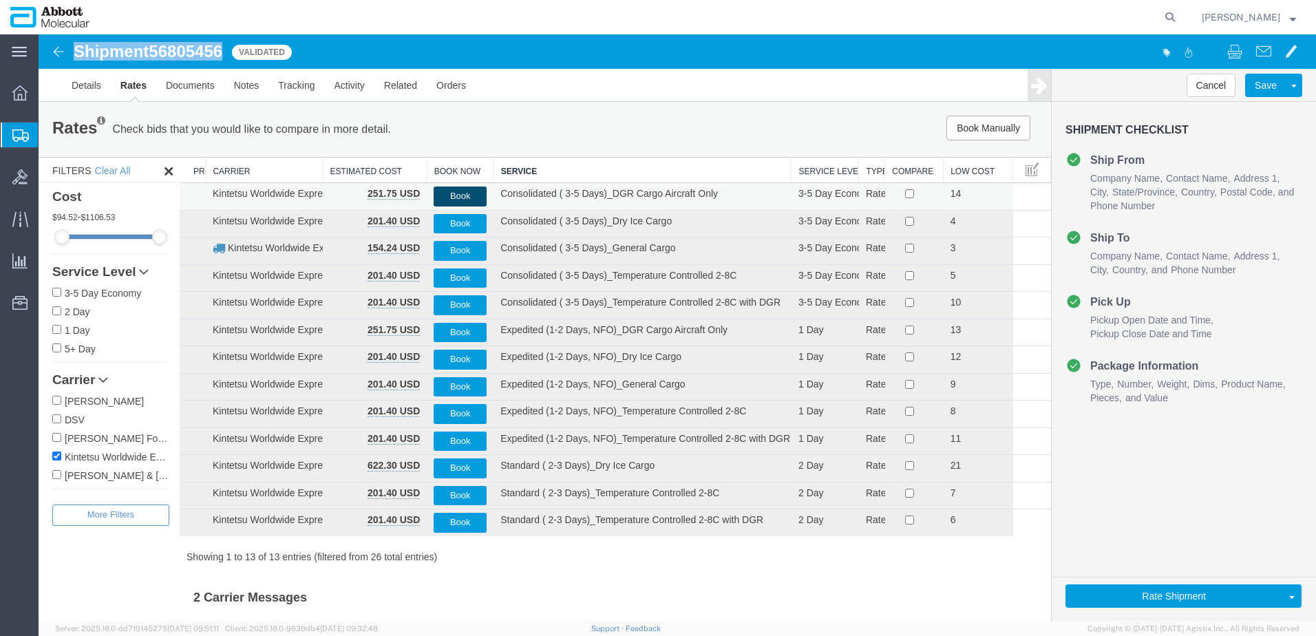
click at [454, 193] on button "Book" at bounding box center [460, 197] width 53 height 20
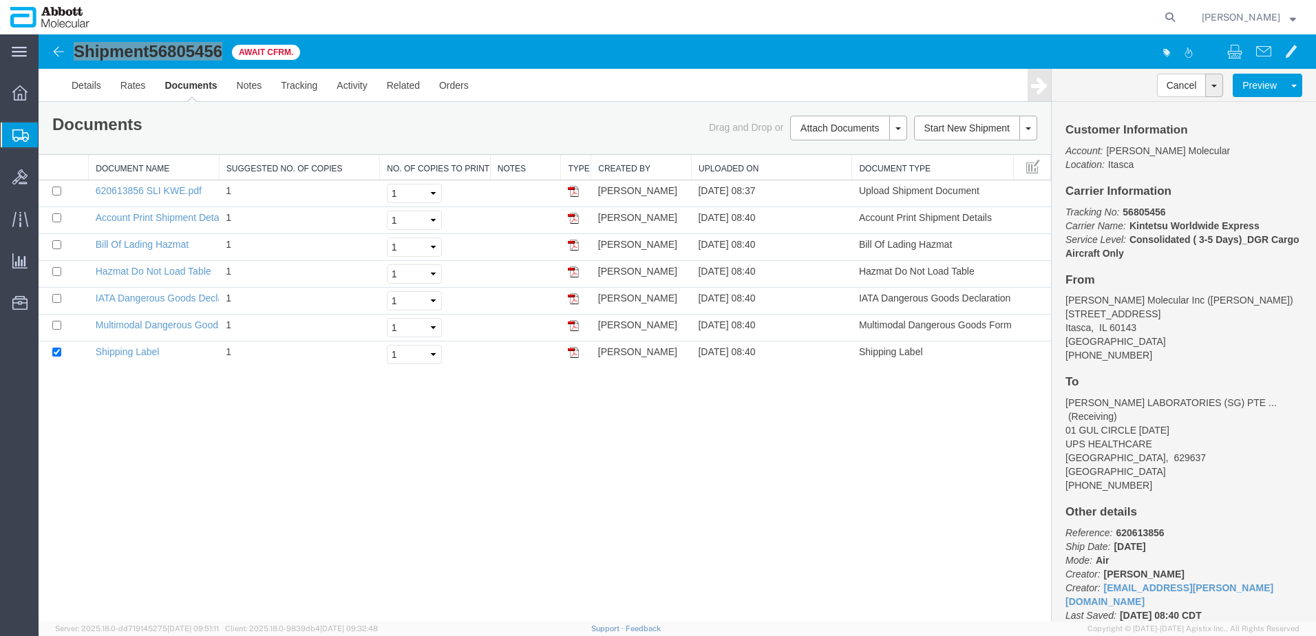
click at [0, 0] on span "Create from Template" at bounding box center [0, 0] width 0 height 0
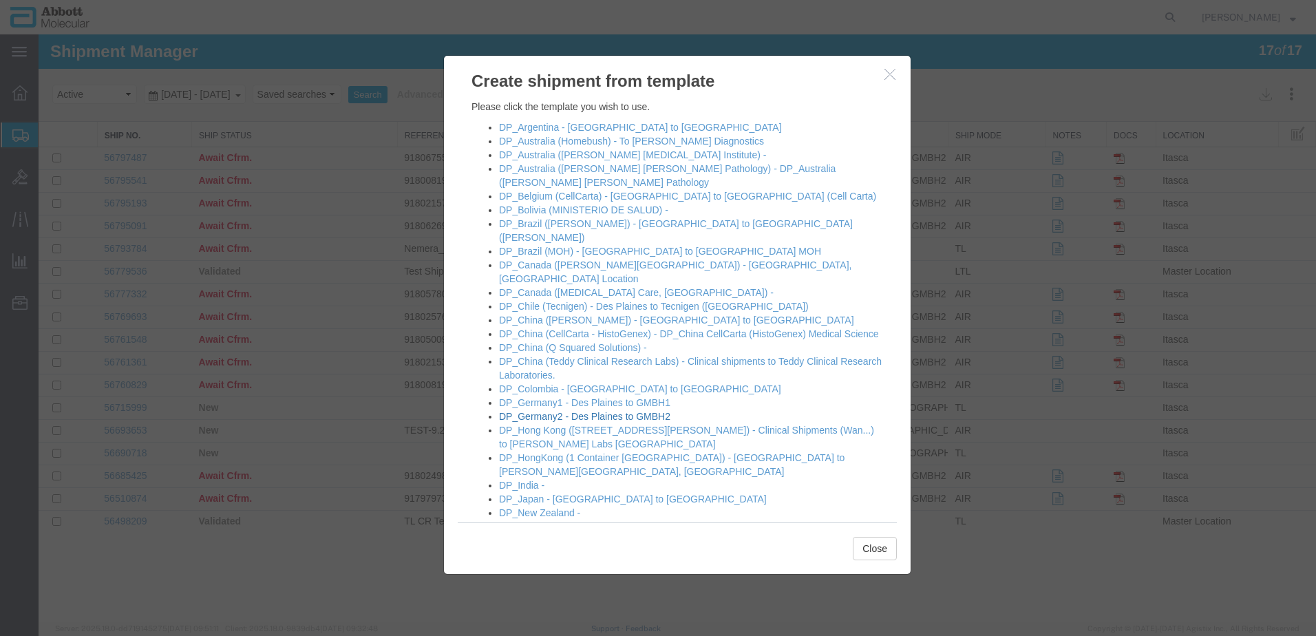
click at [541, 411] on link "DP_Germany2 - Des Plaines to GMBH2" at bounding box center [584, 416] width 171 height 11
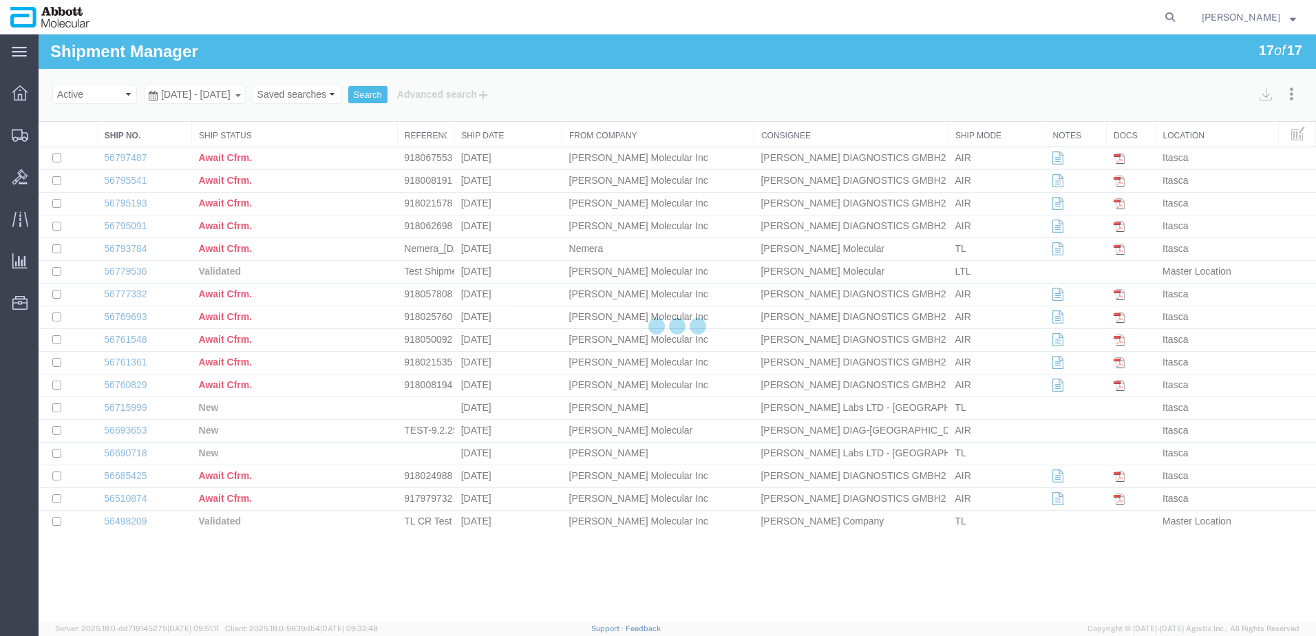
select select "48451"
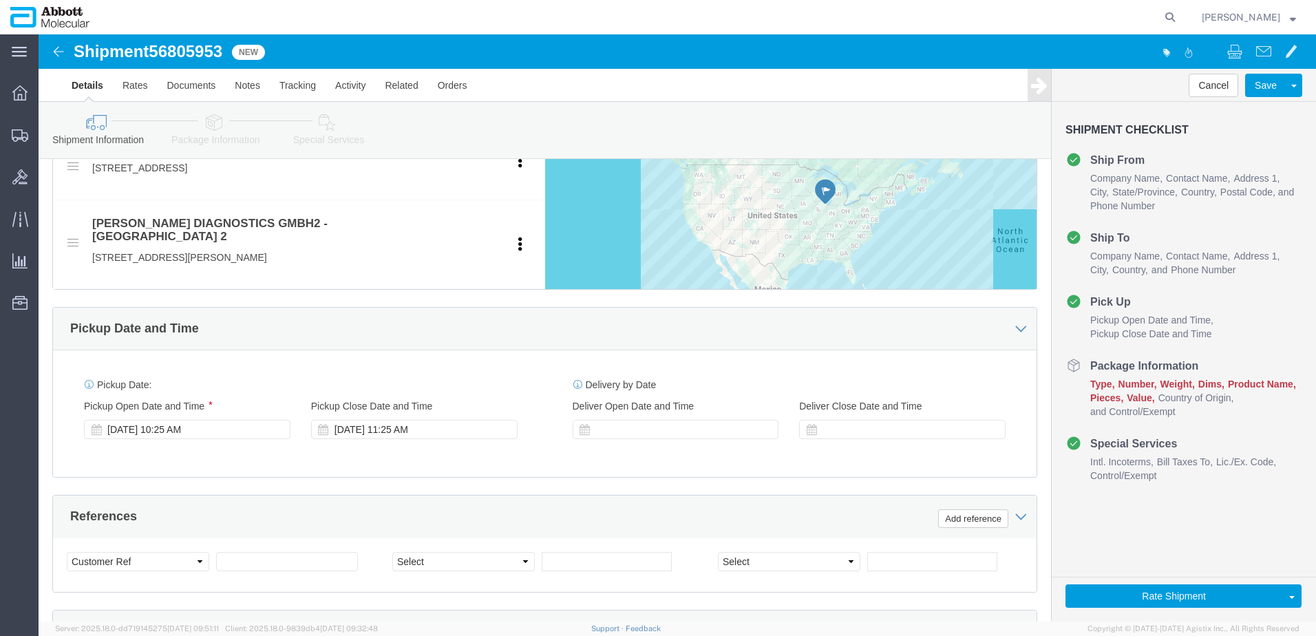
scroll to position [551, 0]
click div "Select Account Type Activity ID Airline Appointment Number ASN Batch Request # …"
click input "text"
paste input "NB [DATE]"
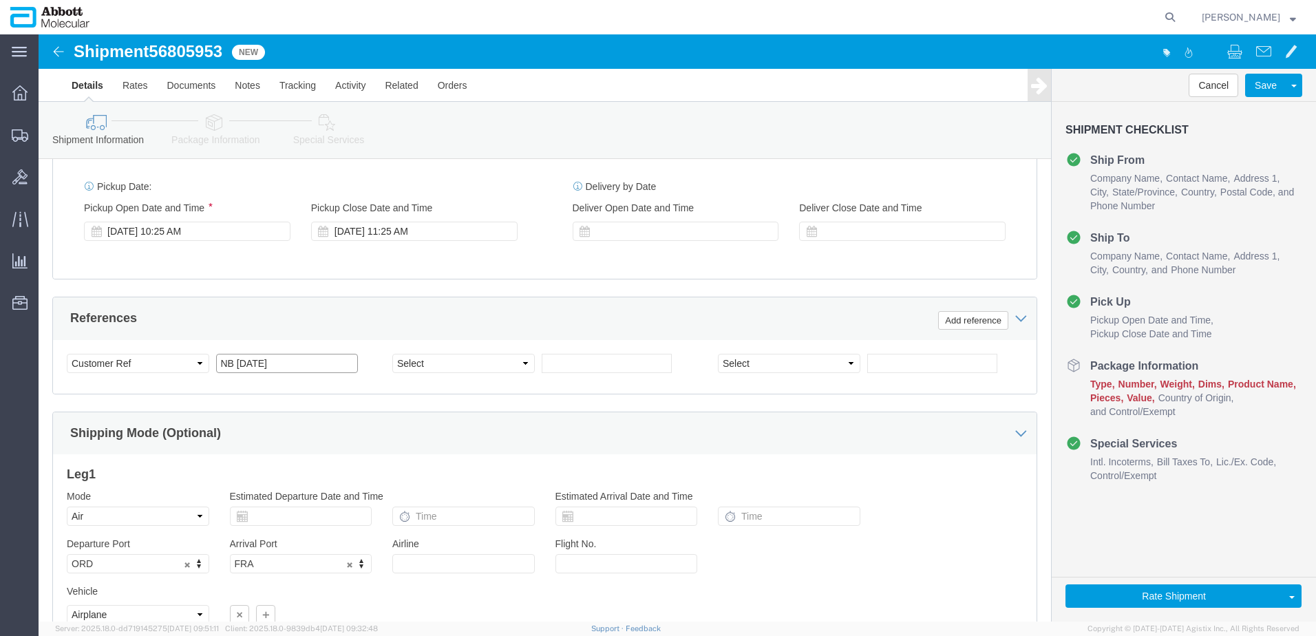
scroll to position [860, 0]
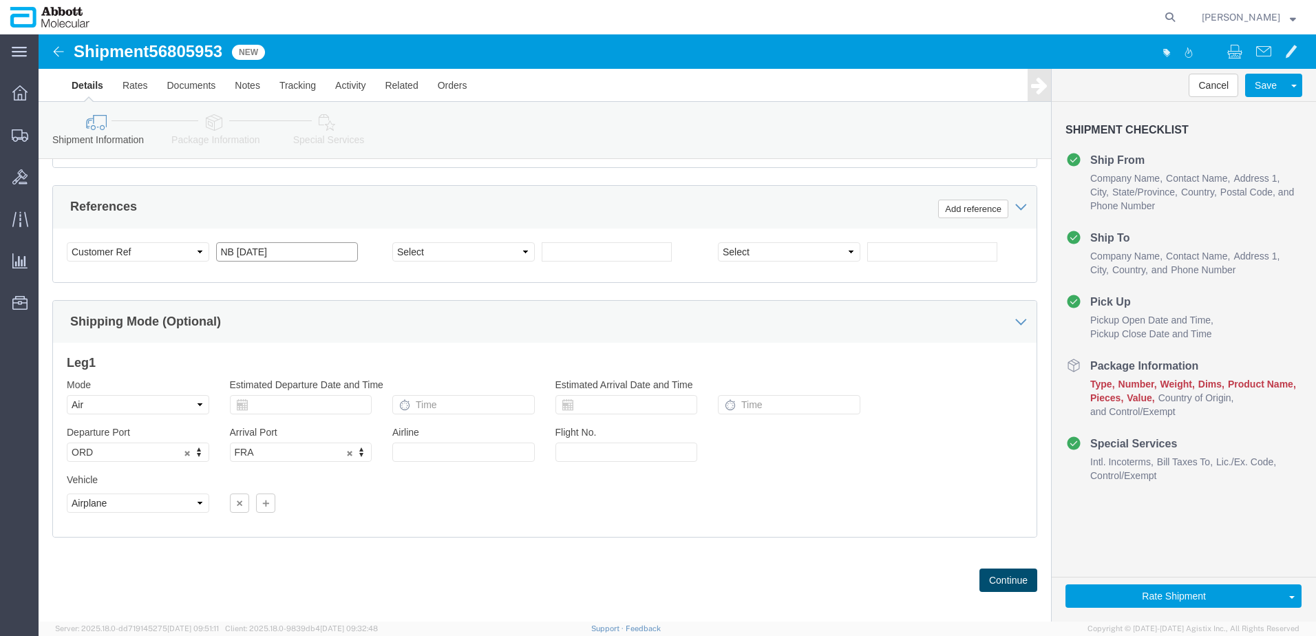
type input "NB [DATE]"
click button "Continue"
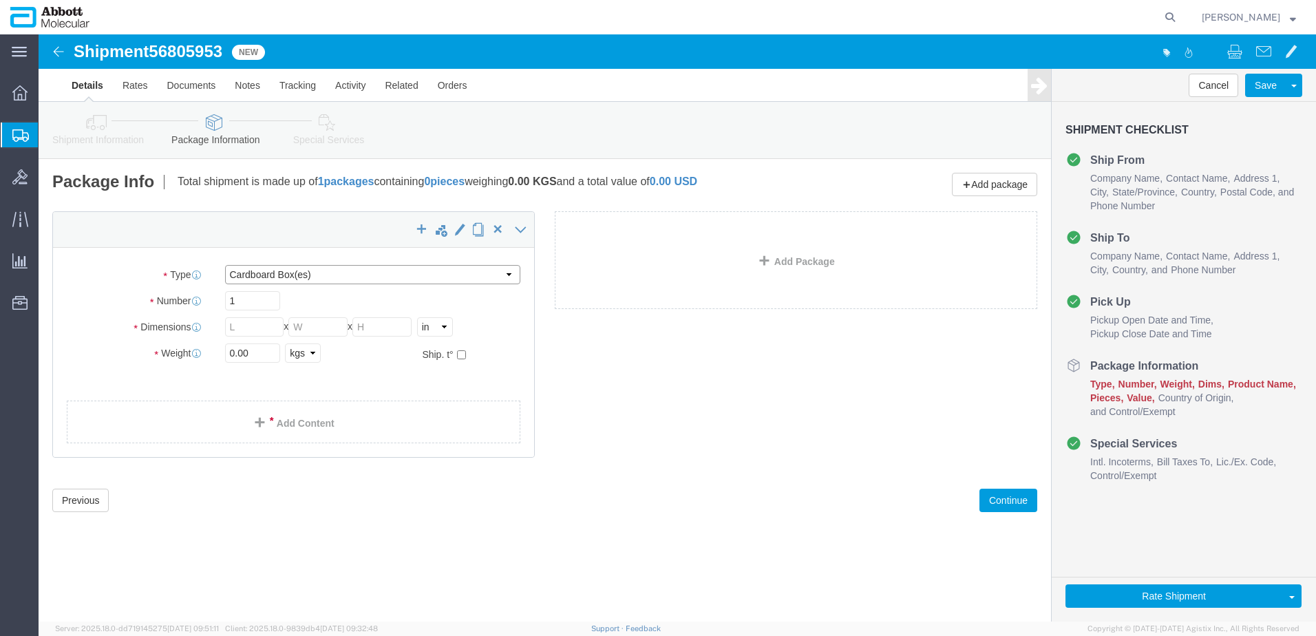
click select "Select Box (B) Box (C) Box (D) Cardboard Box(es) Crate (Instrument) Crate(s) En…"
select select "BOXC"
click select "Select Box (B) Box (C) Box (D) Cardboard Box(es) Crate (Instrument) Crate(s) En…"
type input "22.00"
type input "18.00"
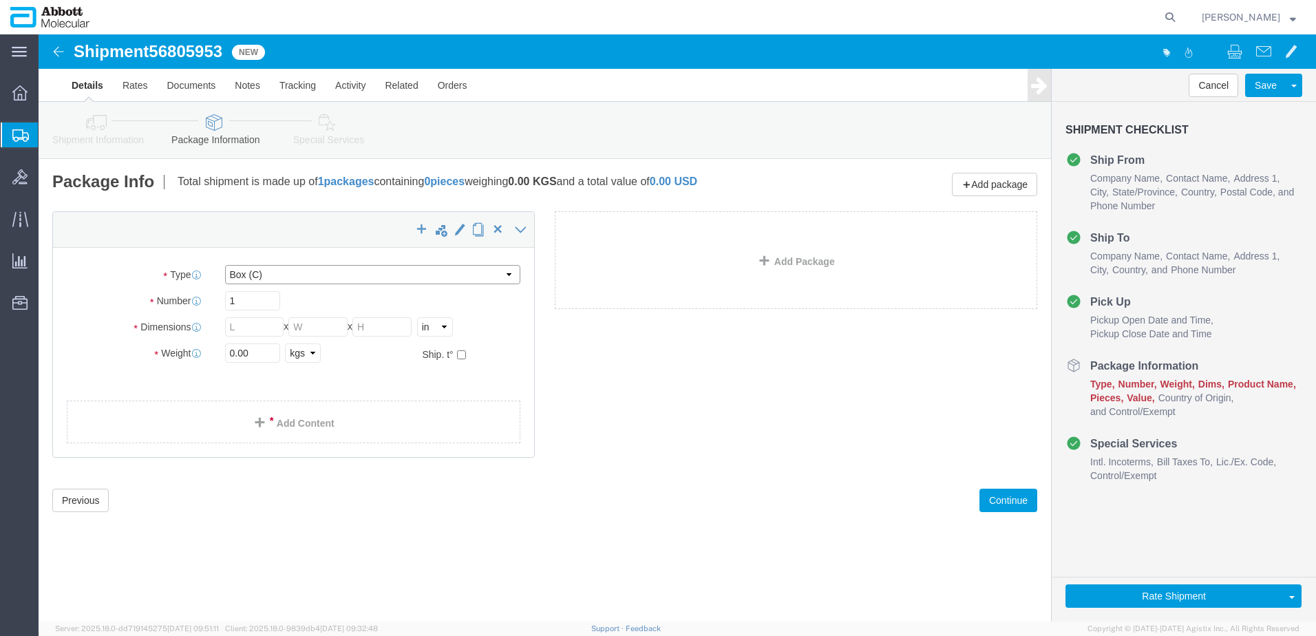
type input "18.00"
drag, startPoint x: 215, startPoint y: 318, endPoint x: 169, endPoint y: 320, distance: 46.2
click div "Weight 0.00 Select kgs lbs Ship. t°"
type input "18"
click input "checkbox"
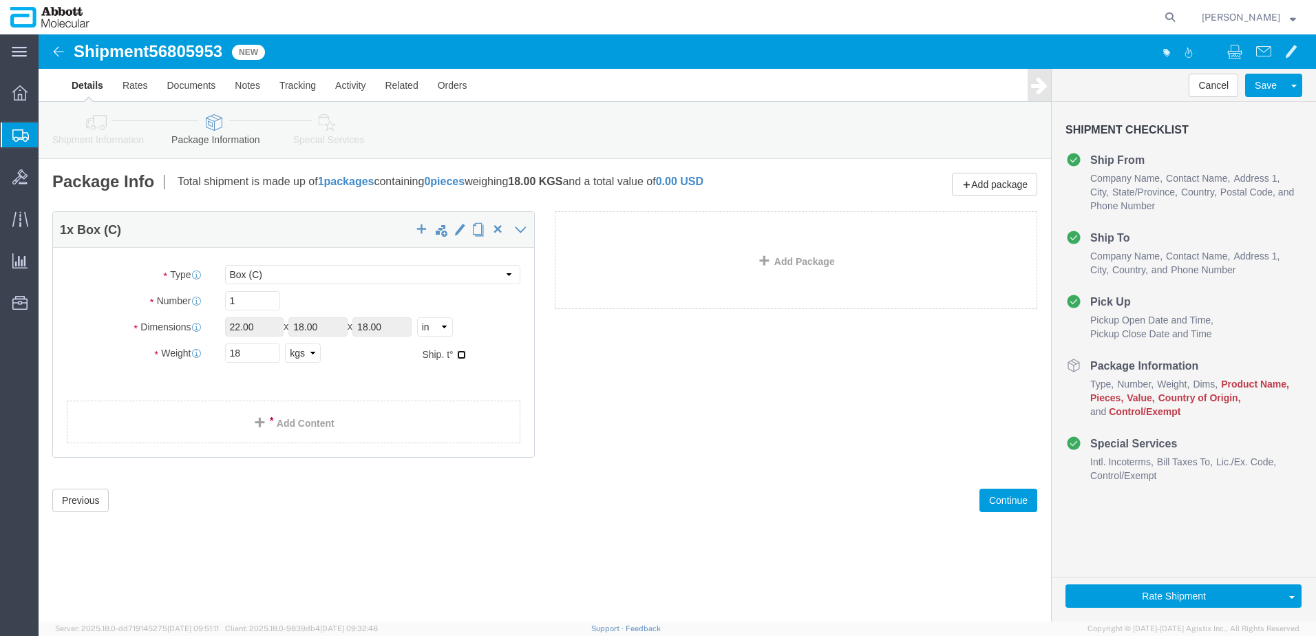
checkbox input "true"
type input "FROZEN"
click link "Add Content"
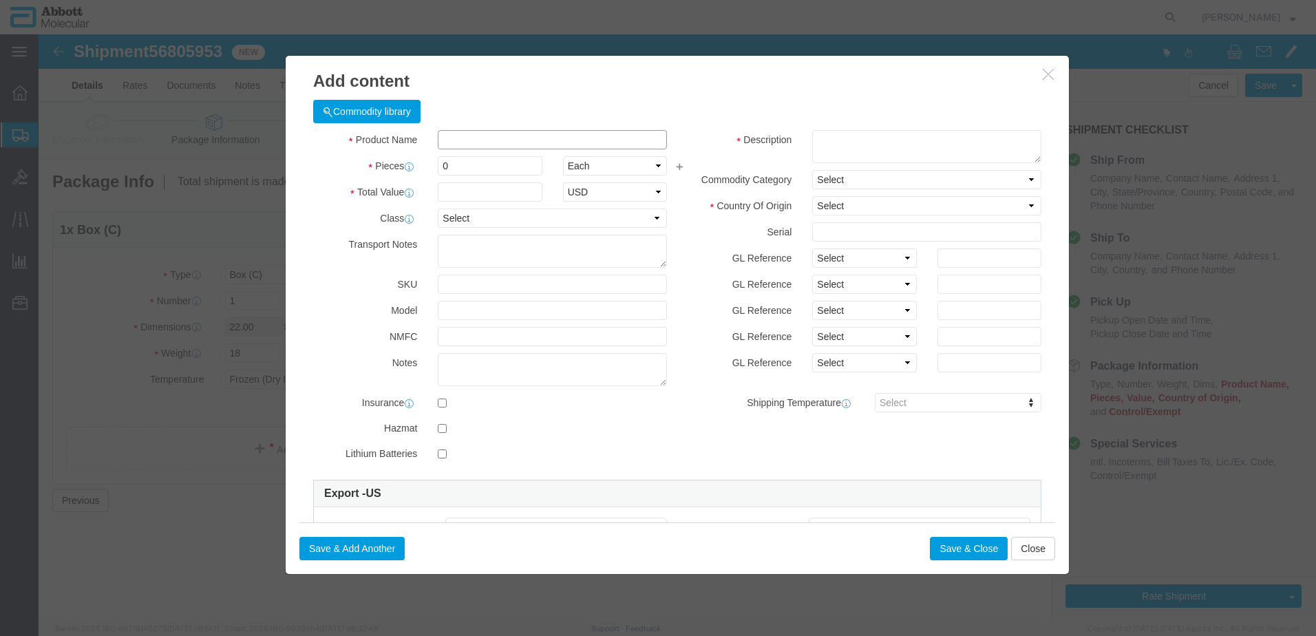
click input "text"
type input "08N45-090"
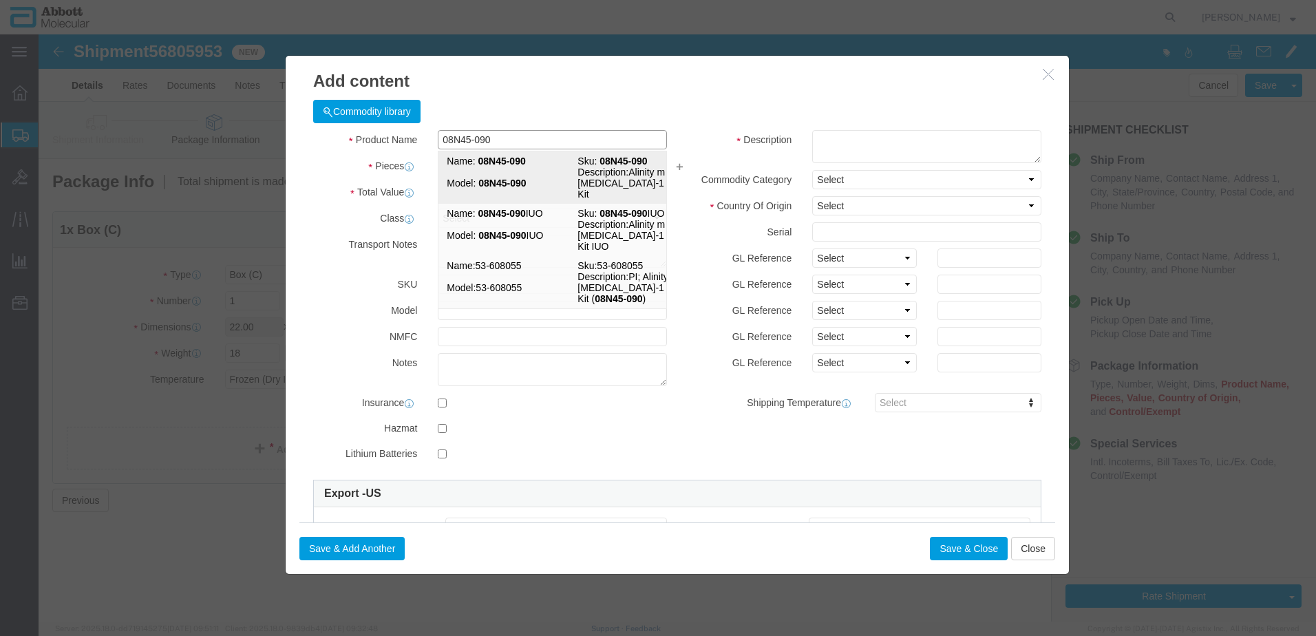
click strong "08N45-090"
type input "1"
select select "USD"
select select "US"
type input "3822190080"
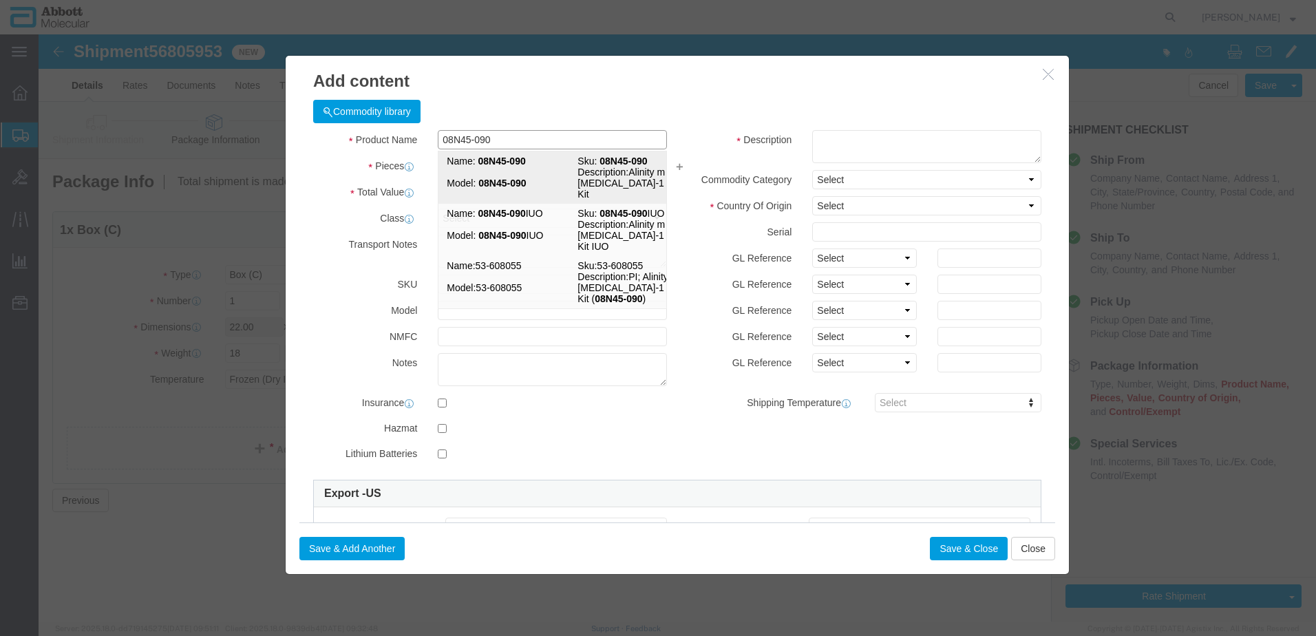
type input "EAR99"
select select "BIS"
type input "08N45-090"
type textarea "Alinity m [MEDICAL_DATA]-1 AMP Kit"
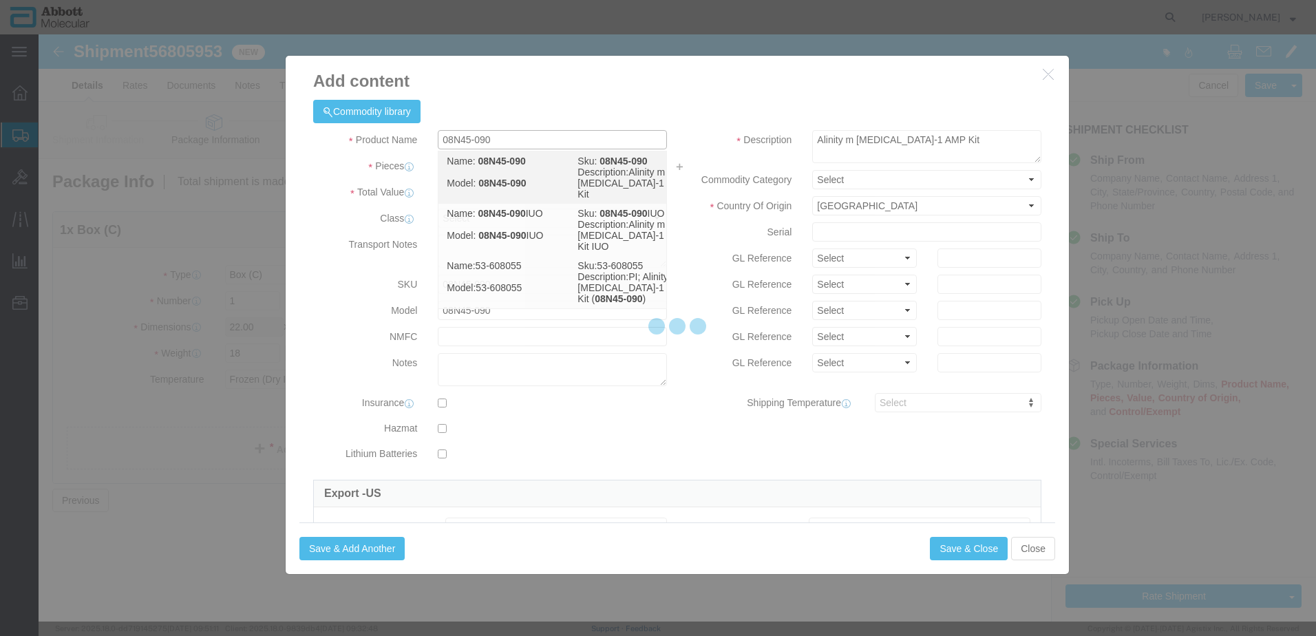
select select "NLR"
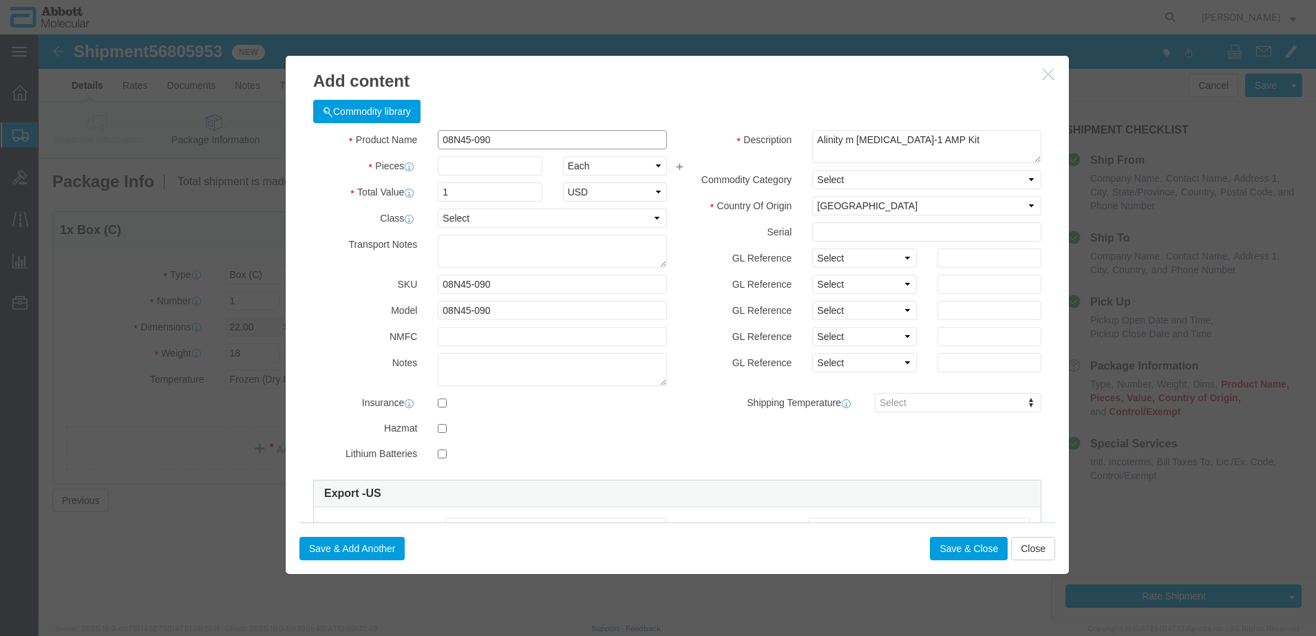
type input "08N45-090"
type input "1"
drag, startPoint x: 787, startPoint y: 224, endPoint x: 791, endPoint y: 233, distance: 9.9
click select "Select Account Type Activity ID Airline Appointment Number ASN Batch Number Bil…"
select select "BATCH_NUMBER"
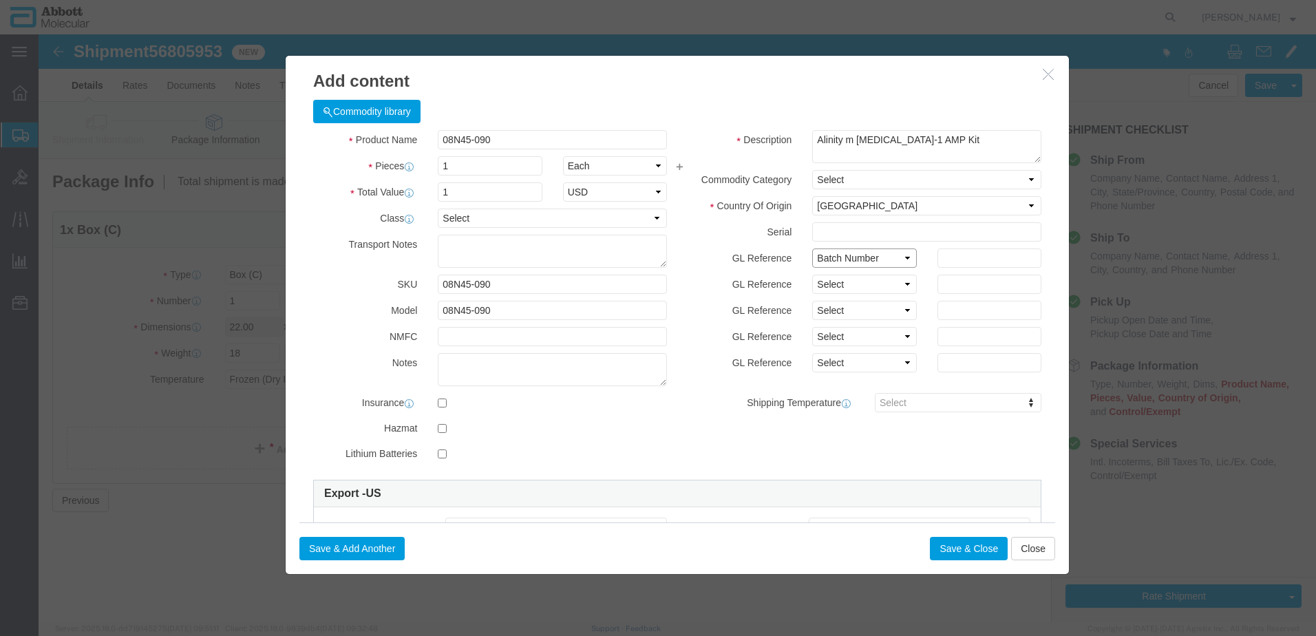
click select "Select Account Type Activity ID Airline Appointment Number ASN Batch Number Bil…"
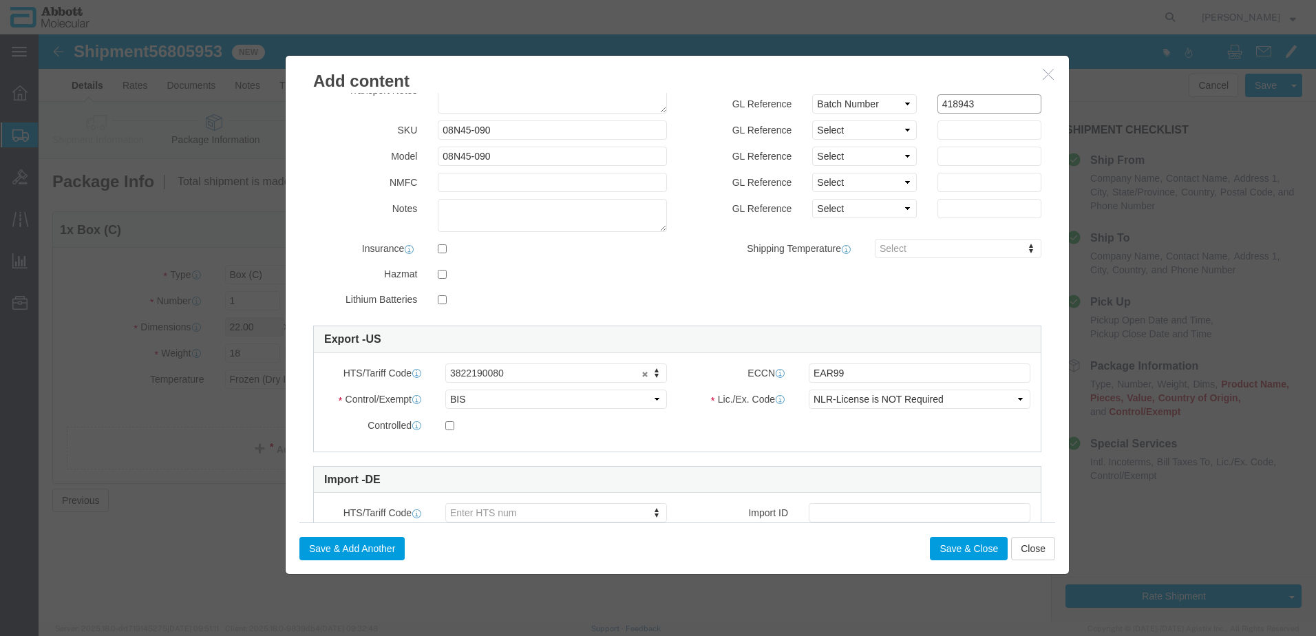
scroll to position [229, 0]
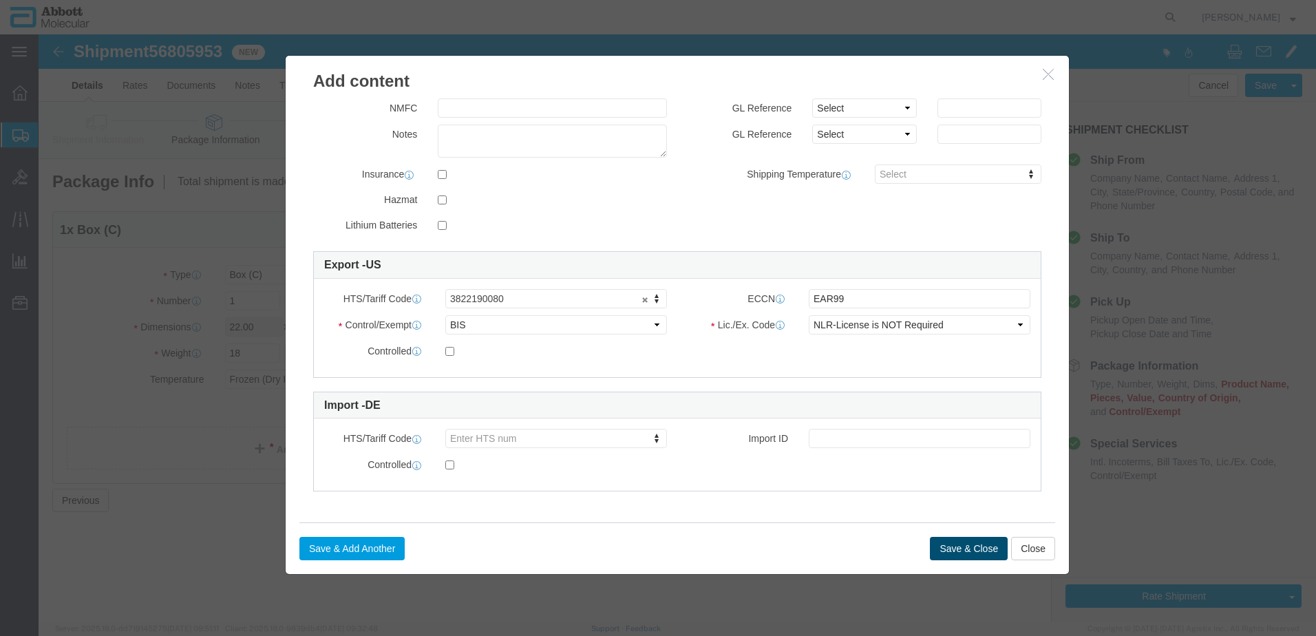
type input "418943"
click button "Save & Close"
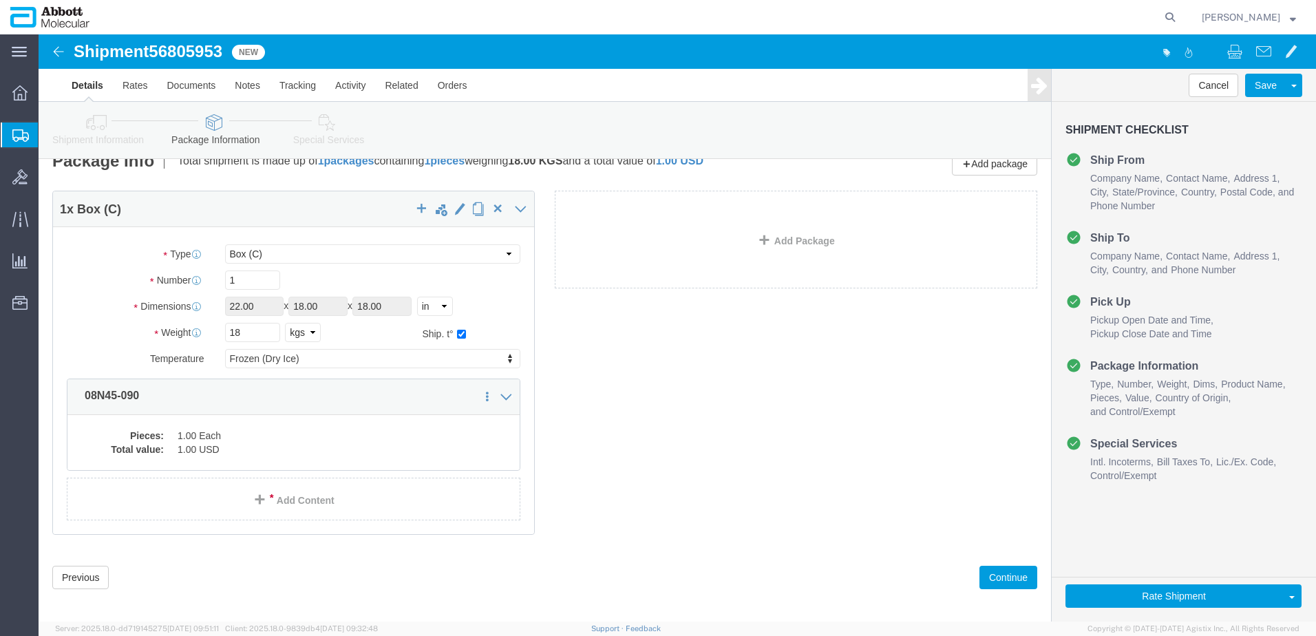
scroll to position [30, 0]
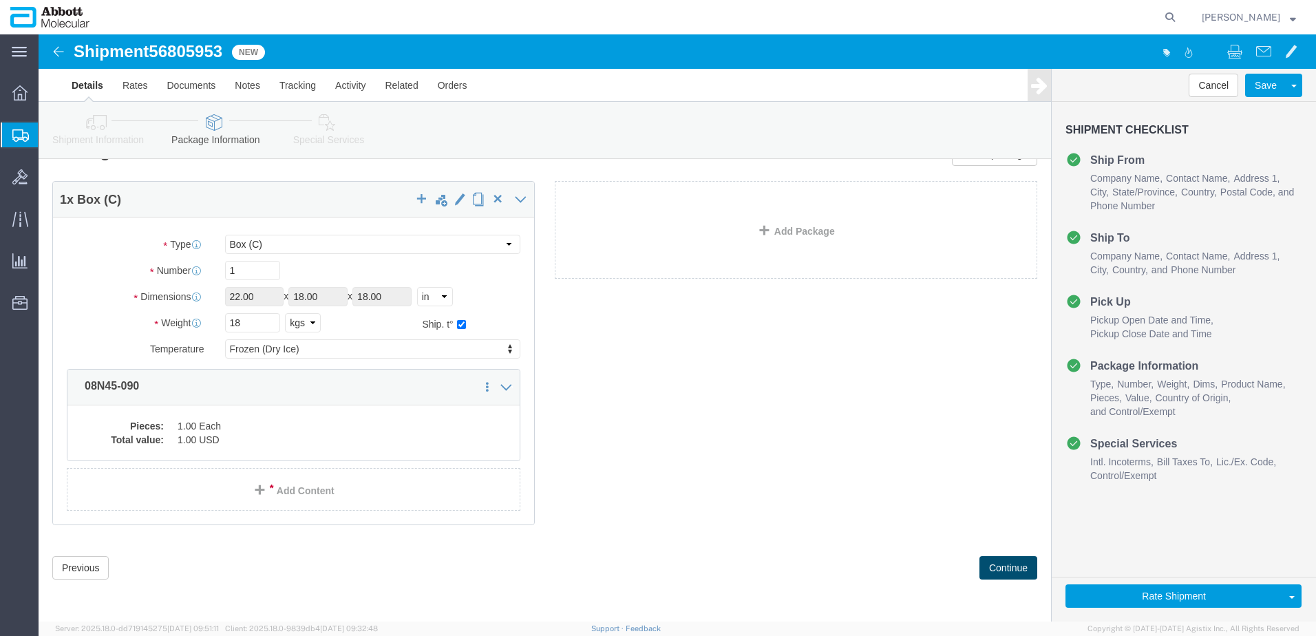
click button "Continue"
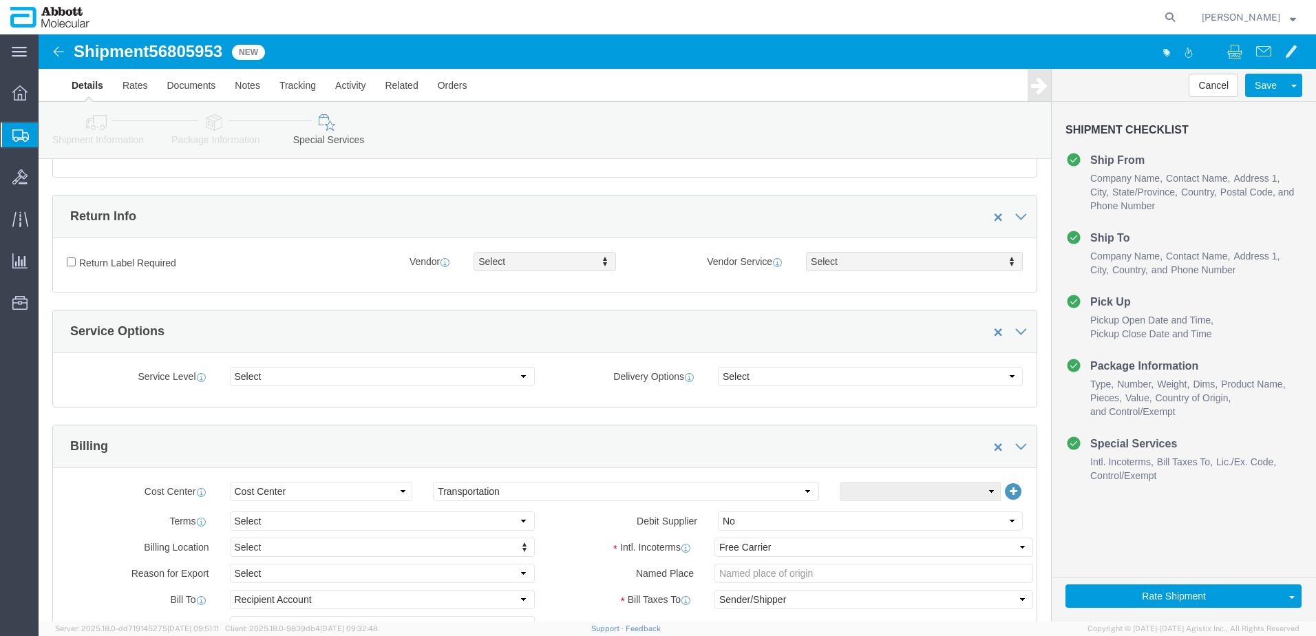
scroll to position [443, 0]
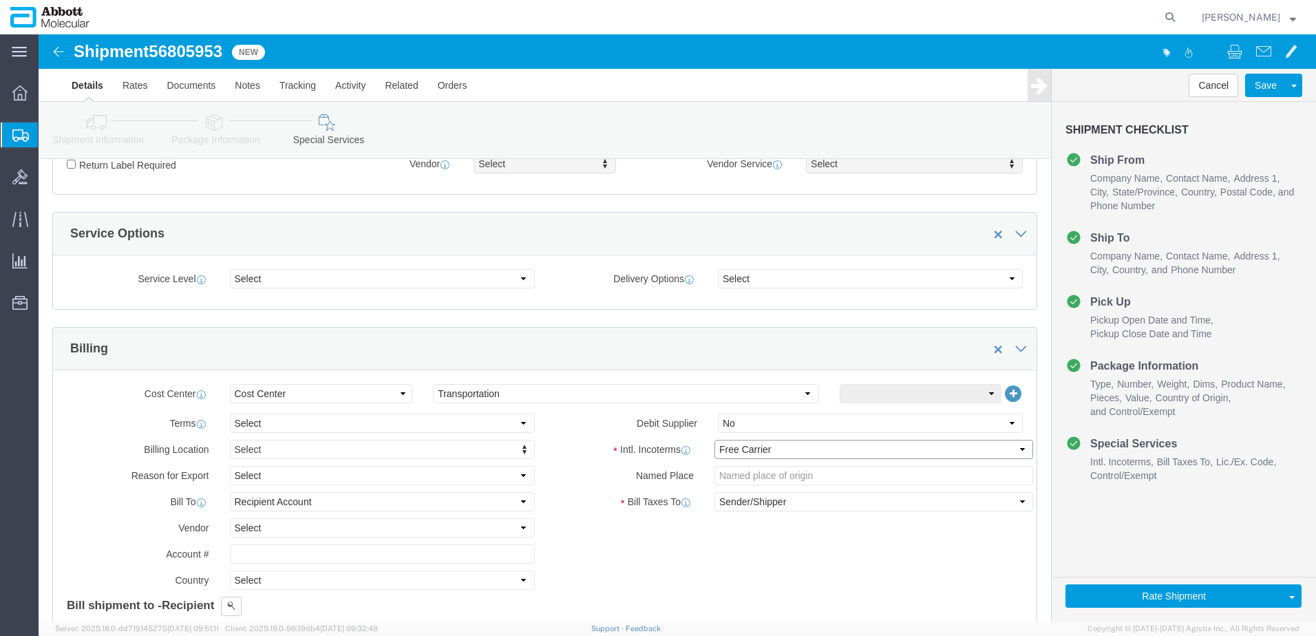
click select "Select Carriage Insurance Paid Carriage Paid To Cost and Freight Cost Insurance…"
select select "DAP"
click select "Select Carriage Insurance Paid Carriage Paid To Cost and Freight Cost Insurance…"
select select "SHIP"
select select "RCPN"
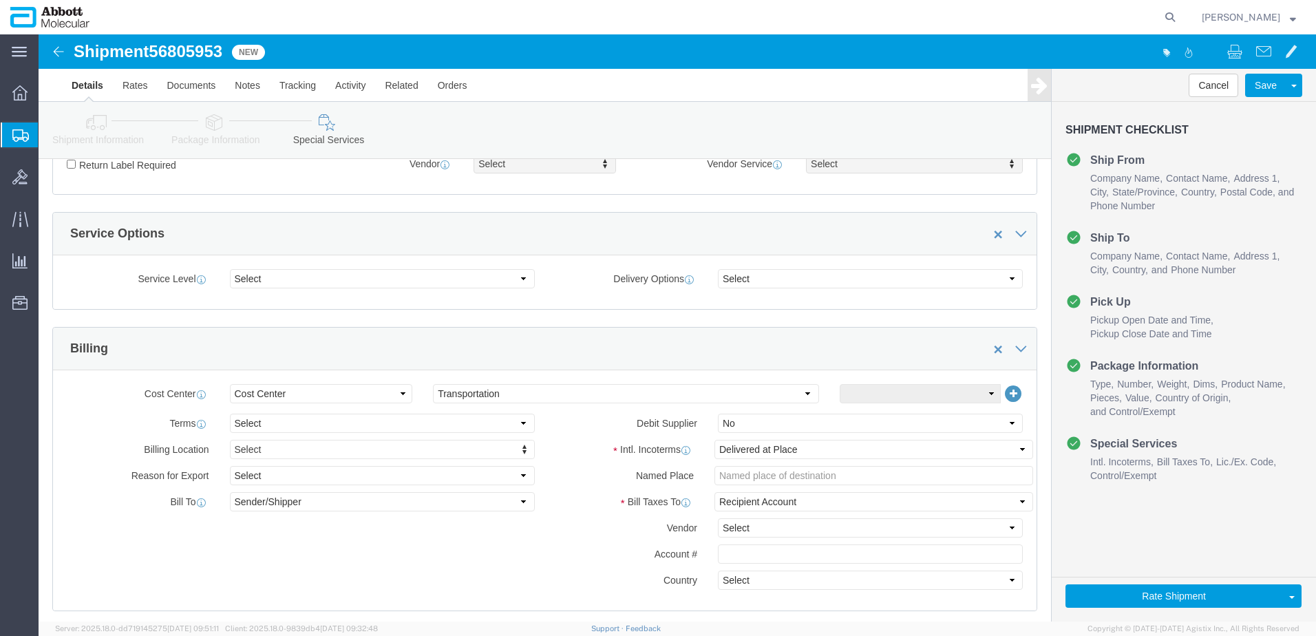
click div "Billing"
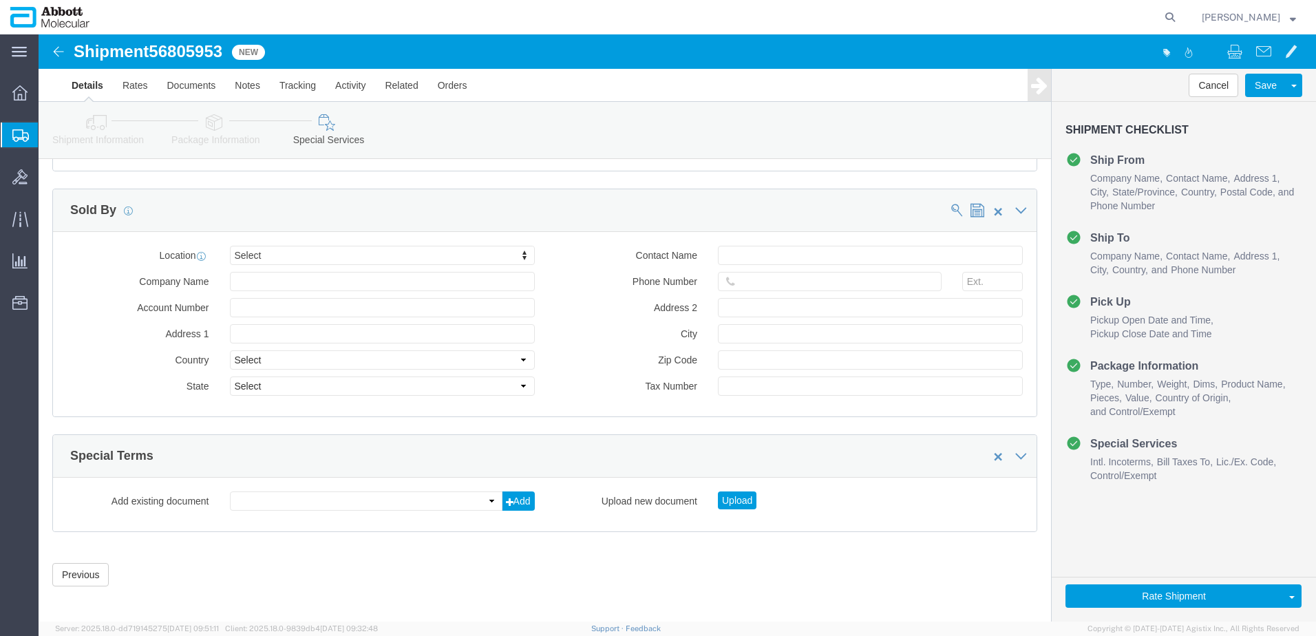
scroll to position [1914, 0]
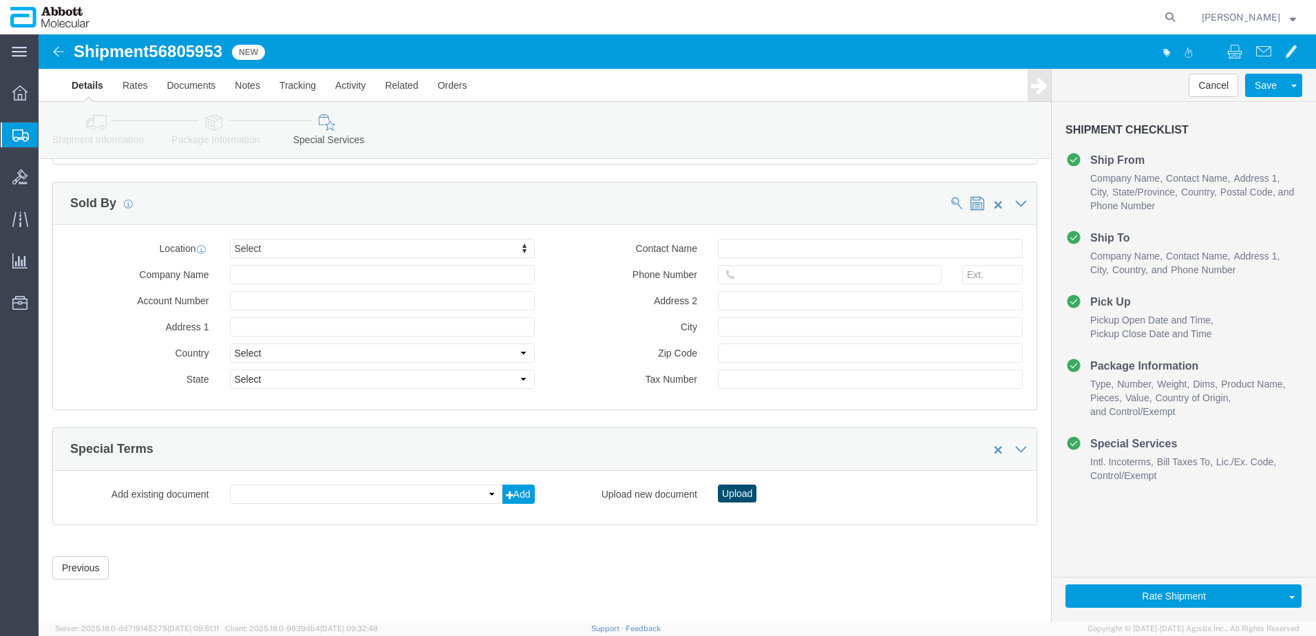
click button "Upload"
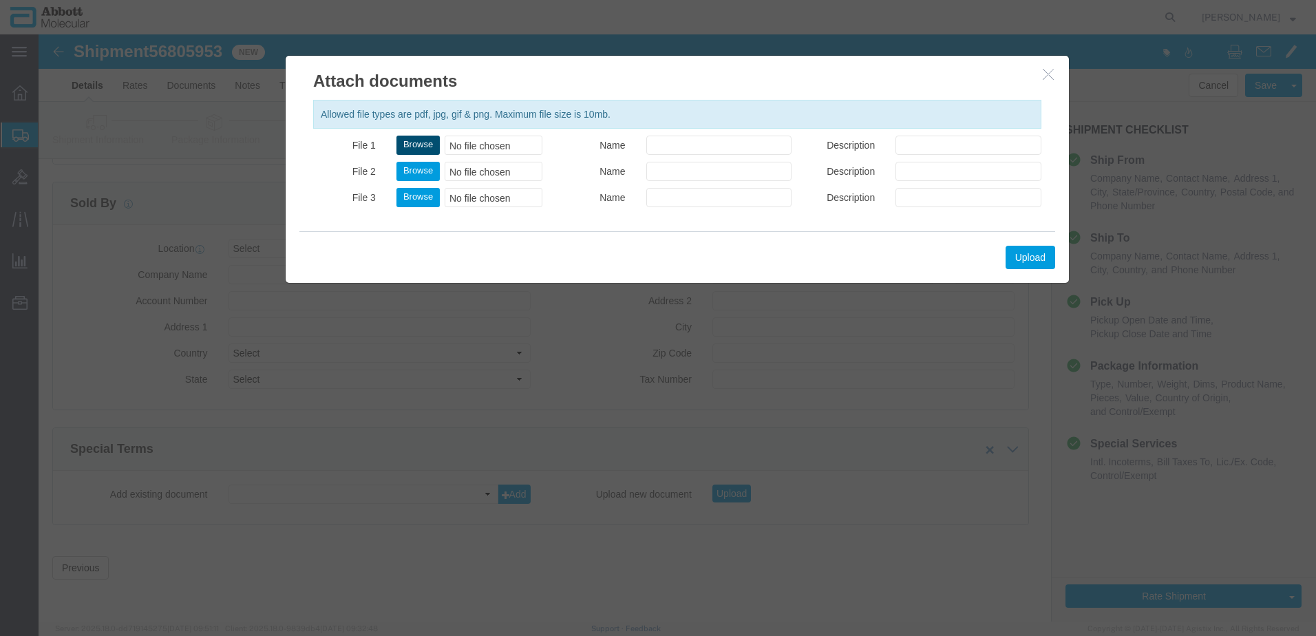
click button "Browse"
type input "C:\fakepath\NB [DATE] SLI DSV.pdf"
click button "Upload"
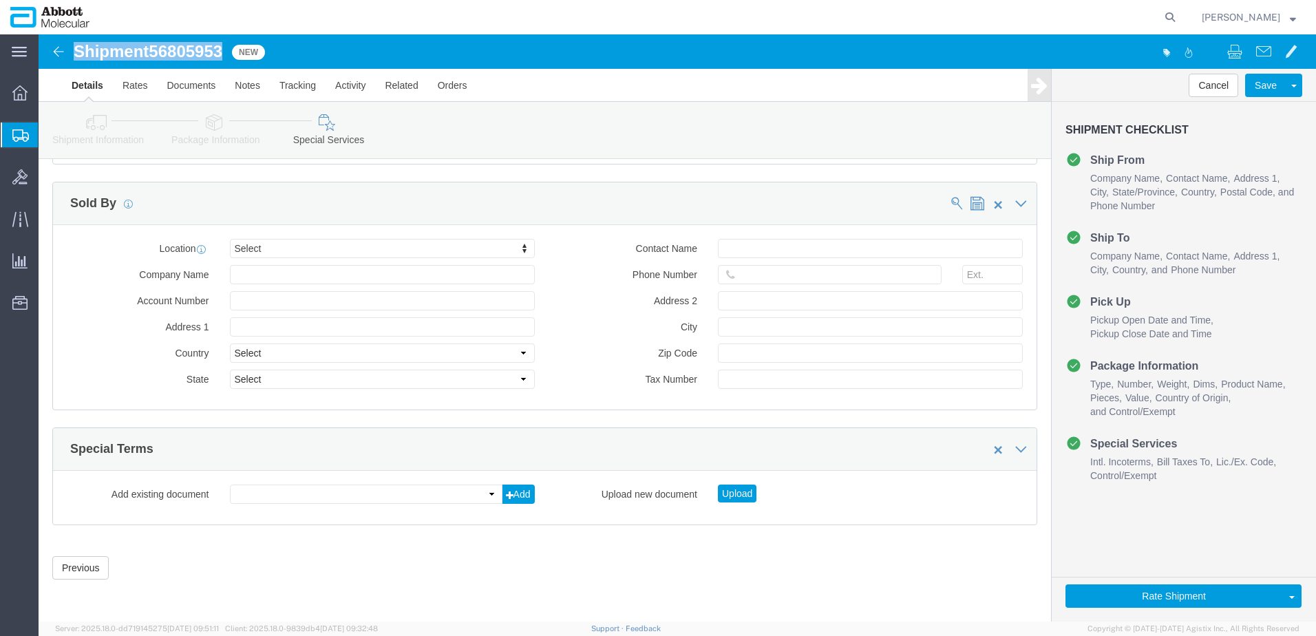
drag, startPoint x: 38, startPoint y: 17, endPoint x: 187, endPoint y: 11, distance: 149.5
click h1 "Shipment 56805953"
copy h1 "Shipment 56805953"
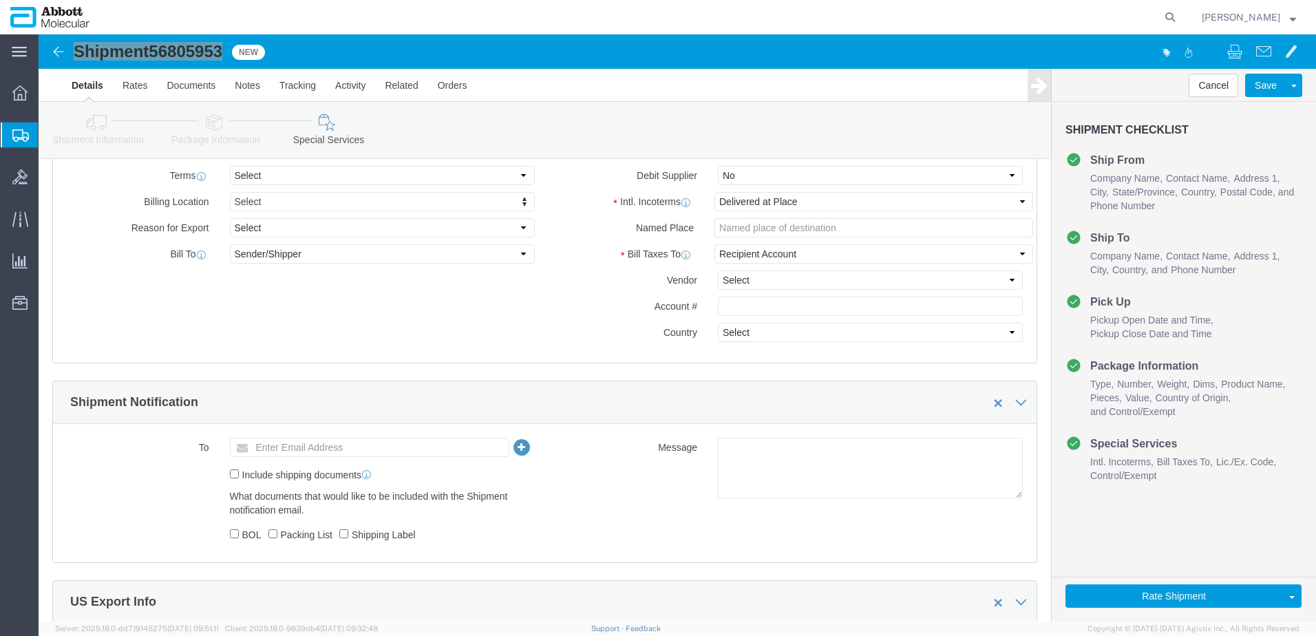
scroll to position [606, 0]
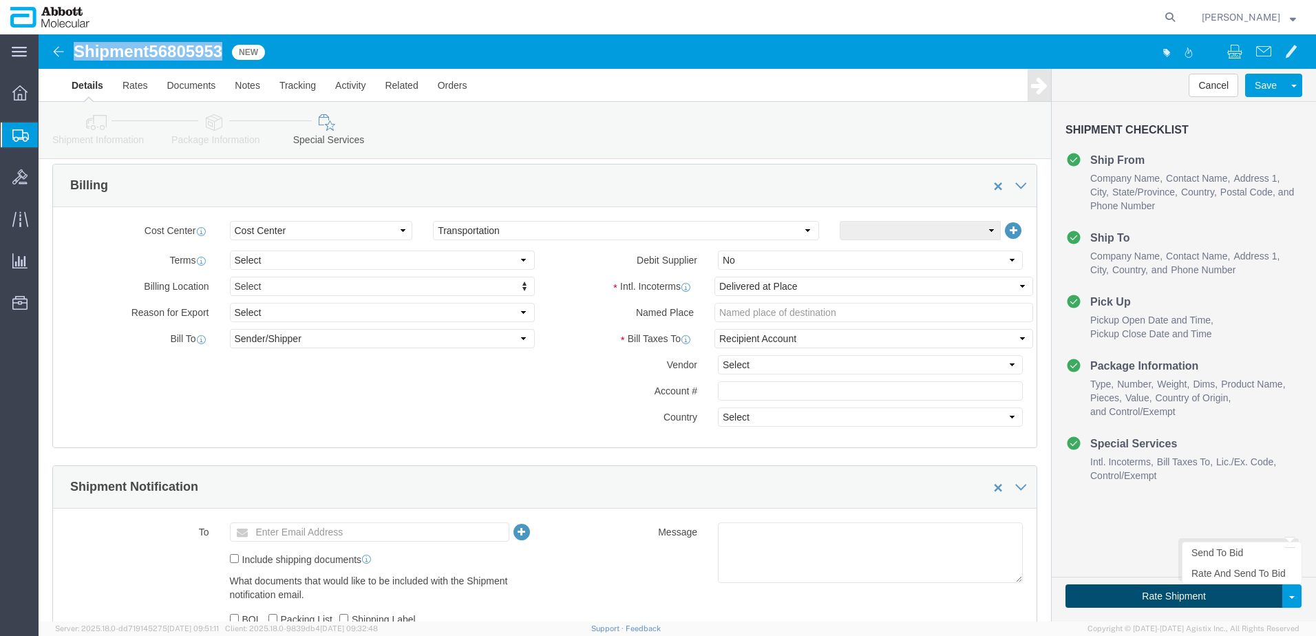
click button "Rate Shipment"
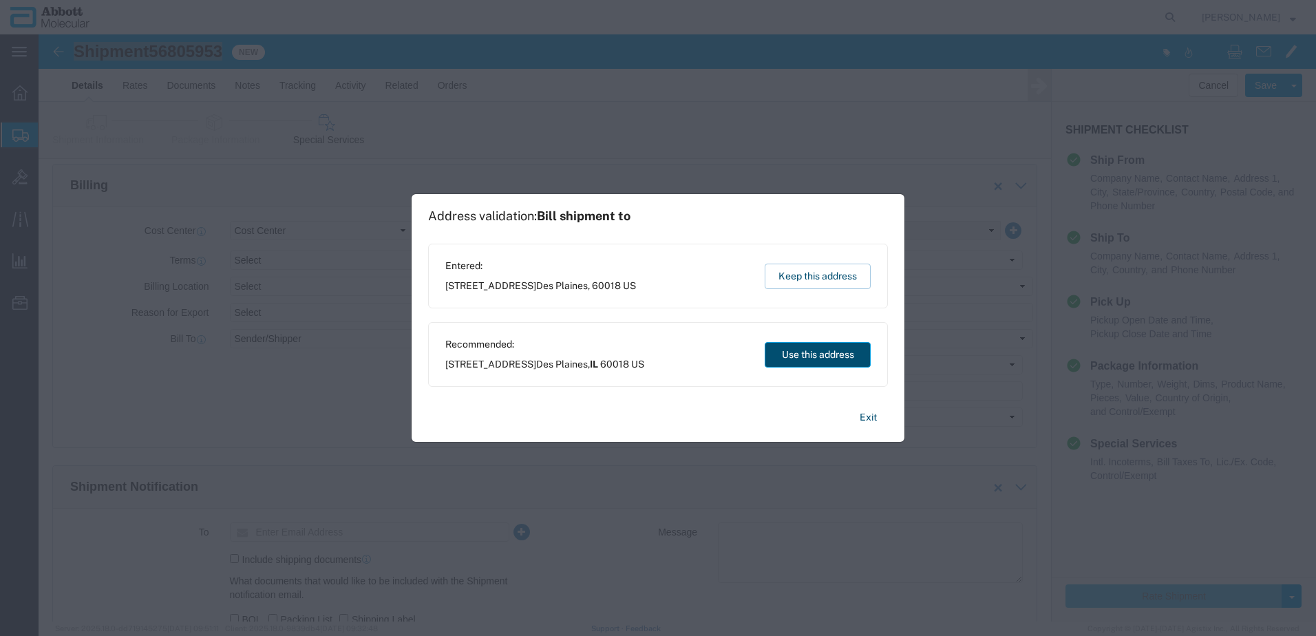
click at [850, 357] on button "Use this address" at bounding box center [818, 354] width 106 height 25
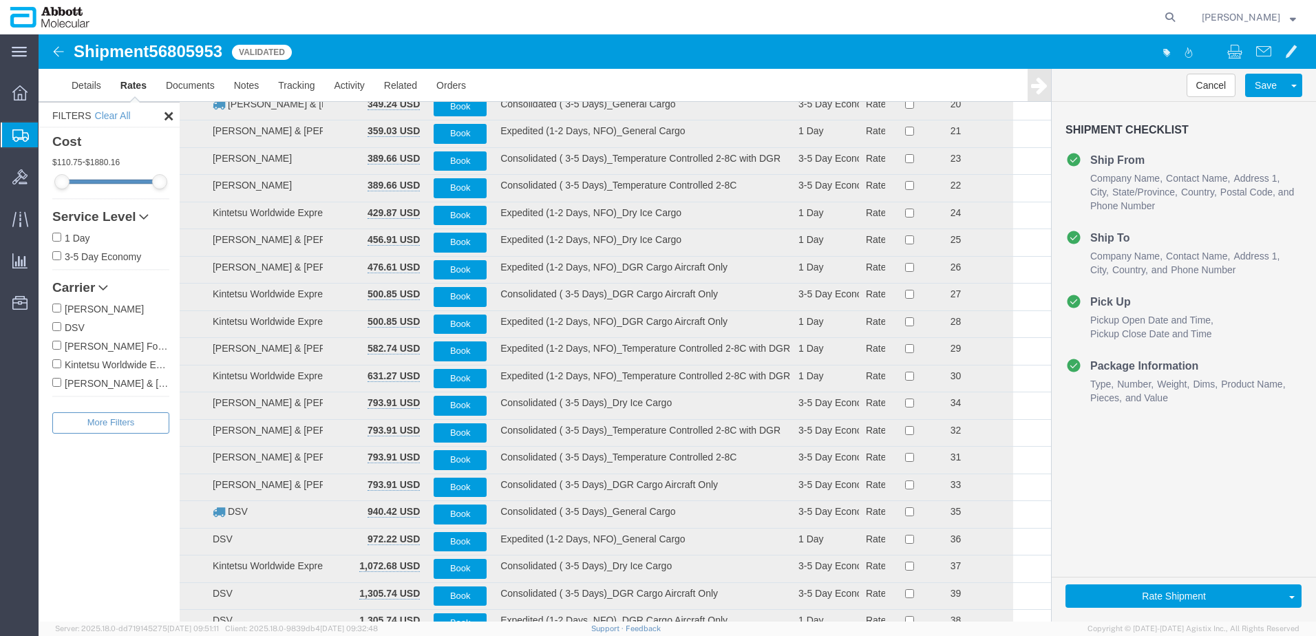
click at [63, 325] on label "DSV" at bounding box center [110, 326] width 117 height 15
click at [61, 325] on input "DSV" at bounding box center [56, 326] width 9 height 9
checkbox input "true"
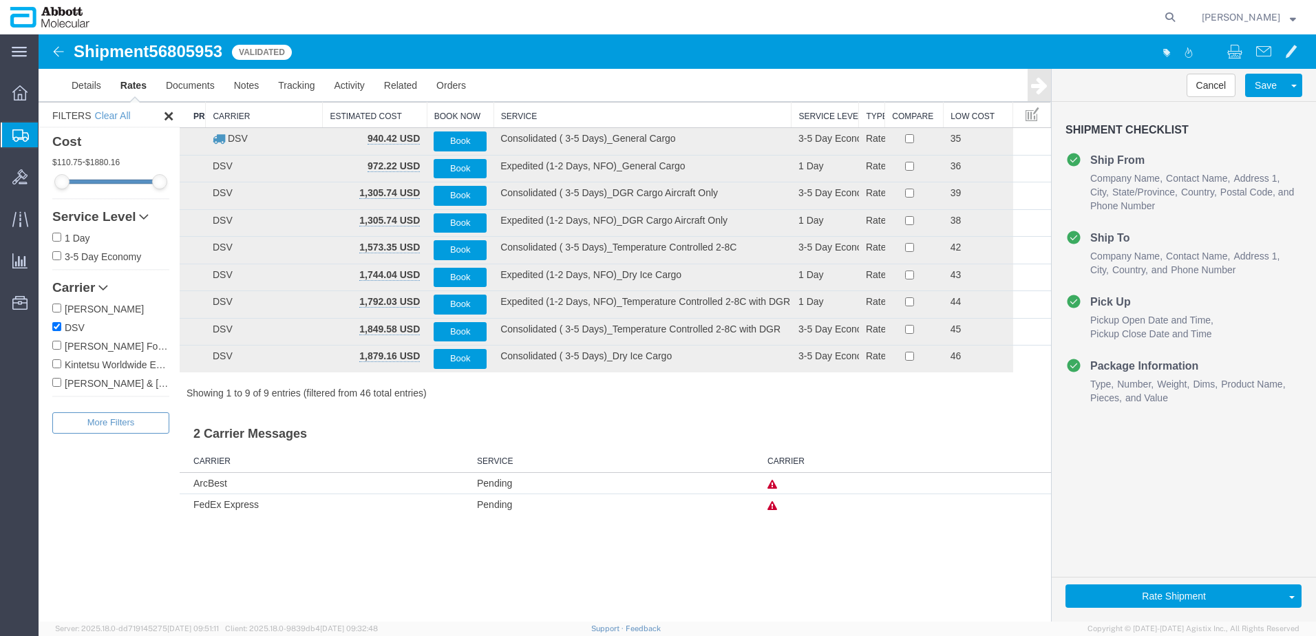
scroll to position [0, 0]
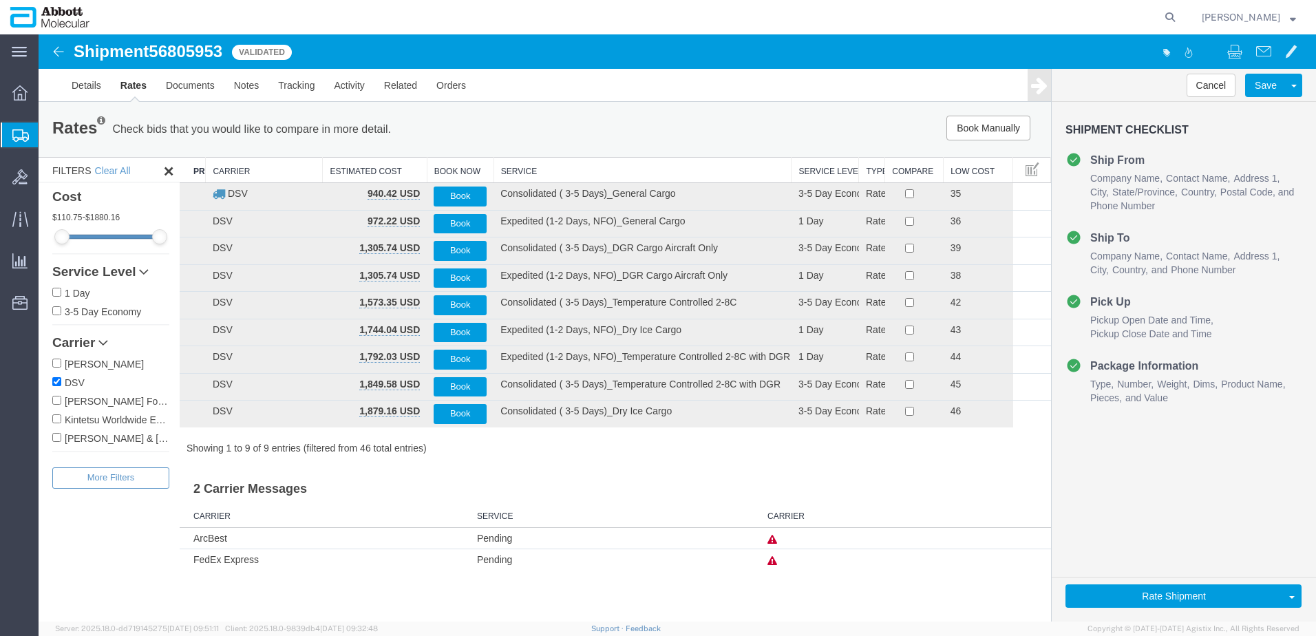
click at [509, 171] on th "Service" at bounding box center [643, 170] width 298 height 25
